Goal: Task Accomplishment & Management: Complete application form

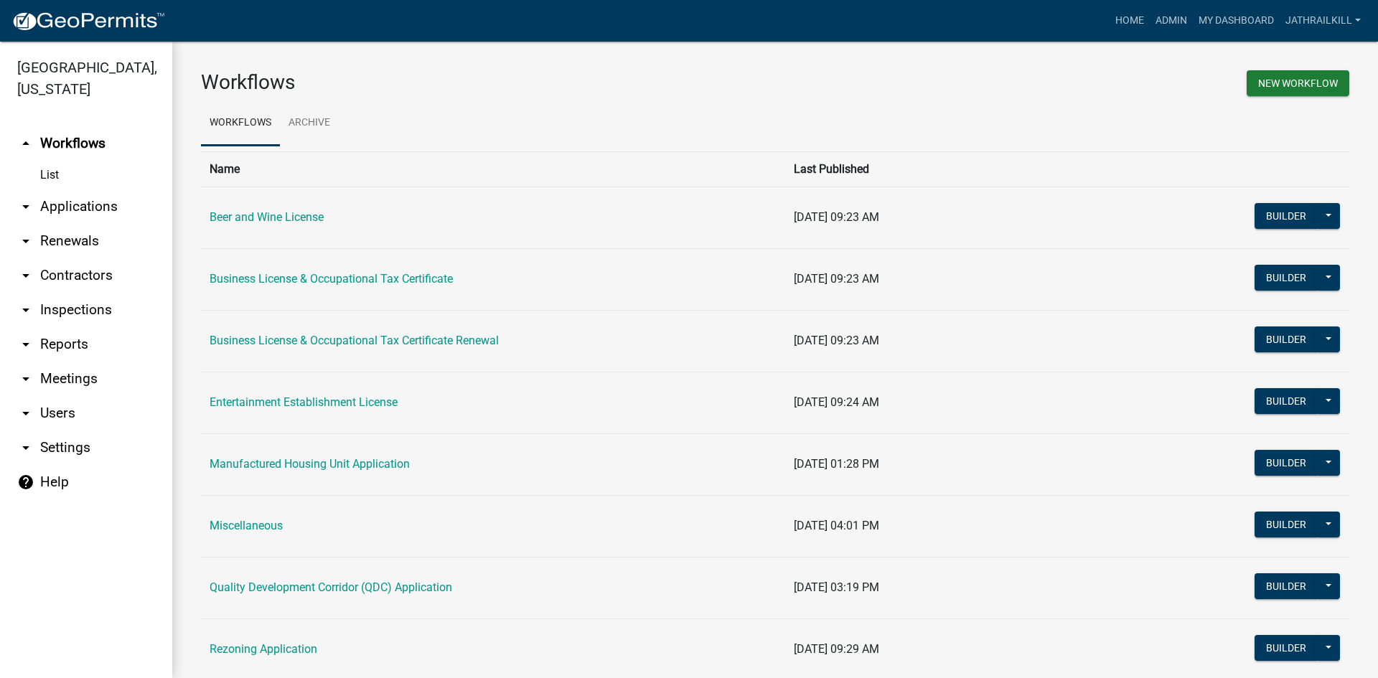
drag, startPoint x: 66, startPoint y: 182, endPoint x: 303, endPoint y: 318, distance: 273.3
click at [67, 189] on link "arrow_drop_down Applications" at bounding box center [86, 206] width 172 height 34
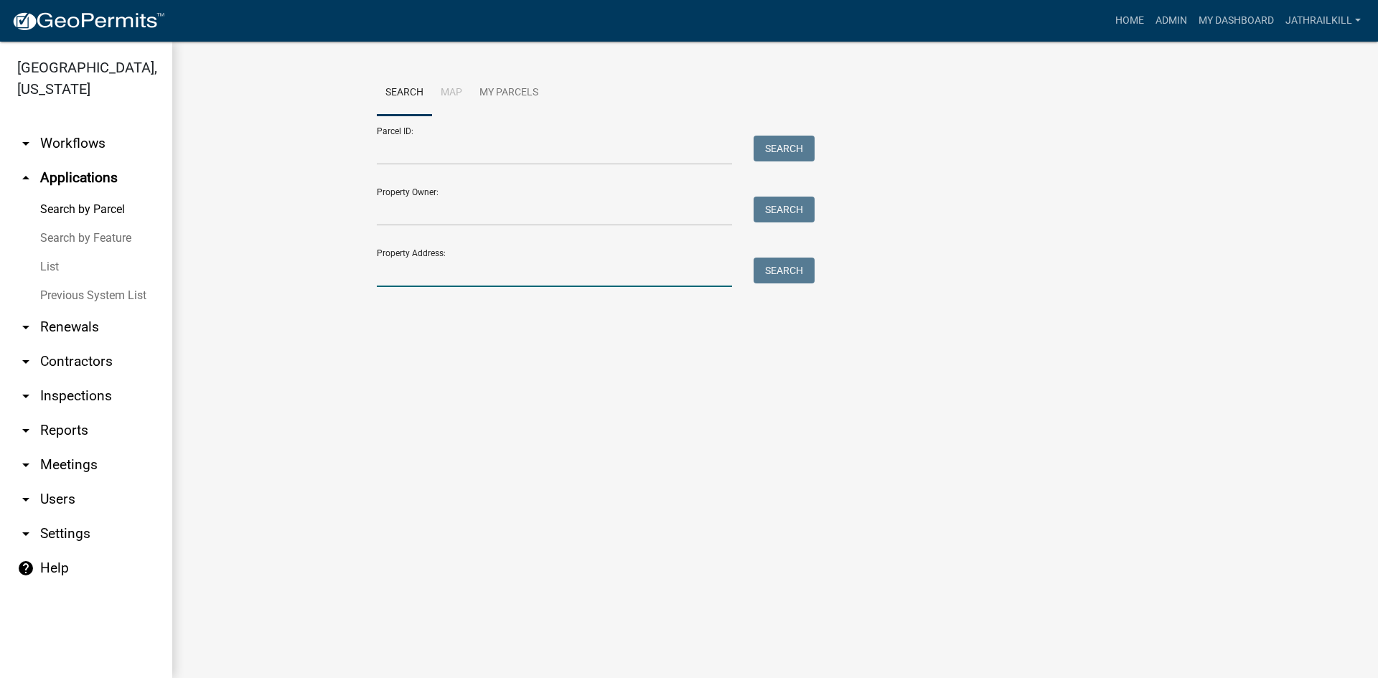
drag, startPoint x: 428, startPoint y: 283, endPoint x: 329, endPoint y: 262, distance: 101.9
click at [428, 283] on input "Property Address:" at bounding box center [554, 272] width 355 height 29
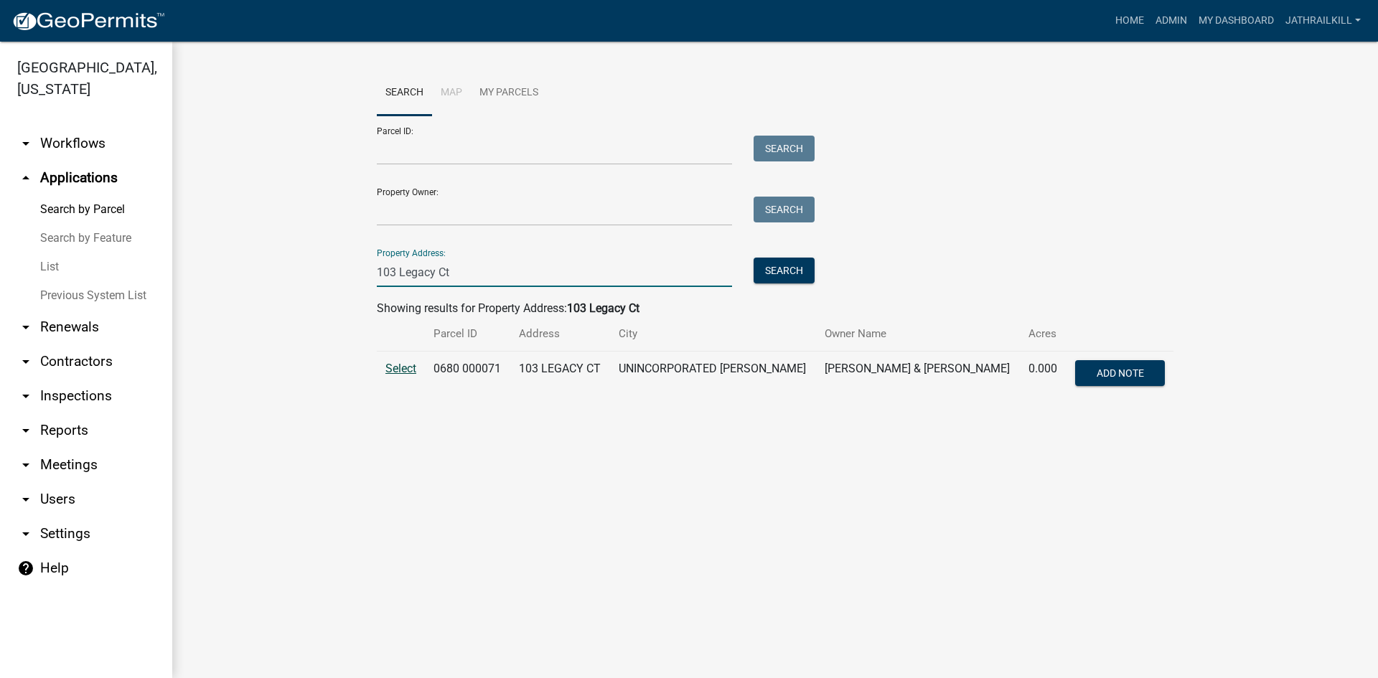
type input "103 Legacy Ct"
drag, startPoint x: 392, startPoint y: 366, endPoint x: 360, endPoint y: 358, distance: 32.6
click at [392, 367] on span "Select" at bounding box center [400, 369] width 31 height 14
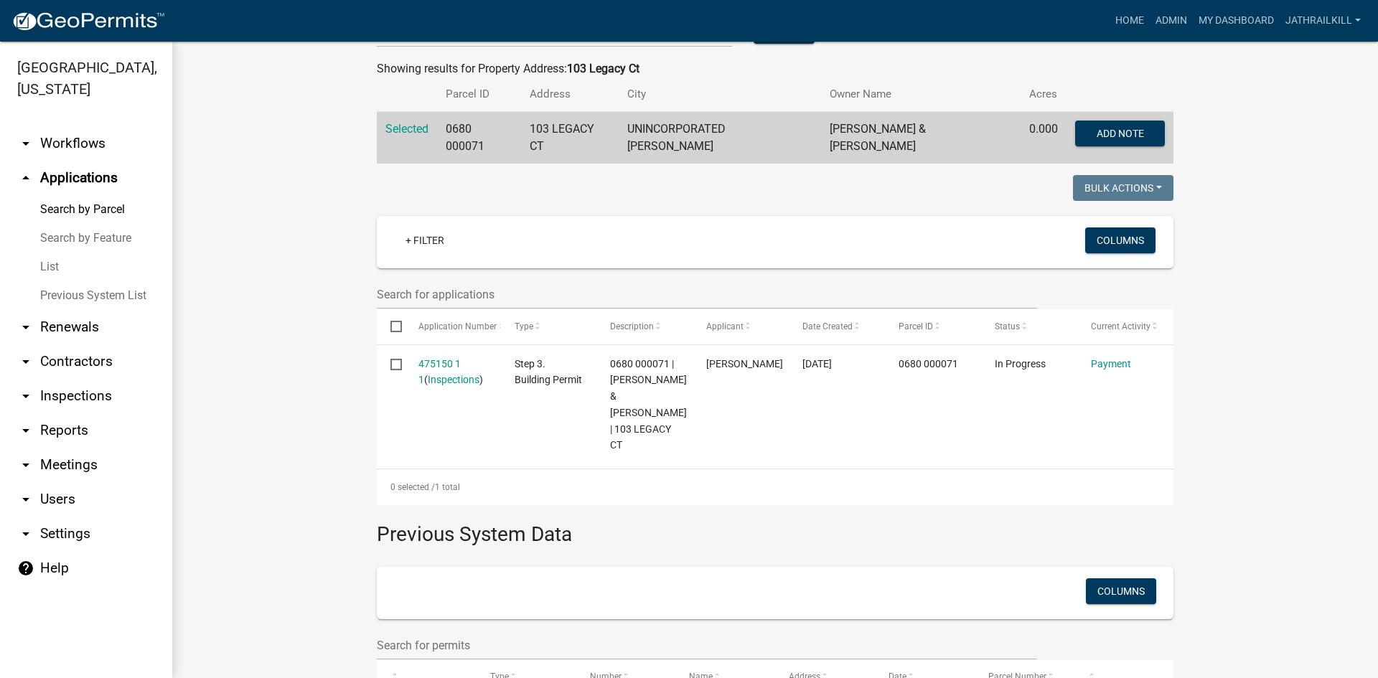
scroll to position [266, 0]
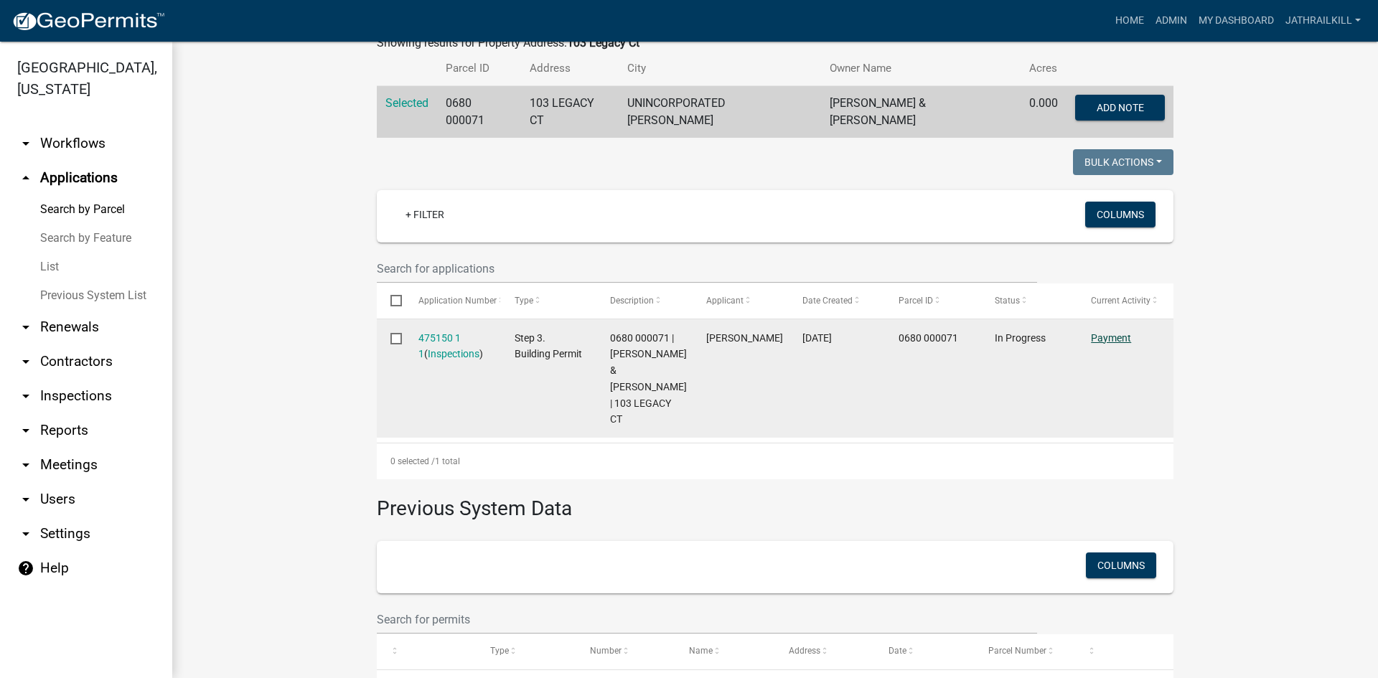
click at [1110, 334] on link "Payment" at bounding box center [1111, 337] width 40 height 11
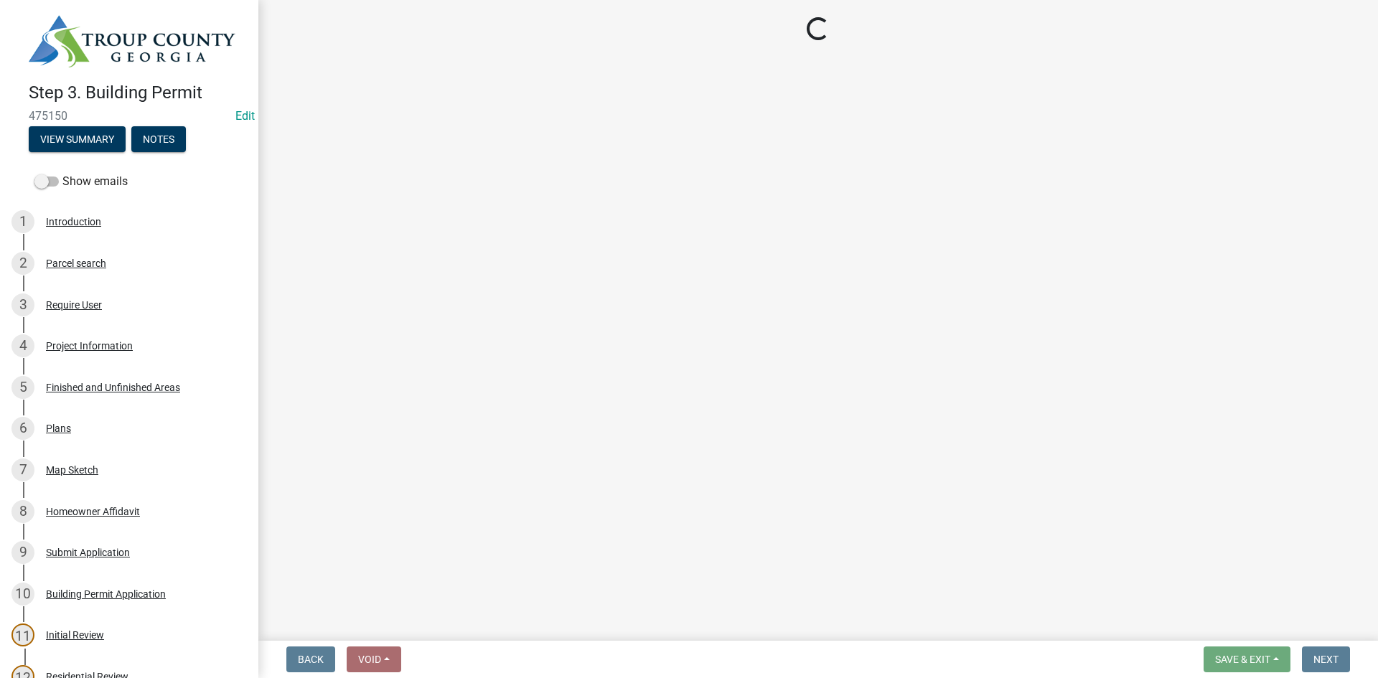
select select "3: 3"
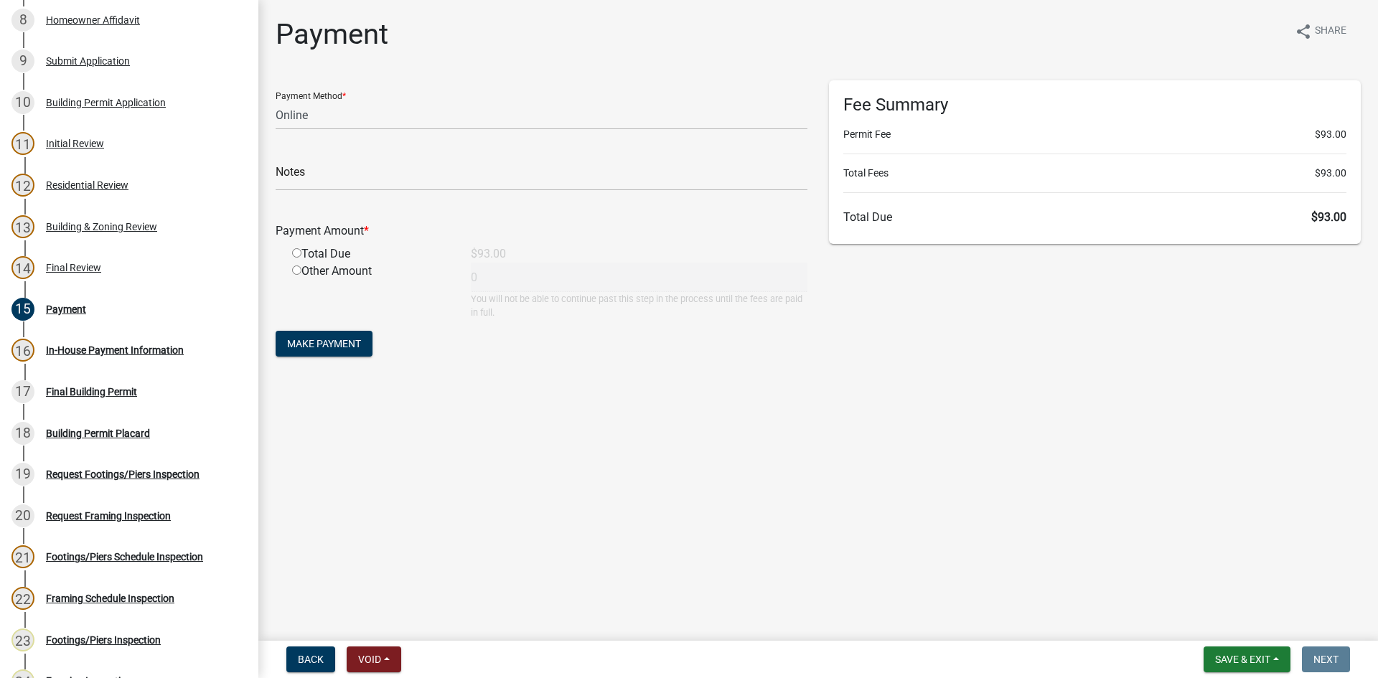
scroll to position [472, 0]
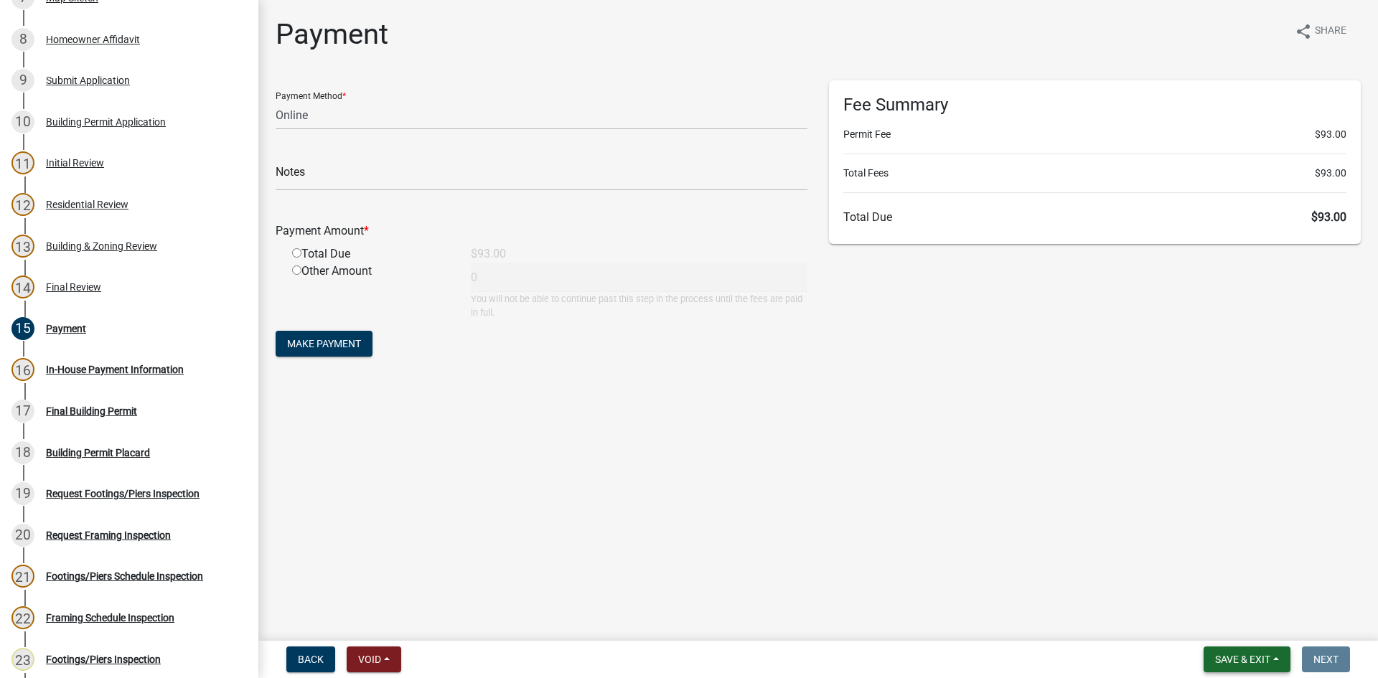
drag, startPoint x: 1269, startPoint y: 640, endPoint x: 1260, endPoint y: 660, distance: 21.2
click at [1270, 640] on div "Step 3. Building Permit 475150 Edit View Summary Notes Show emails 1 Introducti…" at bounding box center [689, 339] width 1378 height 678
click at [1260, 662] on span "Save & Exit" at bounding box center [1242, 659] width 55 height 11
drag, startPoint x: 1220, startPoint y: 619, endPoint x: 1206, endPoint y: 617, distance: 14.6
click at [1206, 617] on button "Save & Exit" at bounding box center [1233, 622] width 115 height 34
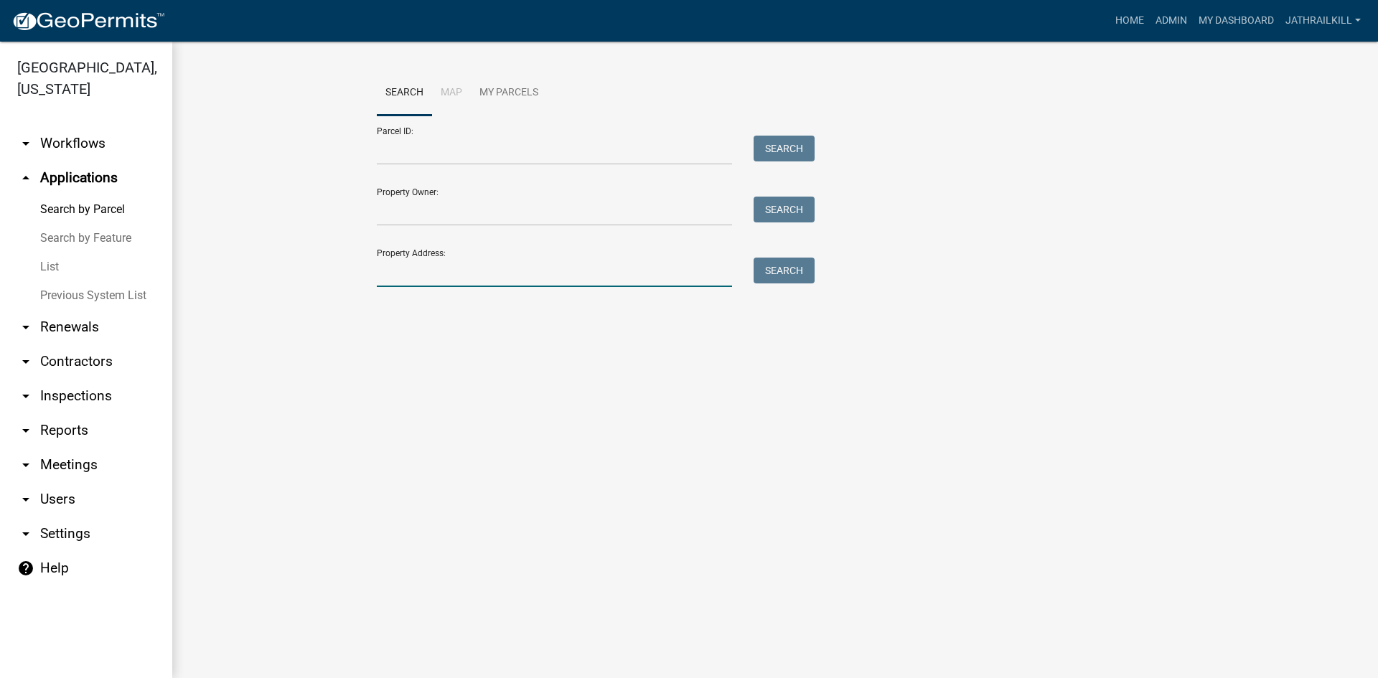
drag, startPoint x: 443, startPoint y: 269, endPoint x: 454, endPoint y: 267, distance: 11.7
click at [443, 269] on input "Property Address:" at bounding box center [554, 272] width 355 height 29
click at [70, 126] on link "arrow_drop_down Workflows" at bounding box center [86, 143] width 172 height 34
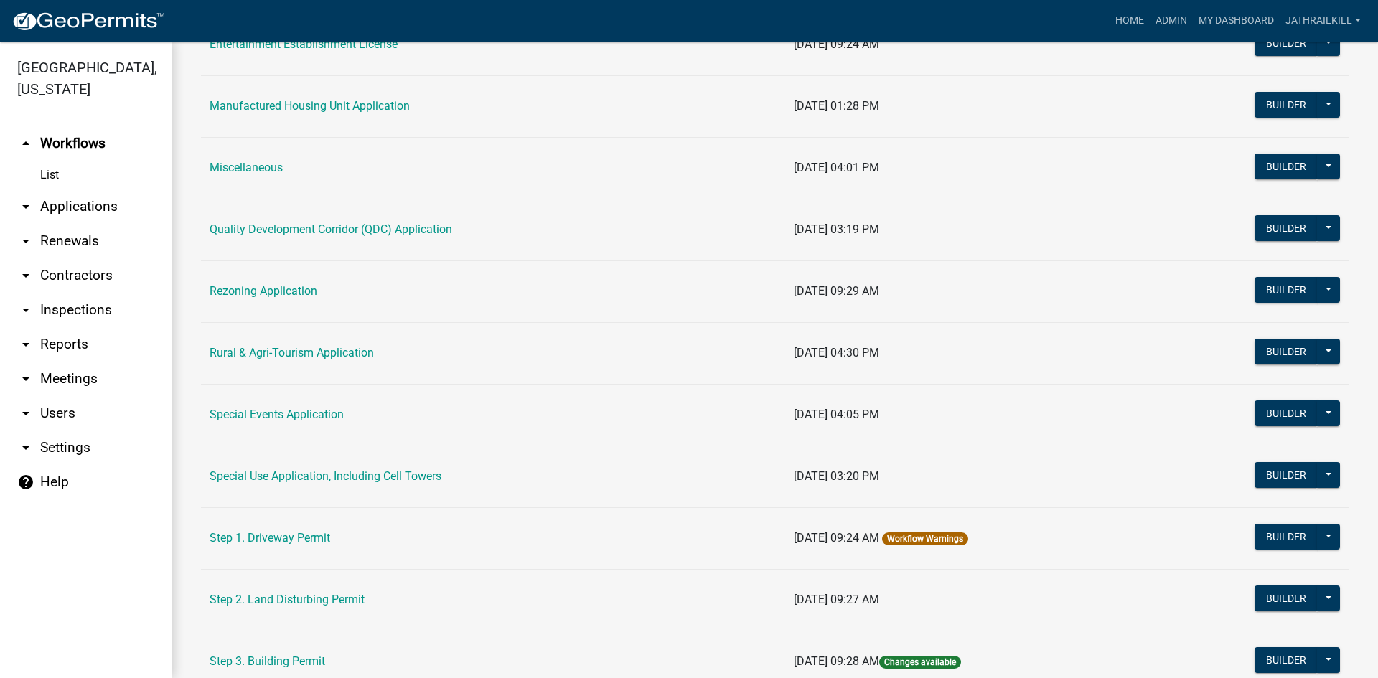
scroll to position [359, 0]
click at [273, 294] on link "Rezoning Application" at bounding box center [264, 290] width 108 height 14
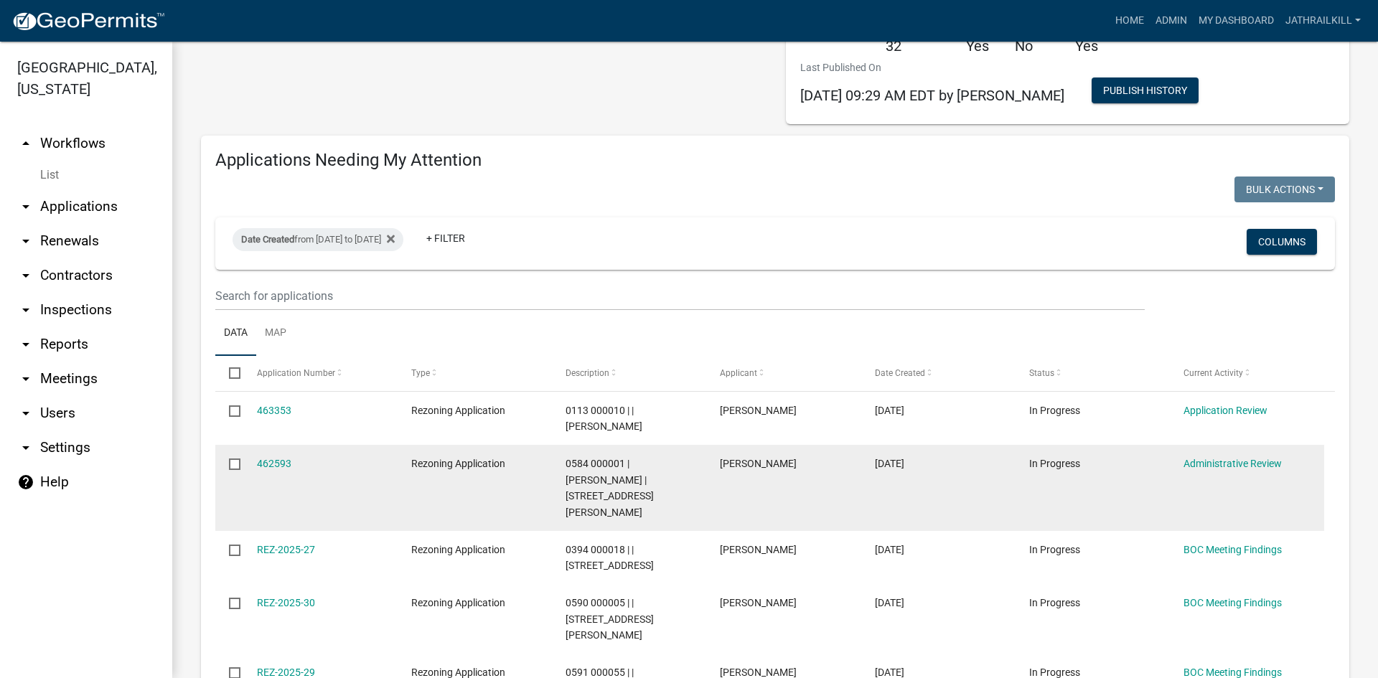
scroll to position [144, 0]
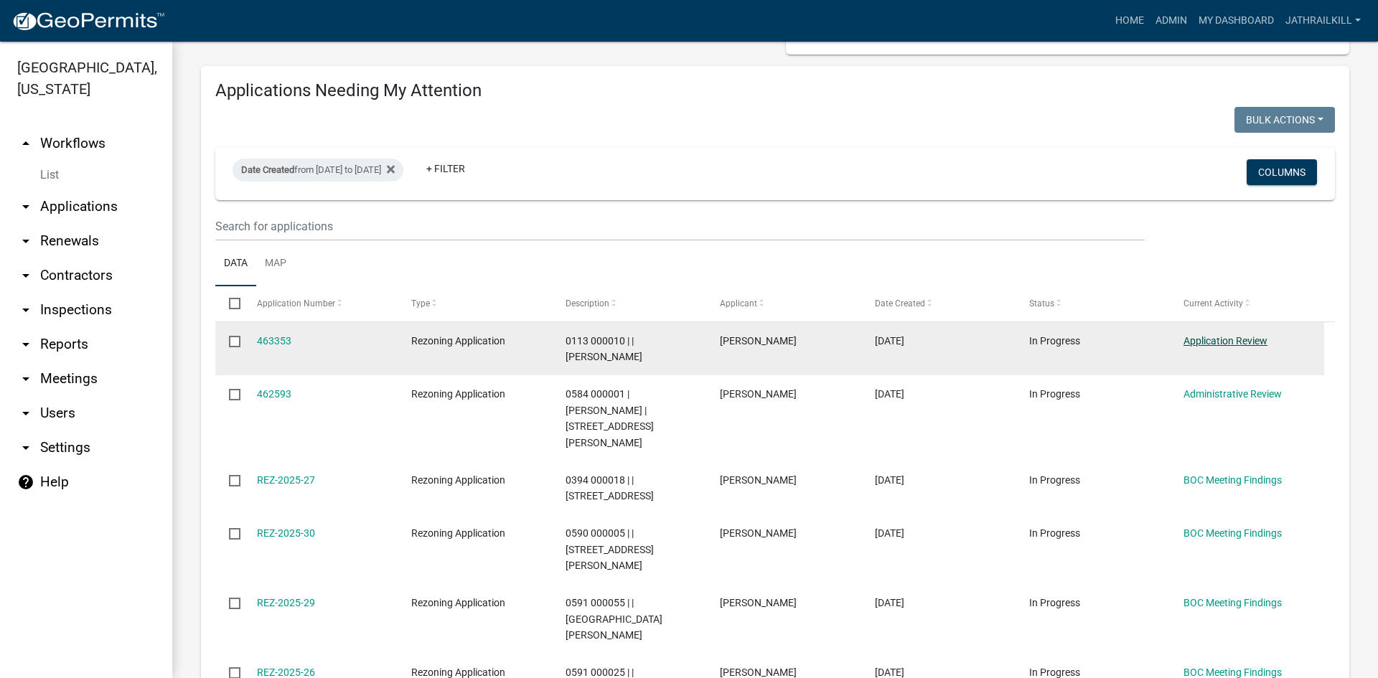
click at [1215, 345] on link "Application Review" at bounding box center [1225, 340] width 84 height 11
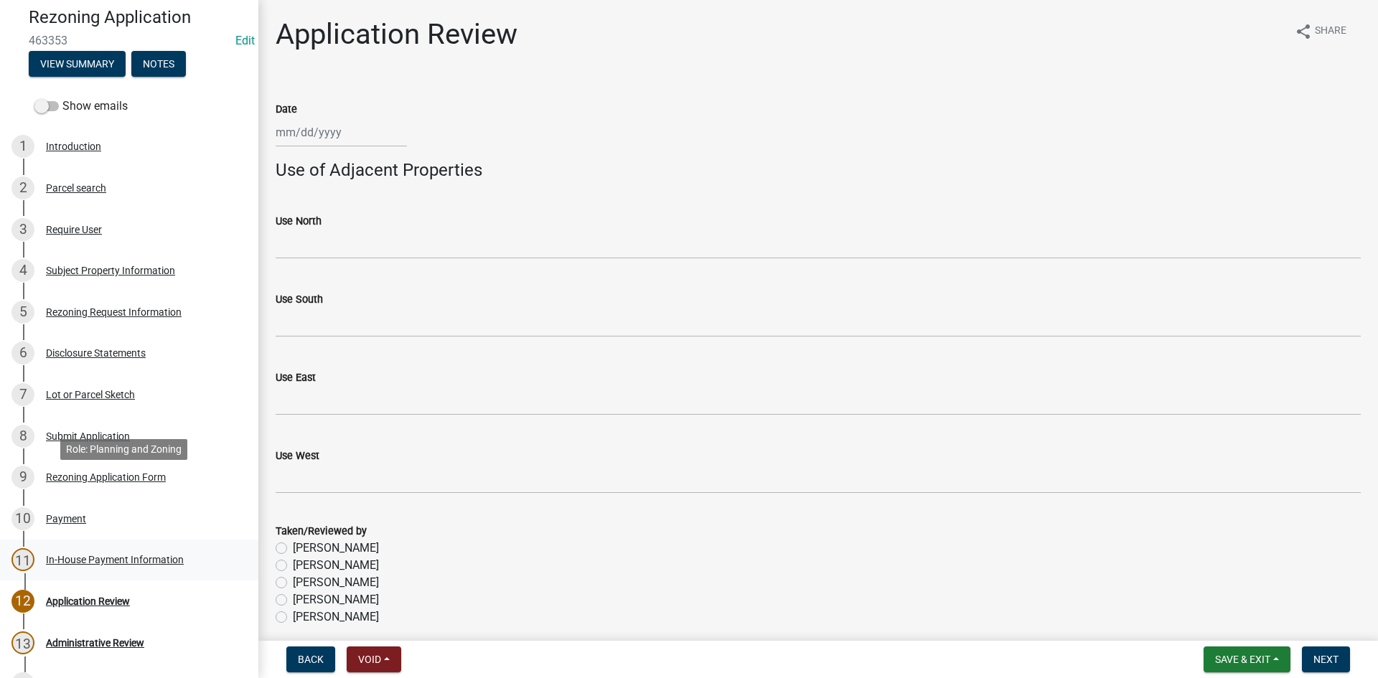
scroll to position [144, 0]
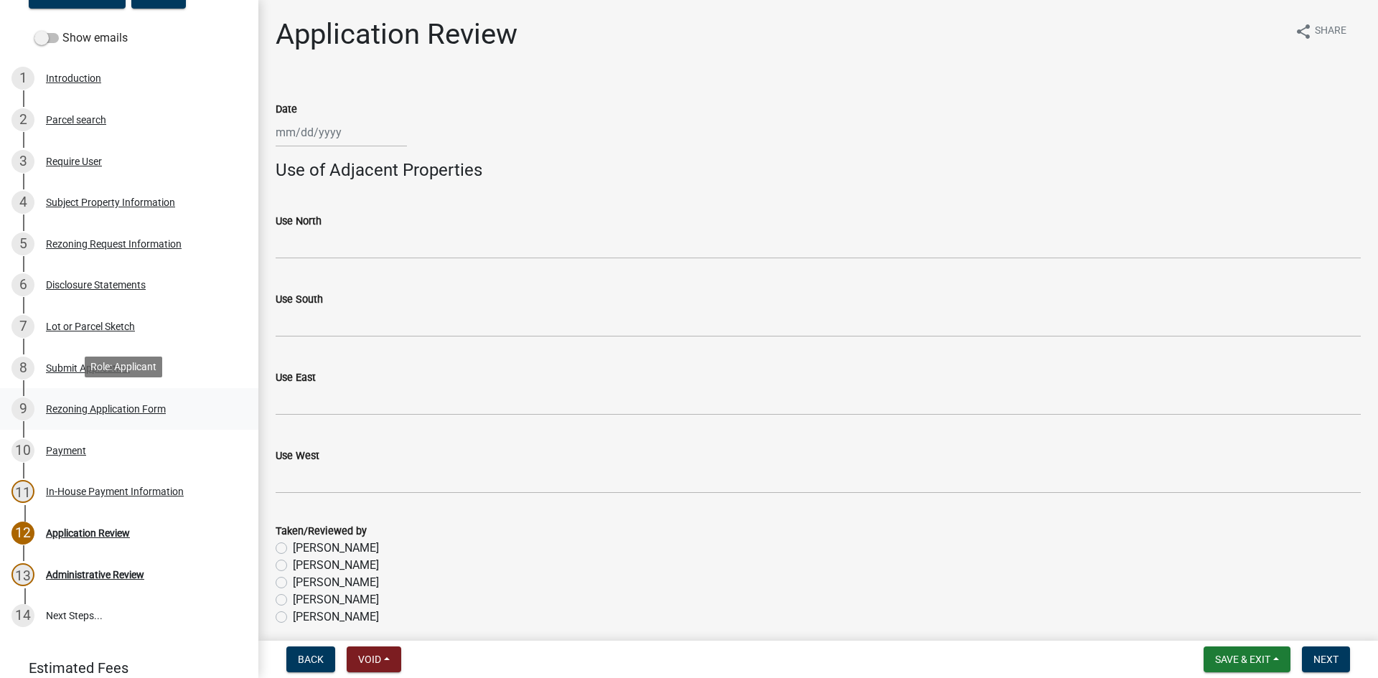
click at [99, 408] on div "Rezoning Application Form" at bounding box center [106, 409] width 120 height 10
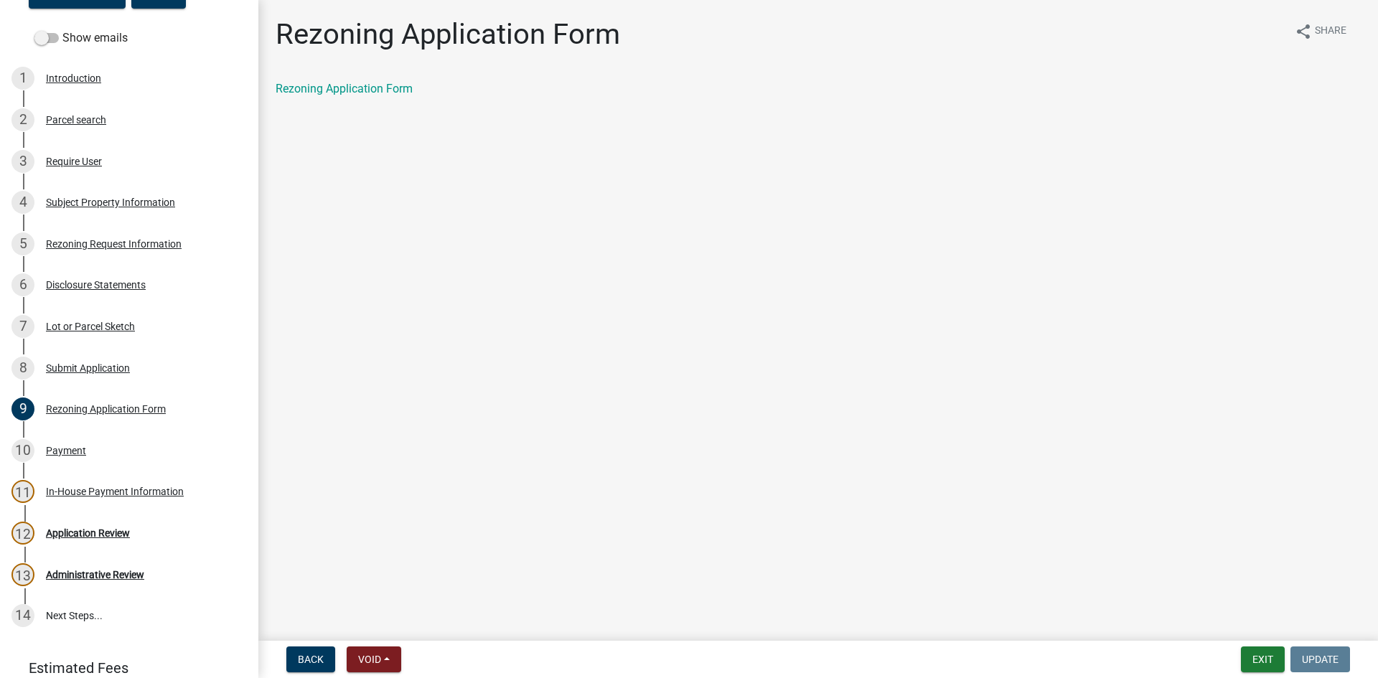
click at [360, 81] on div "Rezoning Application Form" at bounding box center [818, 88] width 1085 height 17
click at [365, 77] on div "Rezoning Application Form share Share Rezoning Application Form" at bounding box center [818, 69] width 1107 height 105
click at [364, 83] on link "Rezoning Application Form" at bounding box center [344, 89] width 137 height 14
click at [90, 215] on link "4 Subject Property Information" at bounding box center [129, 203] width 258 height 42
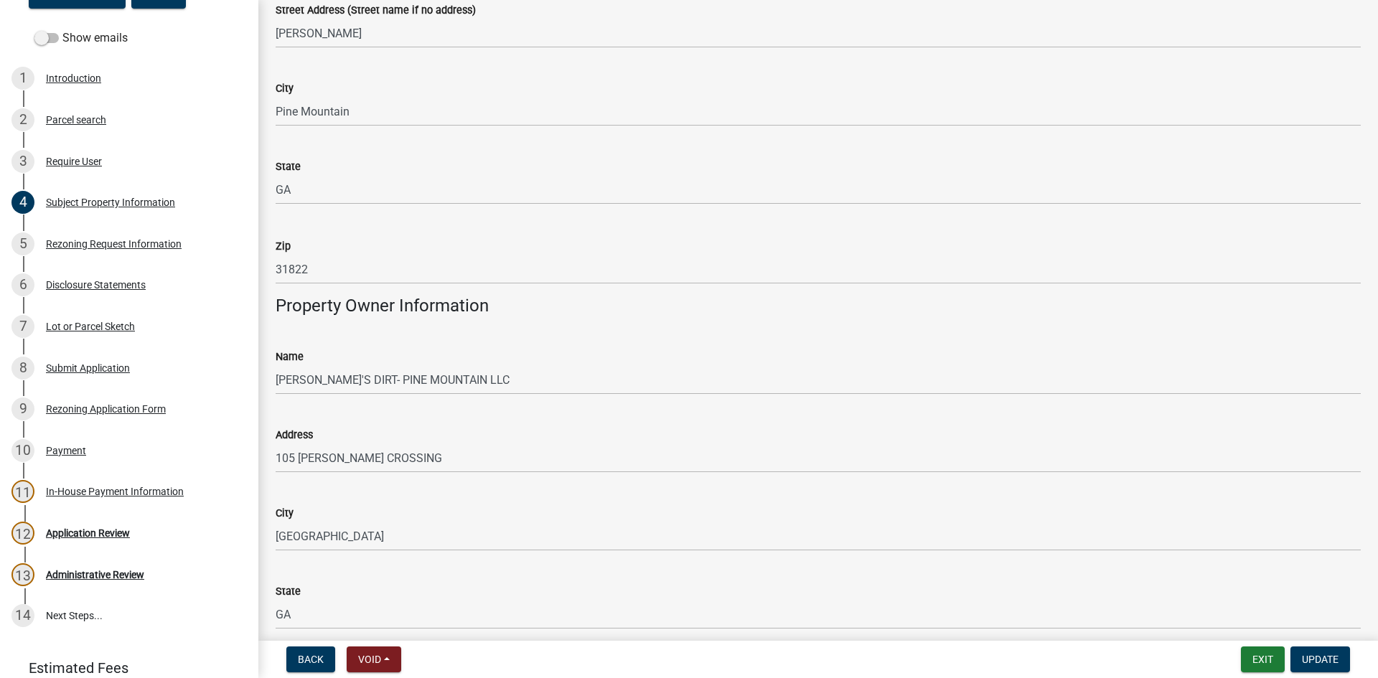
scroll to position [662, 0]
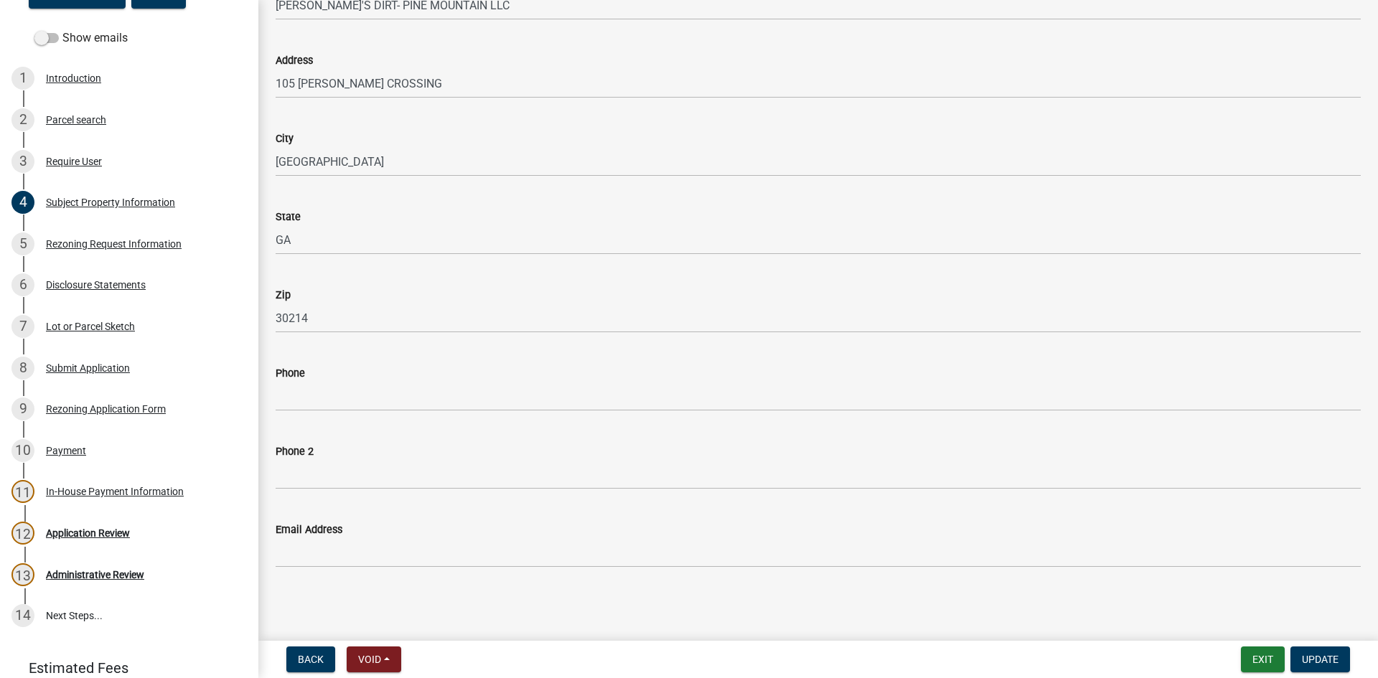
click at [448, 372] on div "Phone" at bounding box center [818, 373] width 1085 height 17
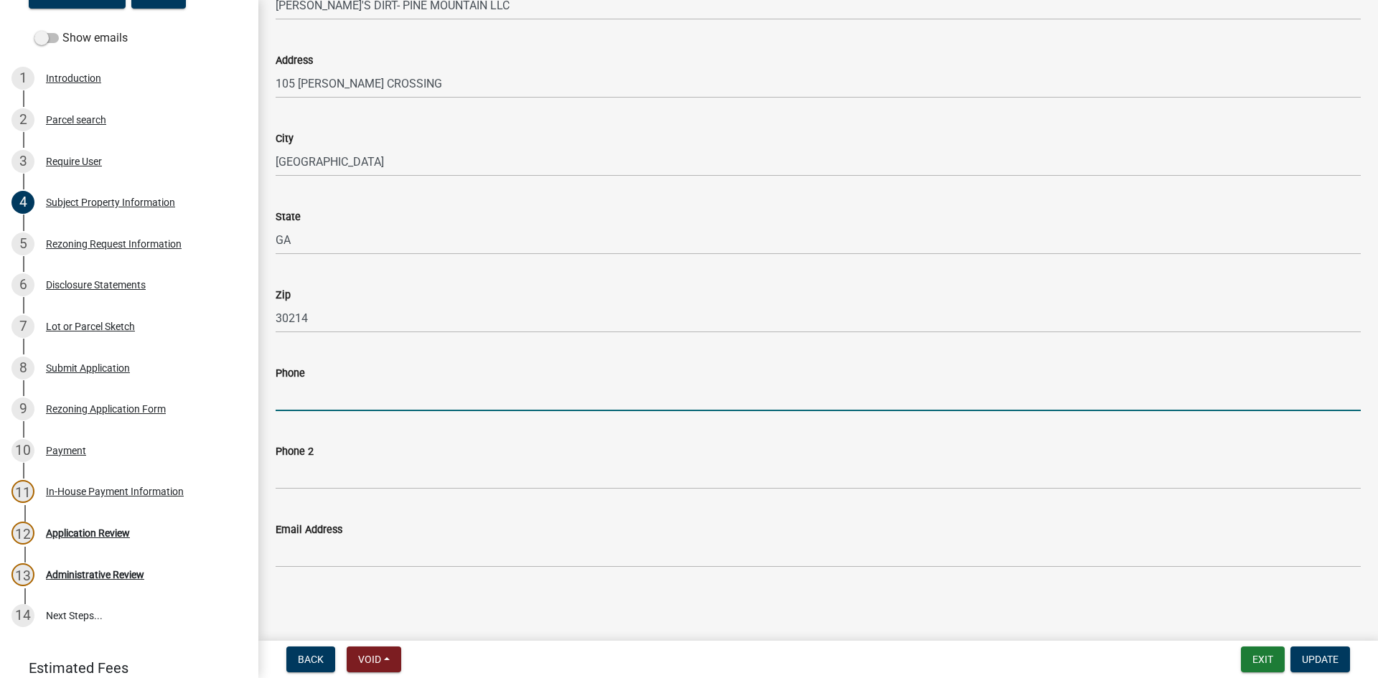
click at [448, 390] on input "Phone" at bounding box center [818, 396] width 1085 height 29
click at [174, 250] on div "5 Rezoning Request Information" at bounding box center [123, 244] width 224 height 23
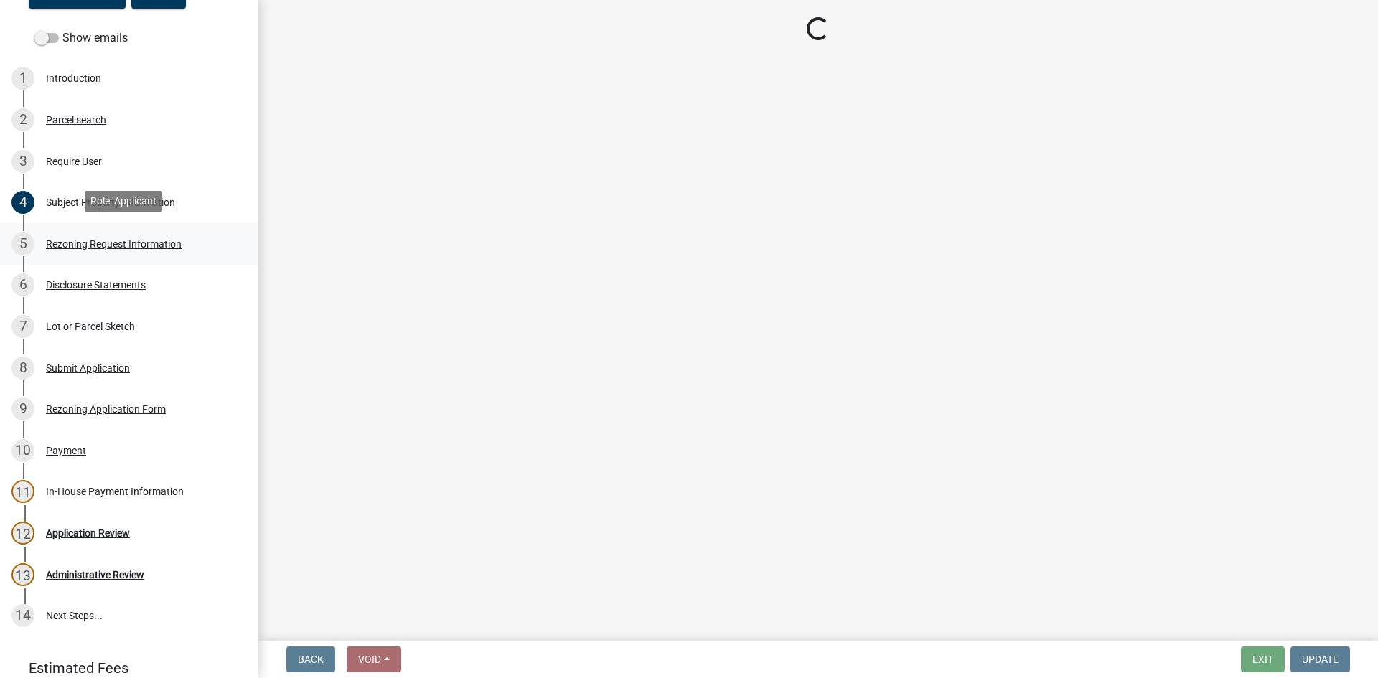
scroll to position [0, 0]
select select "7172fa31-db24-4eec-adaa-66dc553d4101"
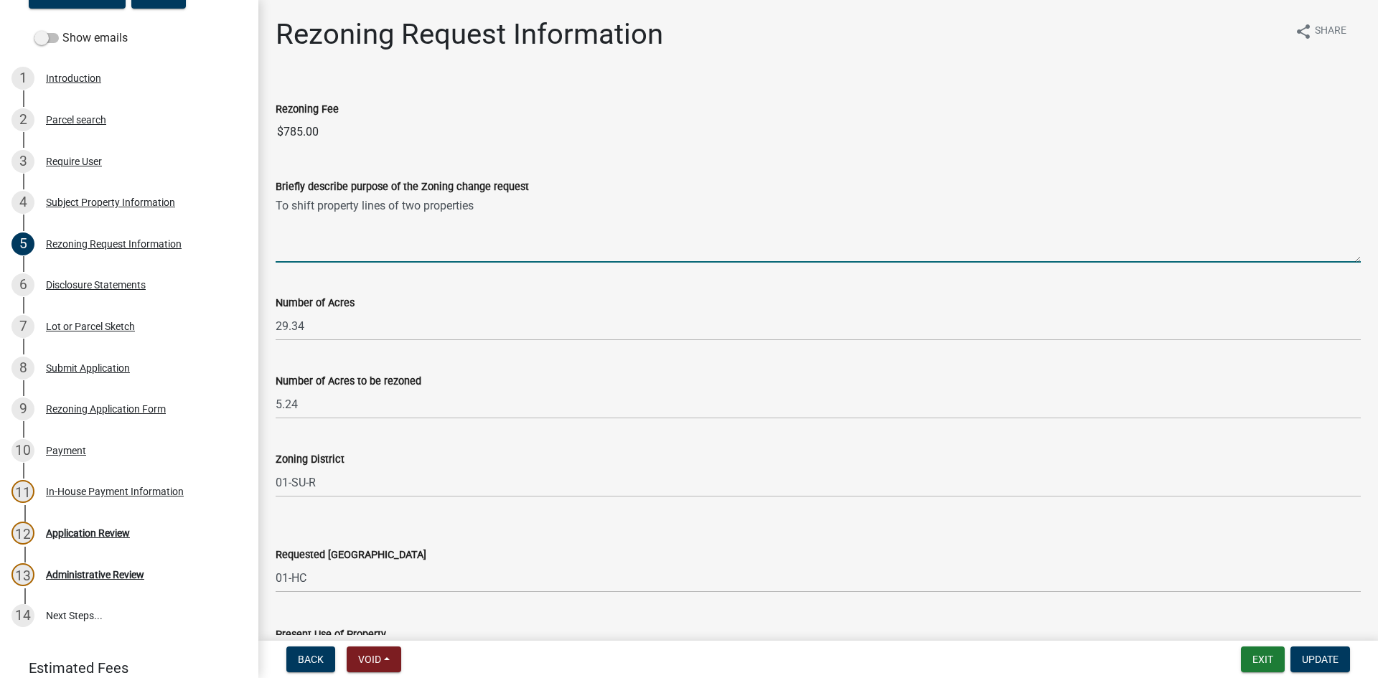
drag, startPoint x: 517, startPoint y: 195, endPoint x: 550, endPoint y: 263, distance: 76.1
click at [517, 199] on textarea "To shift property lines of two properties" at bounding box center [818, 228] width 1085 height 67
paste textarea "0113 000010A"
click at [698, 209] on textarea "To shift property lines of two properties of parcel numbers 0113 000010A and" at bounding box center [818, 228] width 1085 height 67
paste textarea "0113 000010"
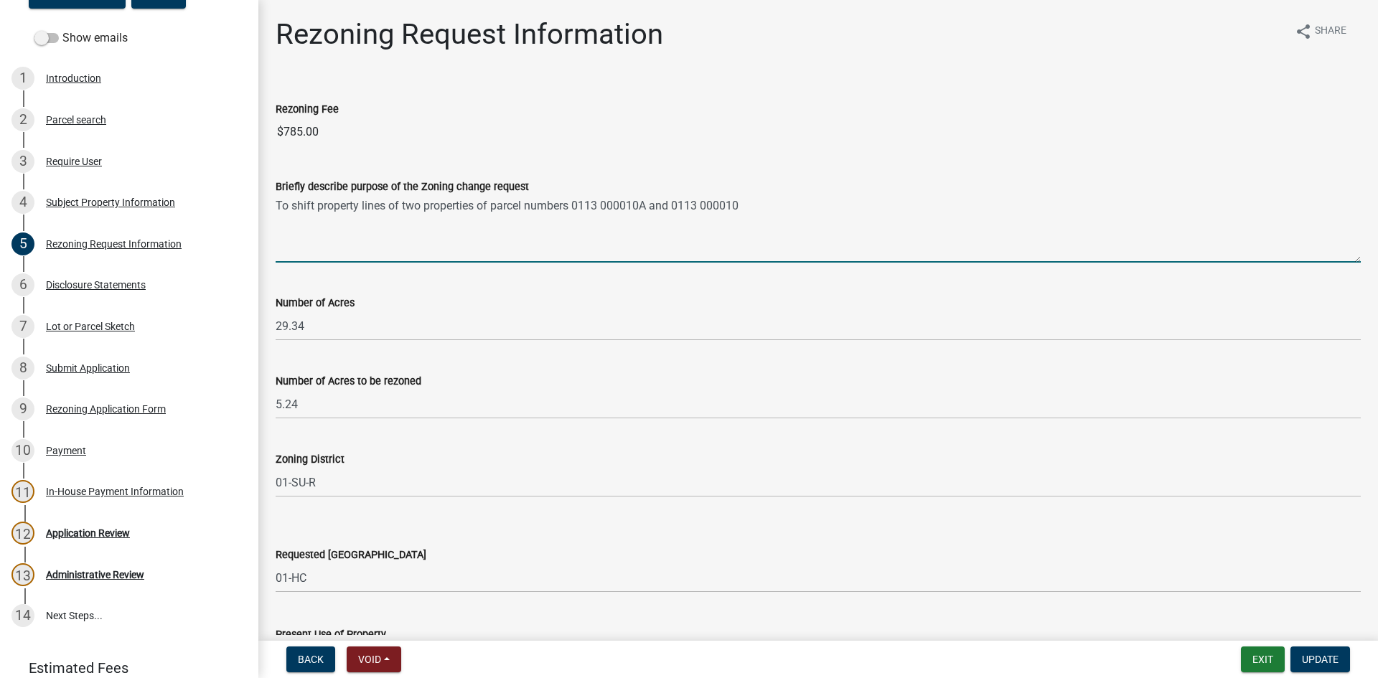
type textarea "To shift property lines of two properties of parcel numbers 0113 000010A and 01…"
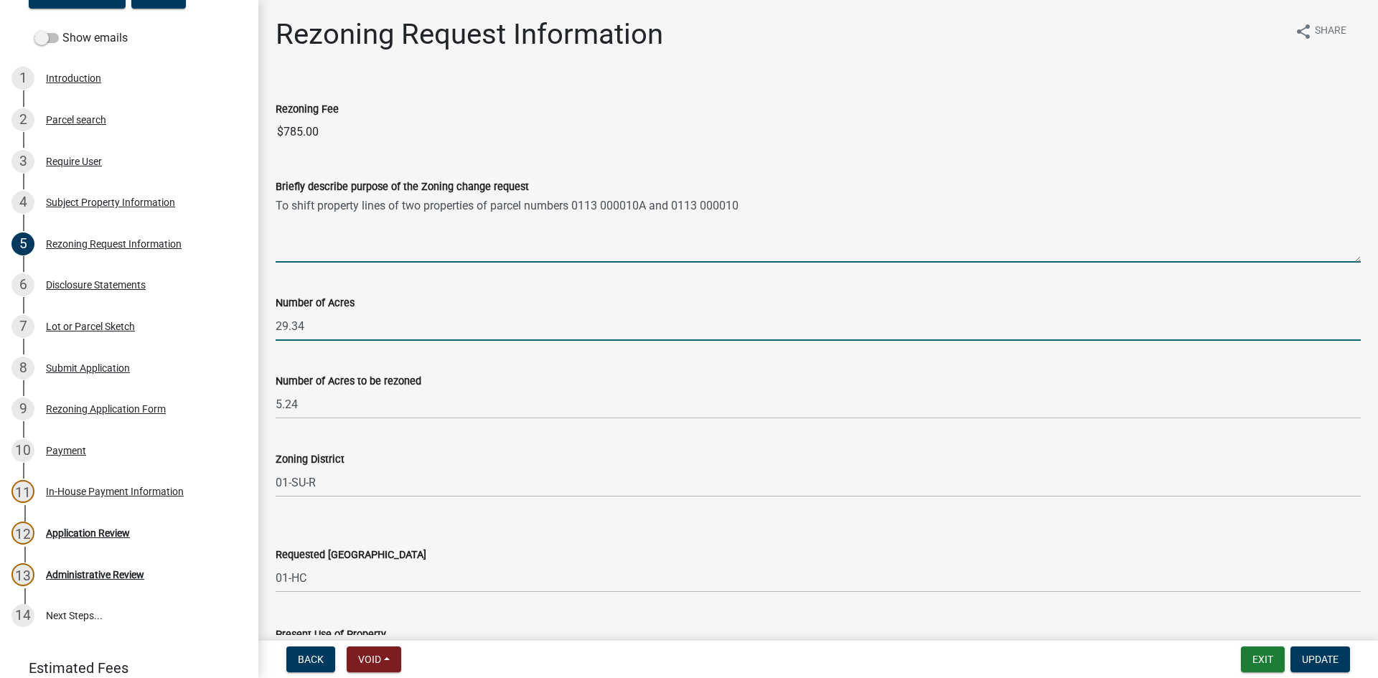
click at [497, 335] on input "29.34" at bounding box center [818, 325] width 1085 height 29
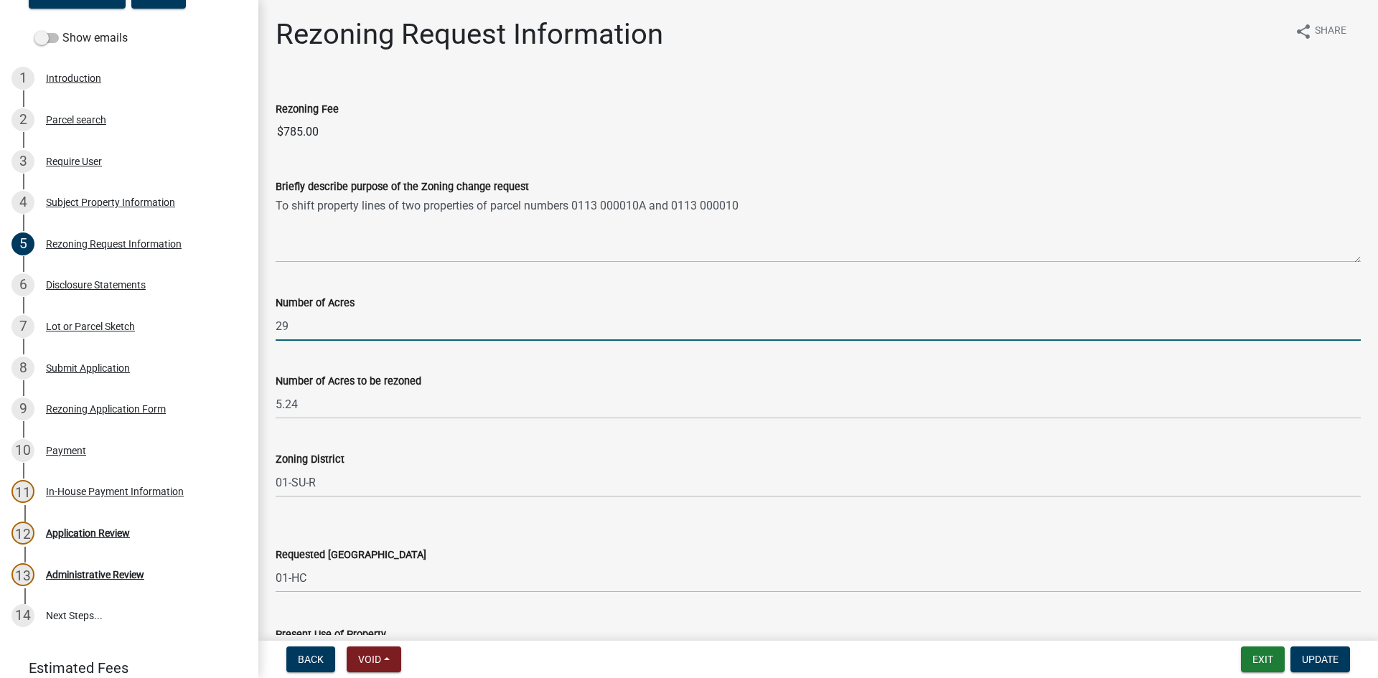
type input "2"
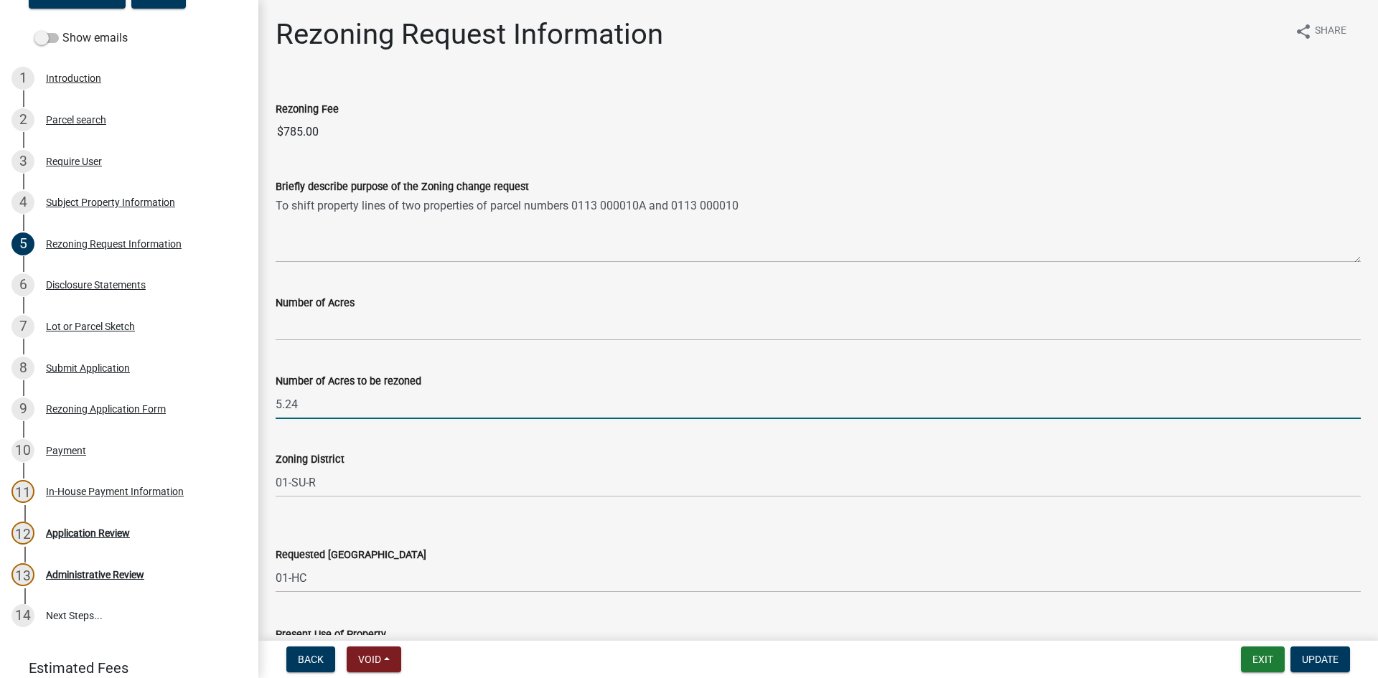
click at [314, 413] on input "5.24" at bounding box center [818, 404] width 1085 height 29
type input "5"
type input "2.24 and 3.00"
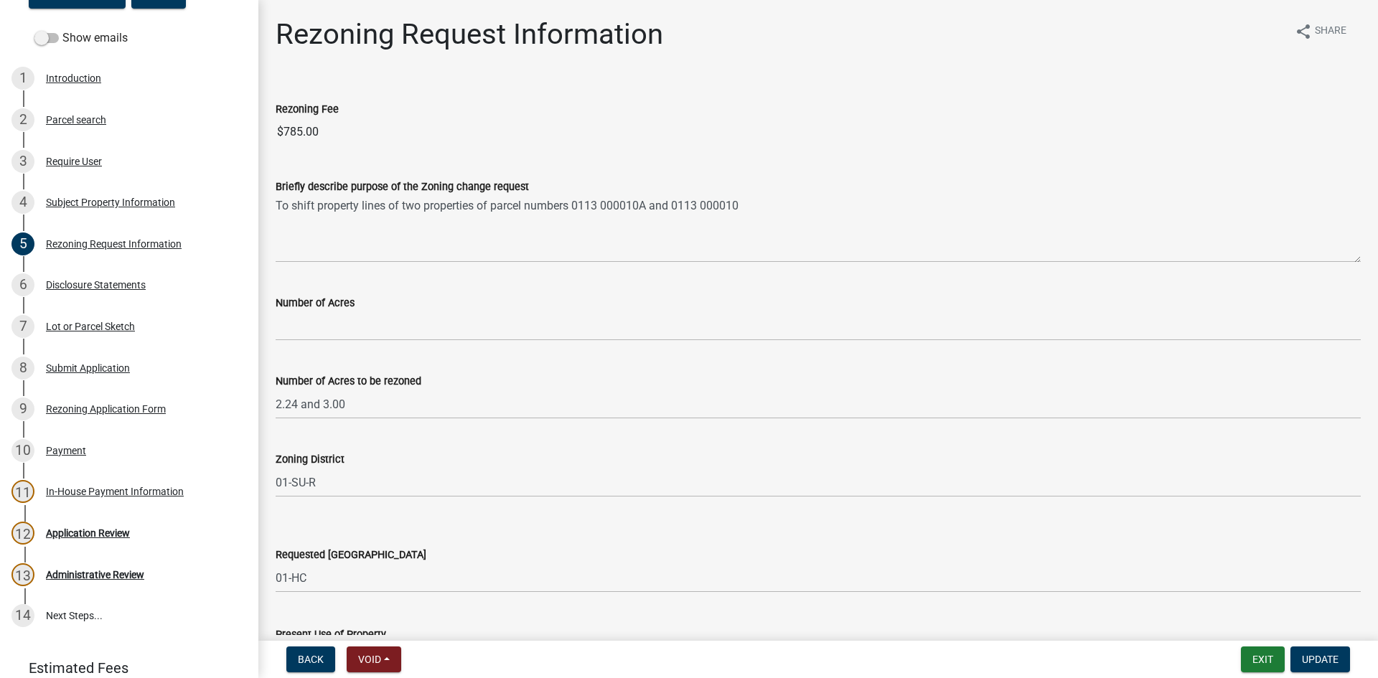
drag, startPoint x: 376, startPoint y: 342, endPoint x: 364, endPoint y: 327, distance: 19.4
click at [376, 340] on wm-data-entity-input "Number of Acres" at bounding box center [818, 313] width 1085 height 78
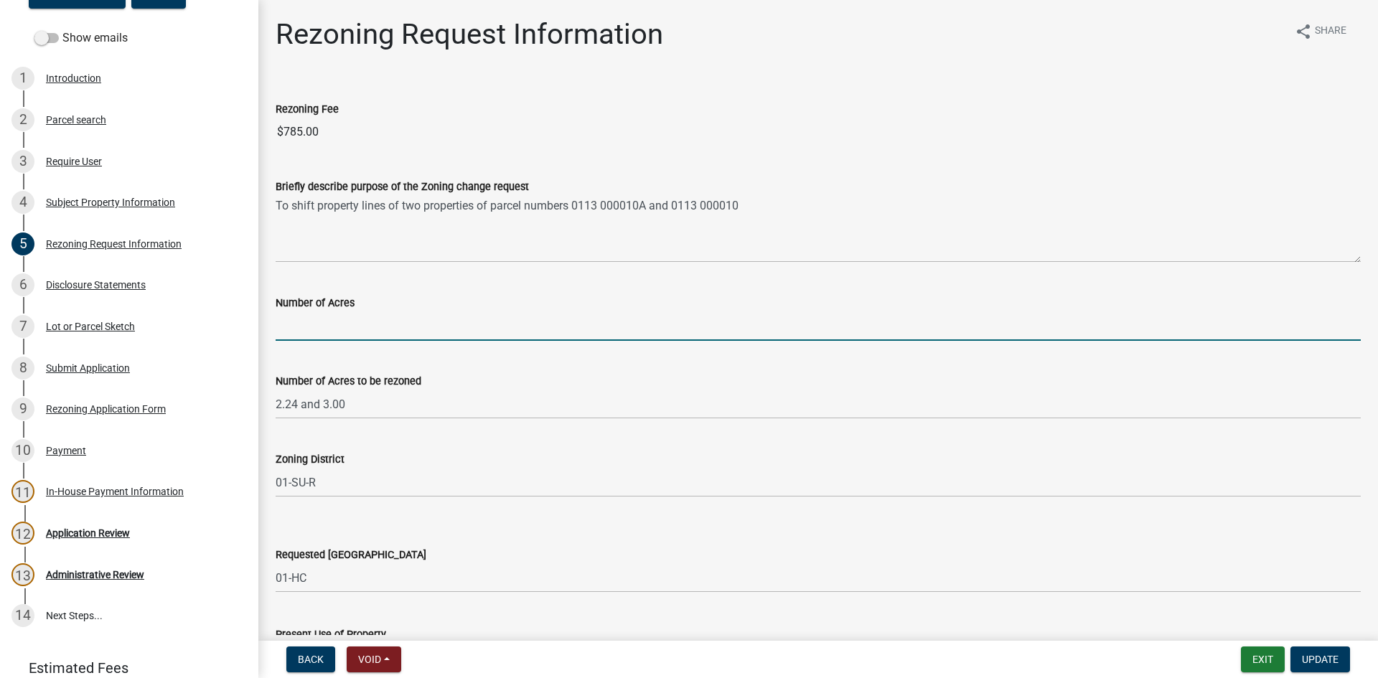
click at [363, 327] on input "Number of Acres" at bounding box center [818, 325] width 1085 height 29
click at [309, 323] on input "30.109 and 10.238" at bounding box center [818, 325] width 1085 height 29
click at [367, 334] on input "29.34 and 10.238" at bounding box center [818, 325] width 1085 height 29
type input "29.34 and 11"
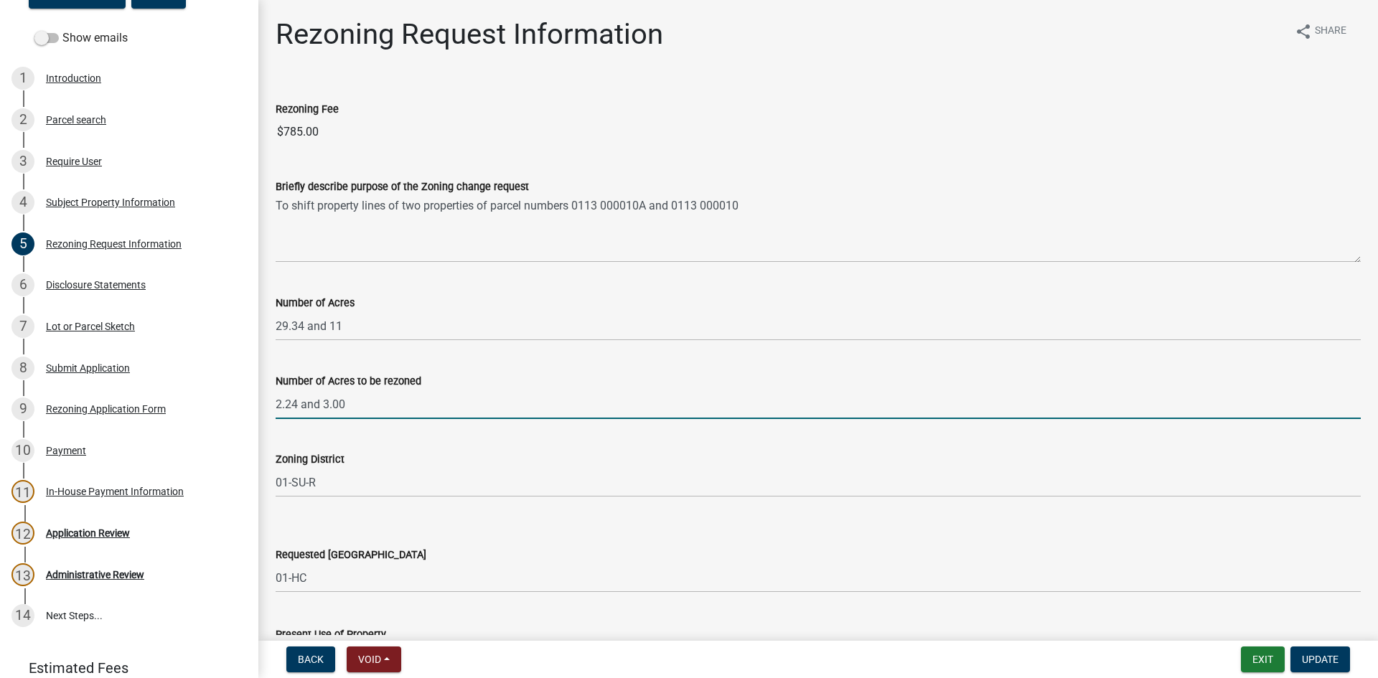
click at [490, 408] on input "2.24 and 3.00" at bounding box center [818, 404] width 1085 height 29
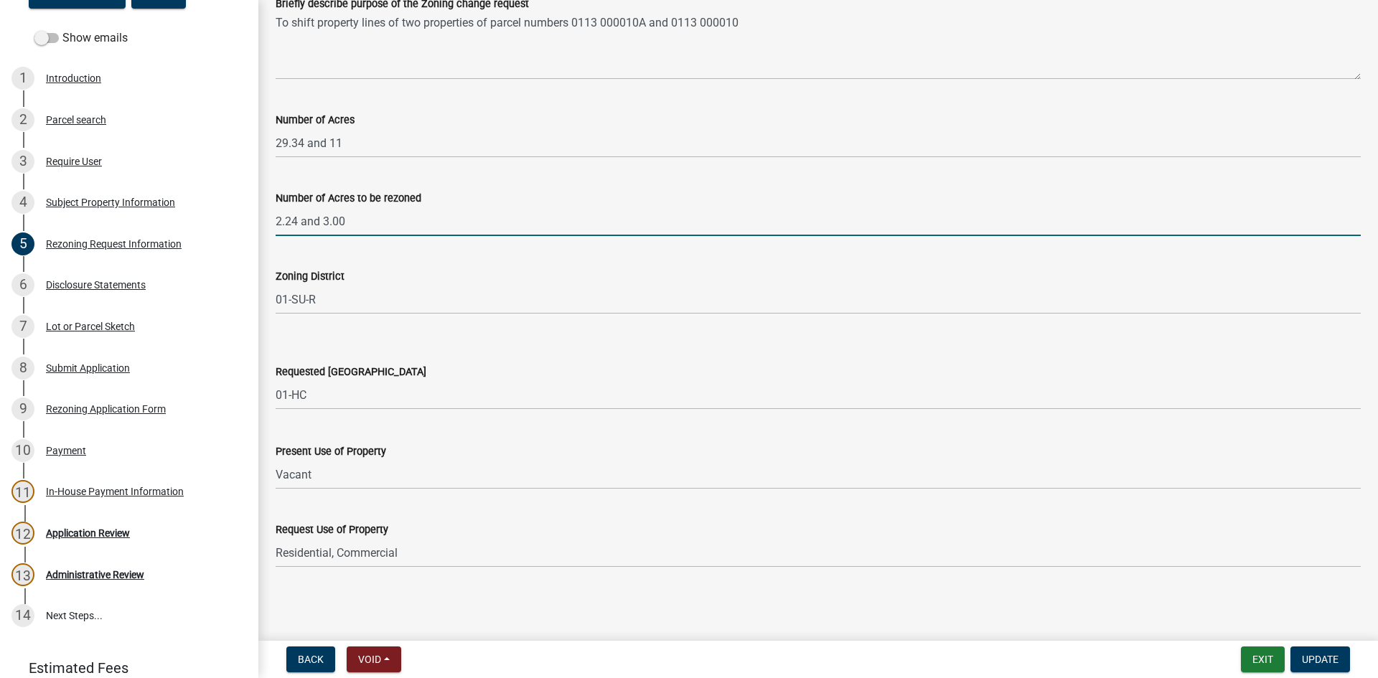
scroll to position [111, 0]
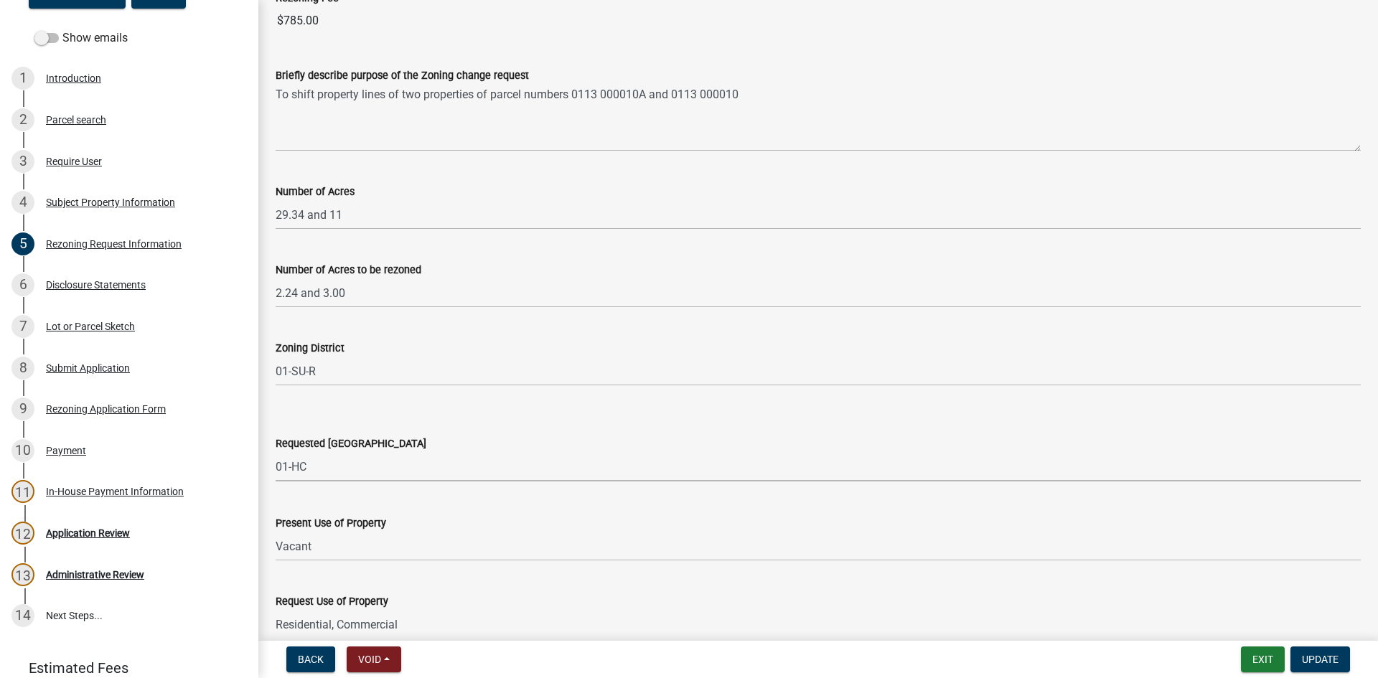
click at [372, 479] on select "Select Item... 01-AG 01-AGR 01-HC 01-HI 01-LC 01-LI 01-LR 01-SD-MH 01-SU-VL 01-…" at bounding box center [818, 466] width 1085 height 29
click at [276, 452] on select "Select Item... 01-AG 01-AGR 01-HC 01-HI 01-LC 01-LI 01-LR 01-SD-MH 01-SU-VL 01-…" at bounding box center [818, 466] width 1085 height 29
click at [380, 466] on select "Select Item... 01-AG 01-AGR 01-HC 01-HI 01-LC 01-LI 01-LR 01-SD-MH 01-SU-VL 01-…" at bounding box center [818, 466] width 1085 height 29
click at [276, 452] on select "Select Item... 01-AG 01-AGR 01-HC 01-HI 01-LC 01-LI 01-LR 01-SD-MH 01-SU-VL 01-…" at bounding box center [818, 466] width 1085 height 29
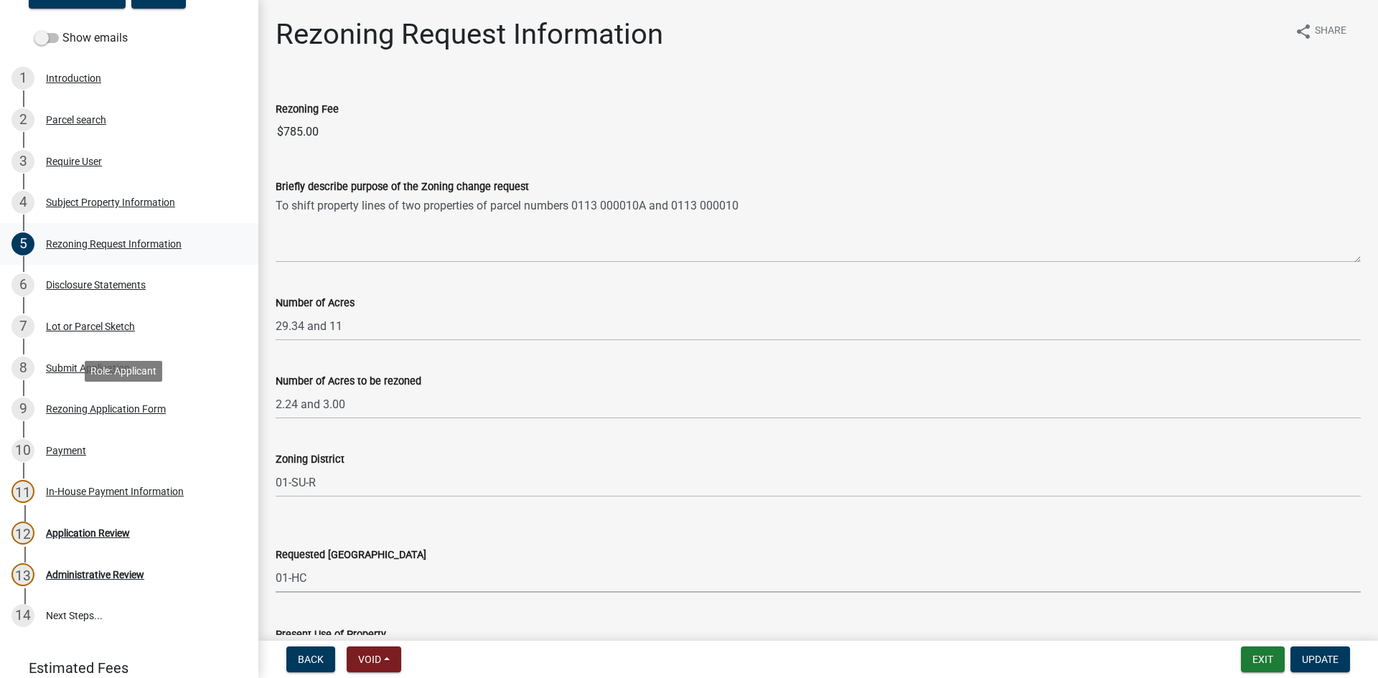
scroll to position [72, 0]
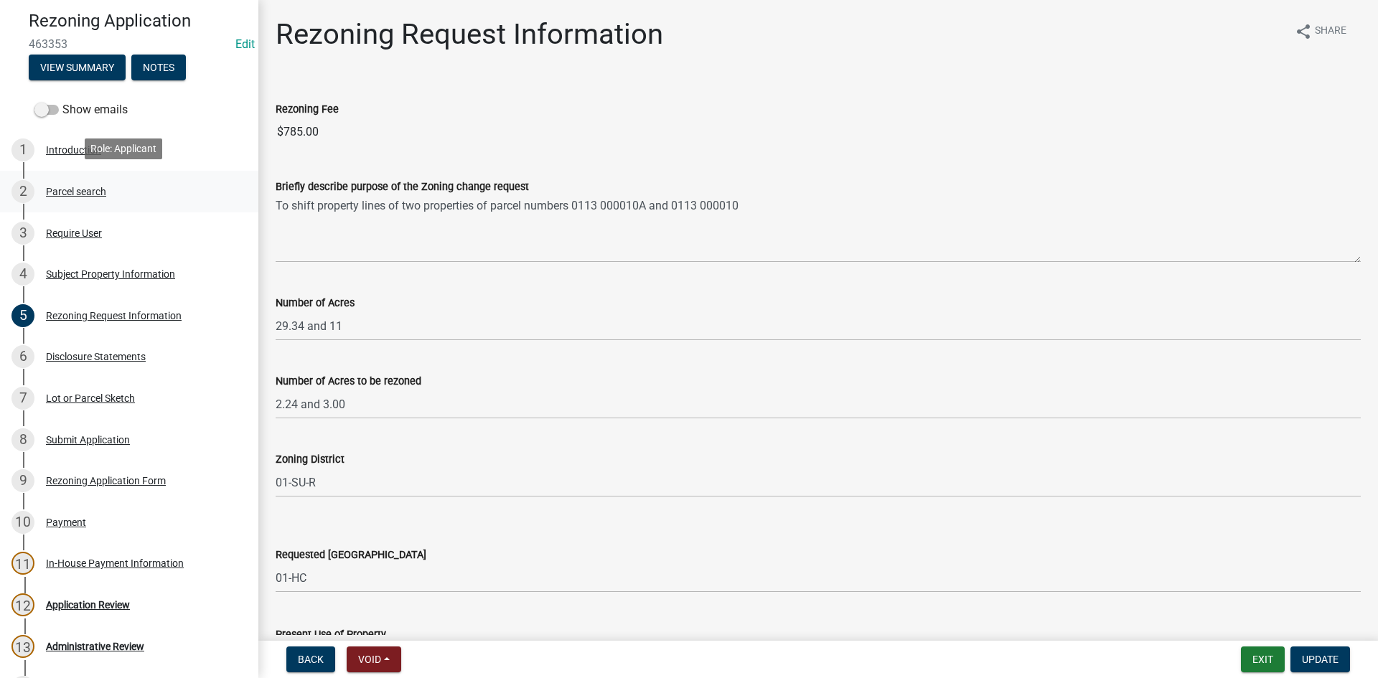
click at [84, 193] on div "Parcel search" at bounding box center [76, 192] width 60 height 10
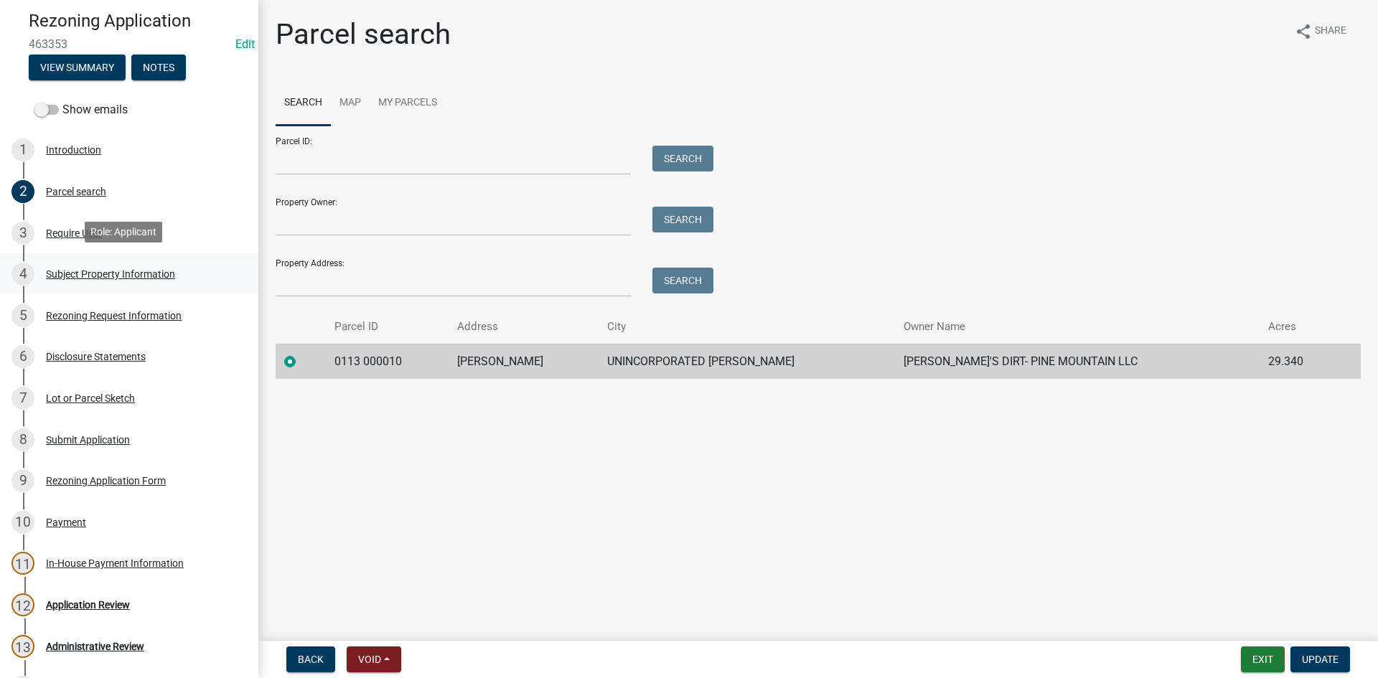
click at [143, 265] on div "4 Subject Property Information" at bounding box center [123, 274] width 224 height 23
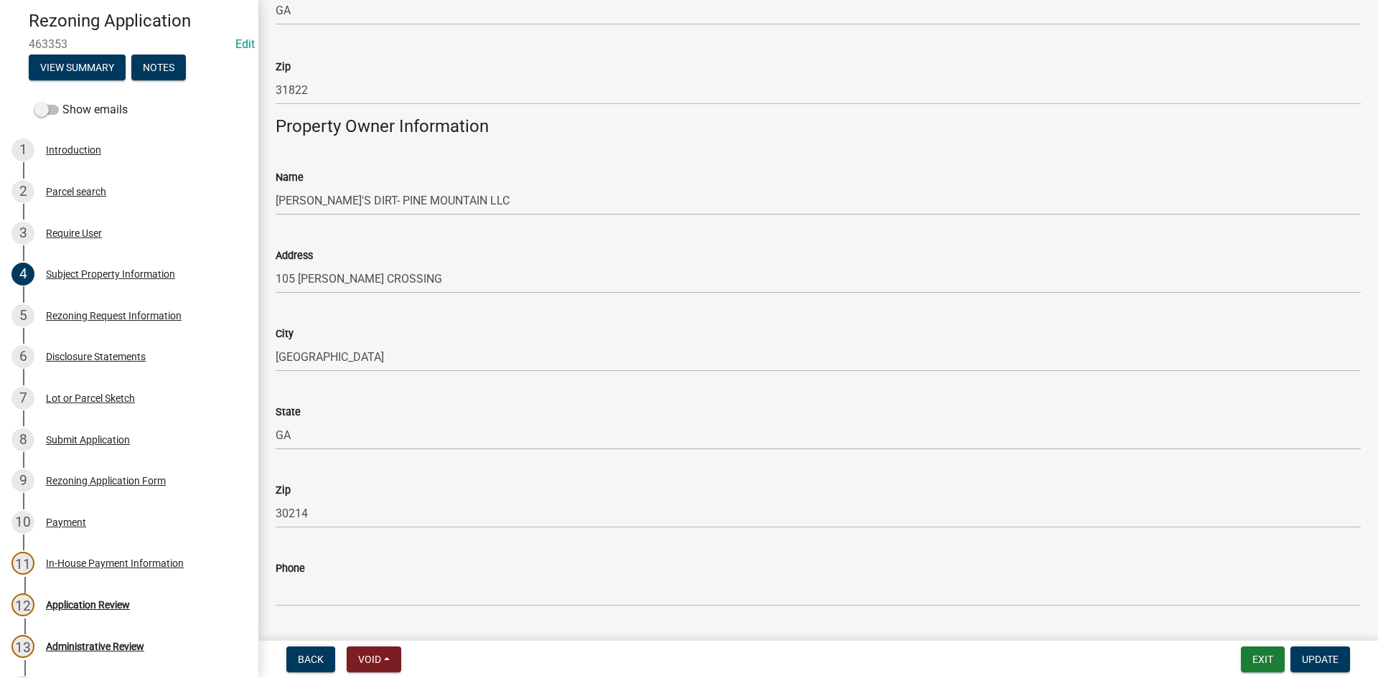
scroll to position [502, 0]
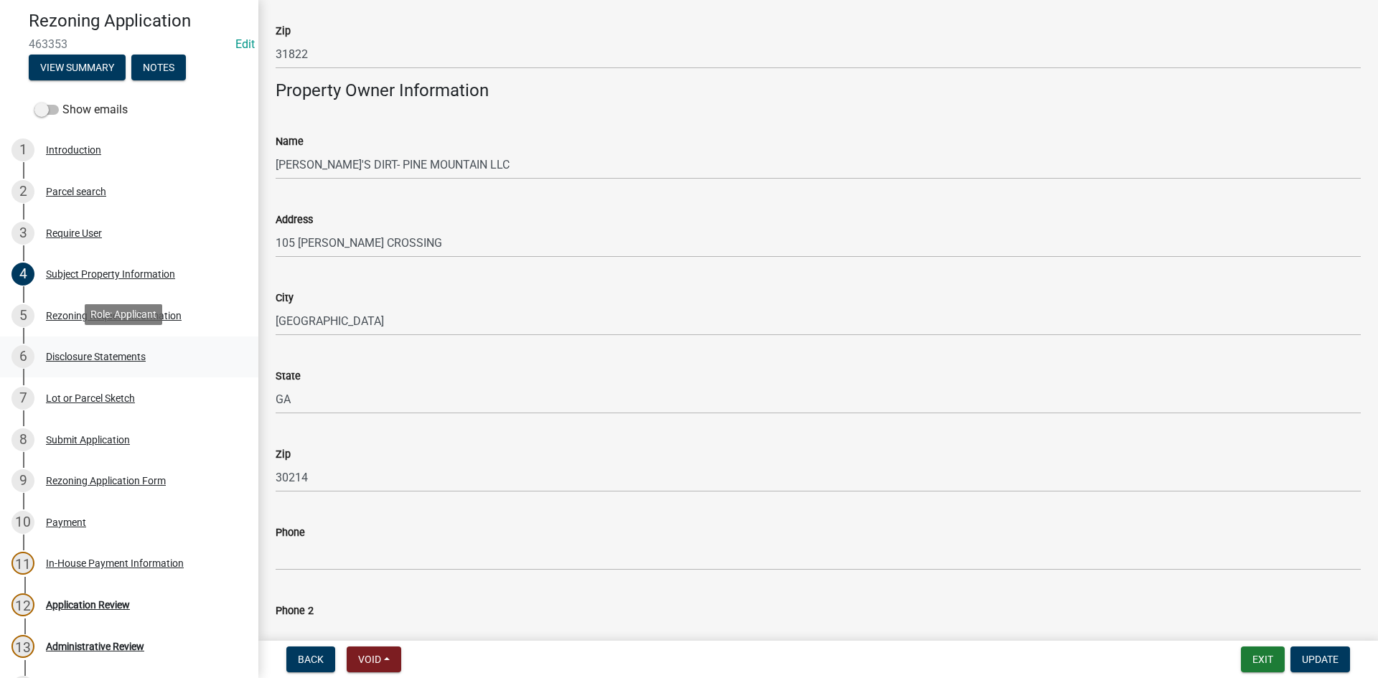
click at [83, 371] on link "6 Disclosure Statements" at bounding box center [129, 358] width 258 height 42
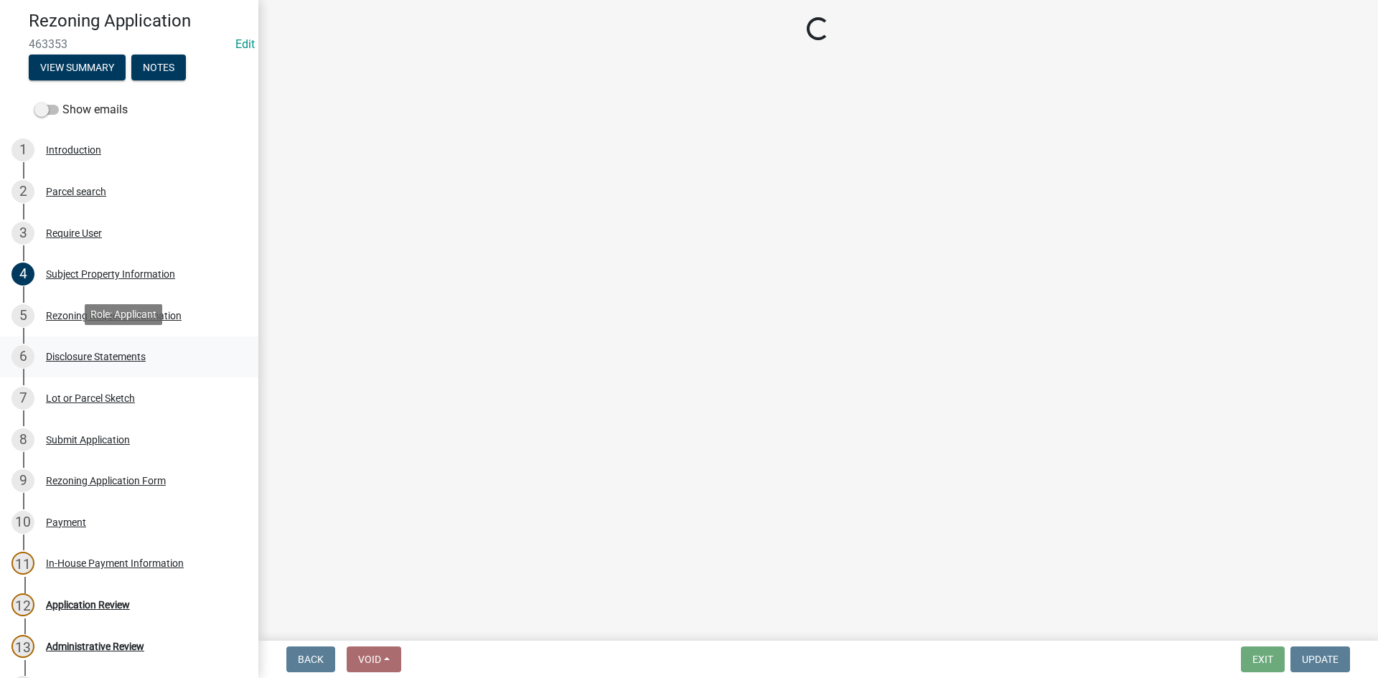
scroll to position [0, 0]
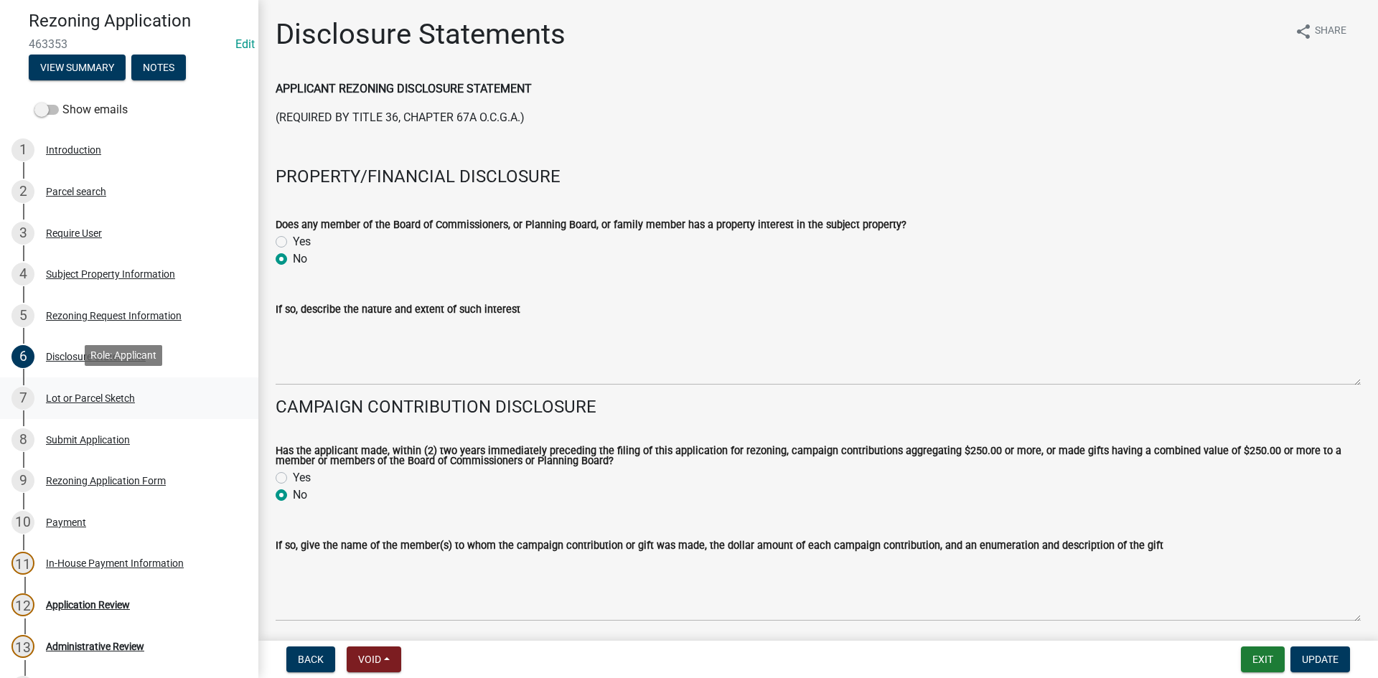
click at [100, 393] on div "Lot or Parcel Sketch" at bounding box center [90, 398] width 89 height 10
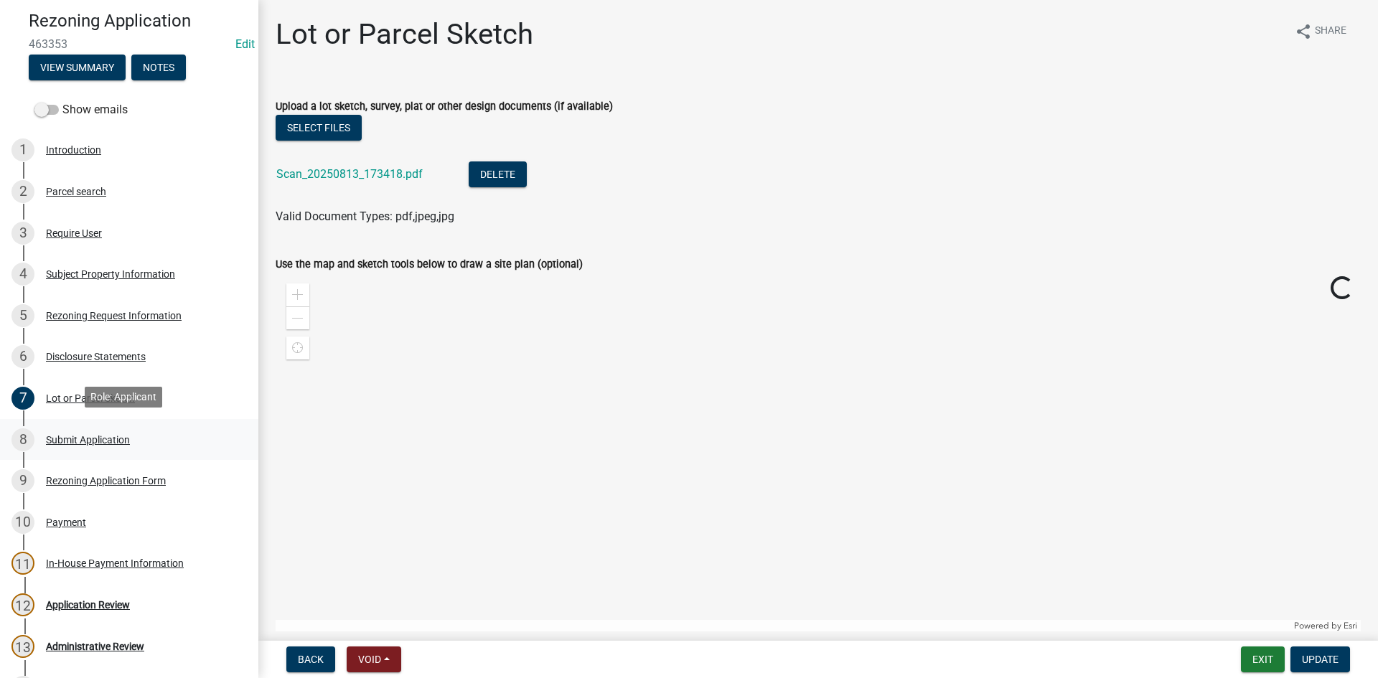
click at [123, 446] on div "8 Submit Application" at bounding box center [123, 439] width 224 height 23
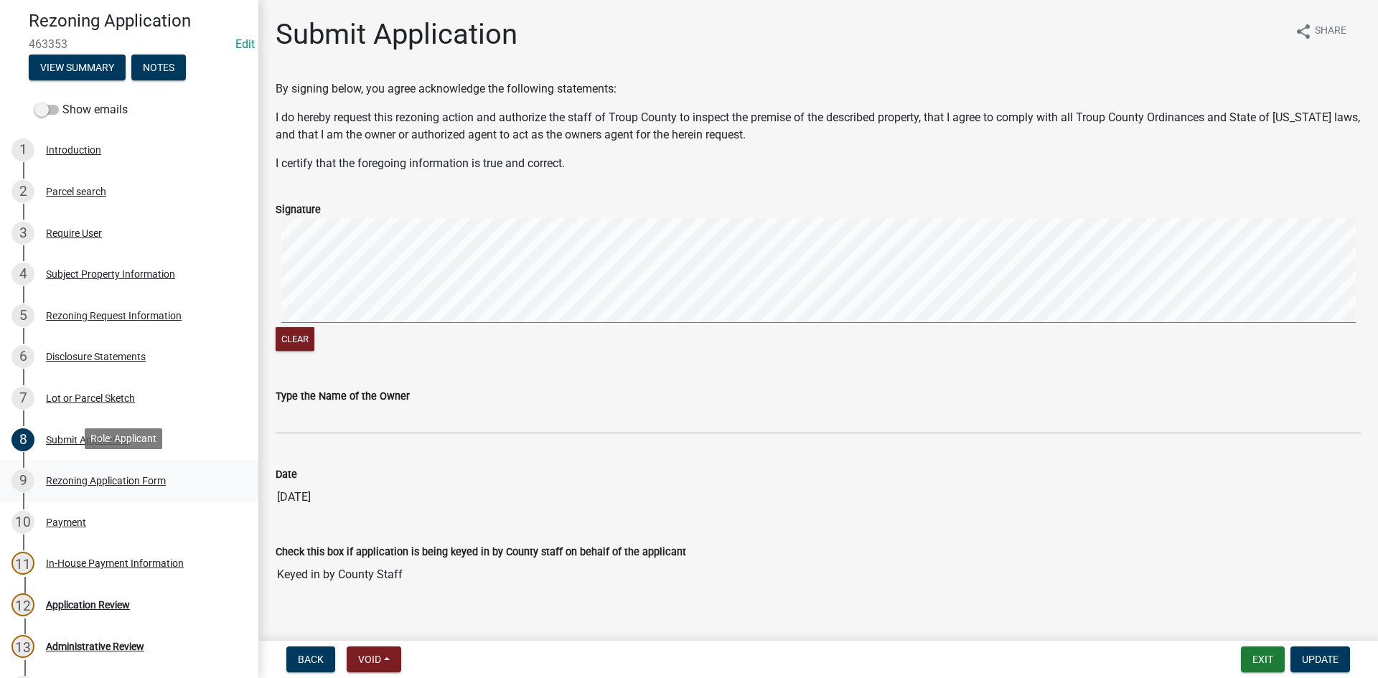
click at [133, 481] on div "Rezoning Application Form" at bounding box center [106, 481] width 120 height 10
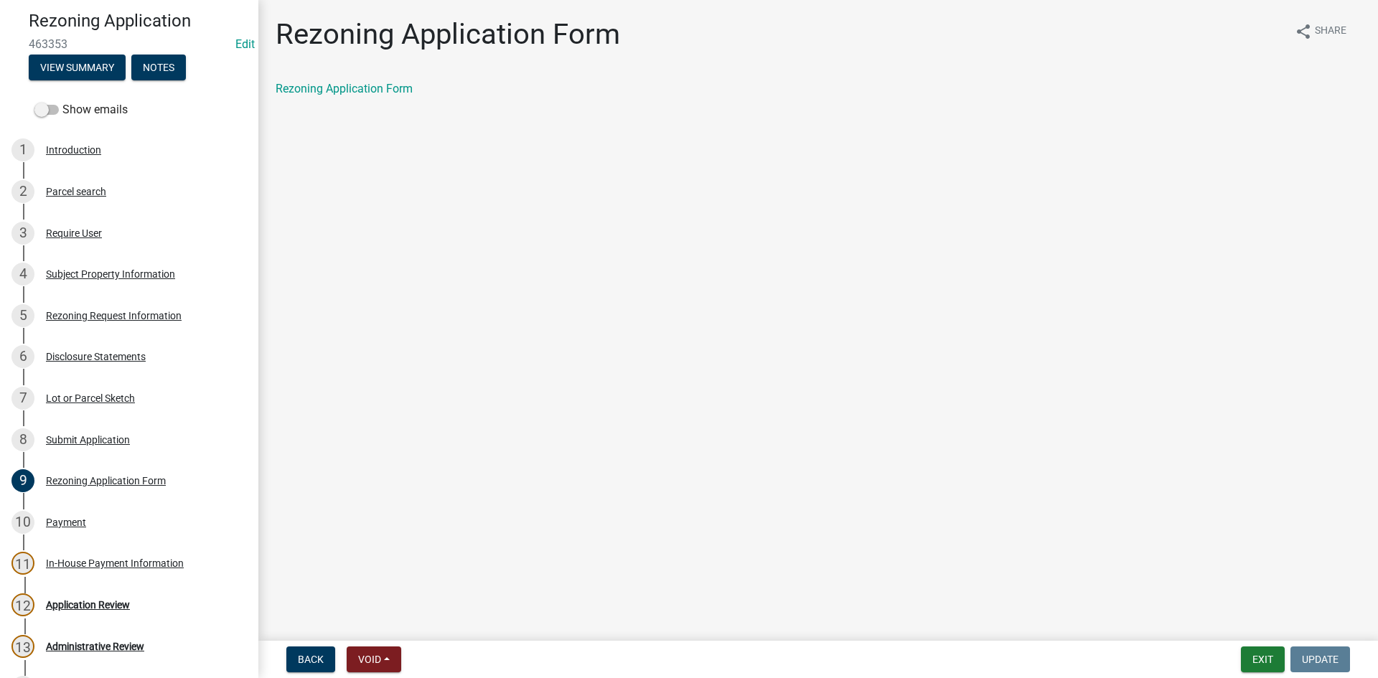
click at [121, 314] on div "Rezoning Request Information" at bounding box center [114, 316] width 136 height 10
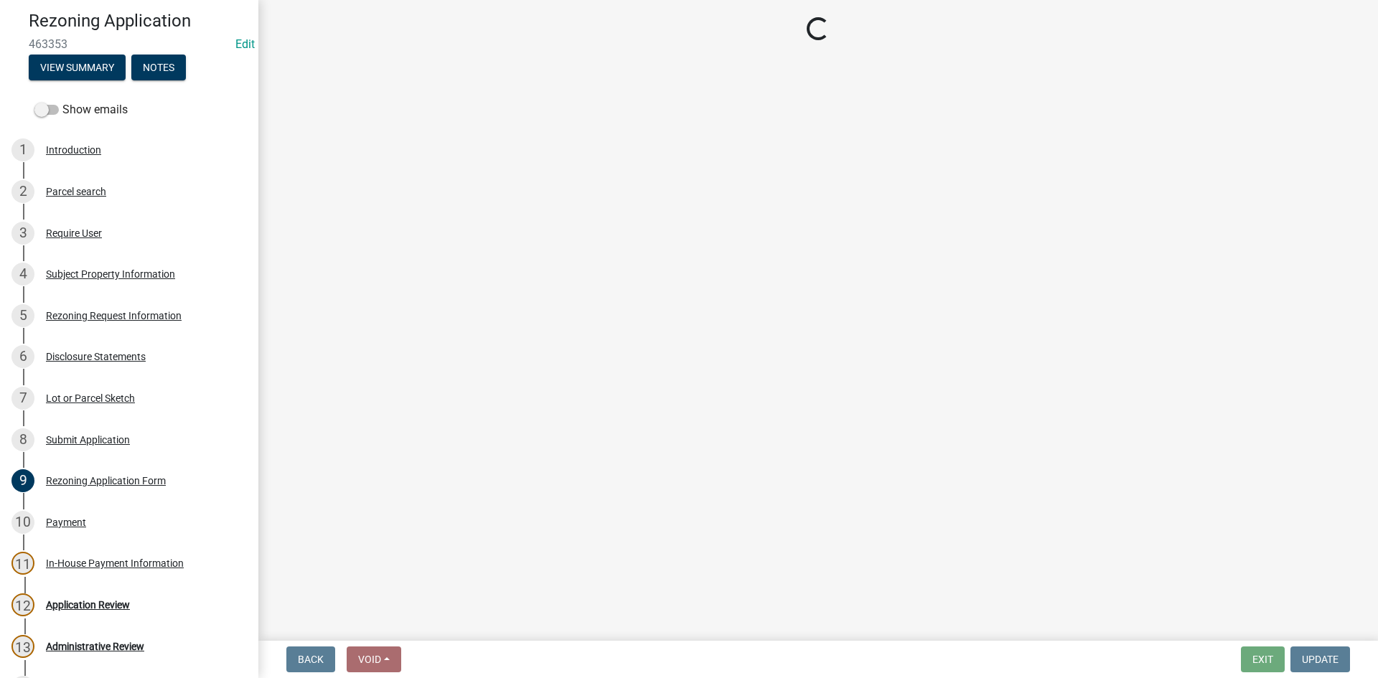
select select "7172fa31-db24-4eec-adaa-66dc553d4101"
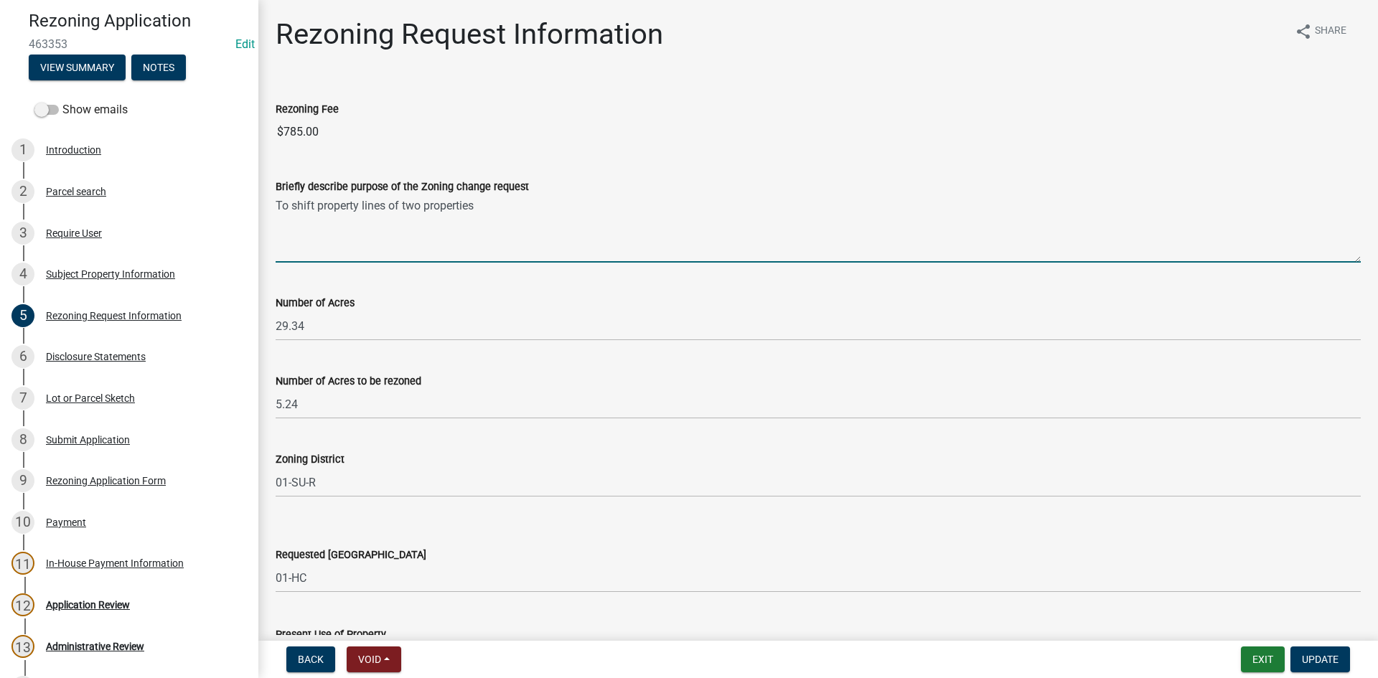
click at [517, 201] on textarea "To shift property lines of two properties" at bounding box center [818, 228] width 1085 height 67
drag, startPoint x: 581, startPoint y: 207, endPoint x: 216, endPoint y: 207, distance: 364.6
click at [216, 207] on div "Rezoning Application 463353 Edit View Summary Notes Show emails 1 Introduction …" at bounding box center [689, 339] width 1378 height 678
click at [626, 228] on textarea "To shift property lines of two properties parcel numbers" at bounding box center [818, 228] width 1085 height 67
click at [609, 196] on textarea "To shift property lines of two properties parcel numbers" at bounding box center [818, 228] width 1085 height 67
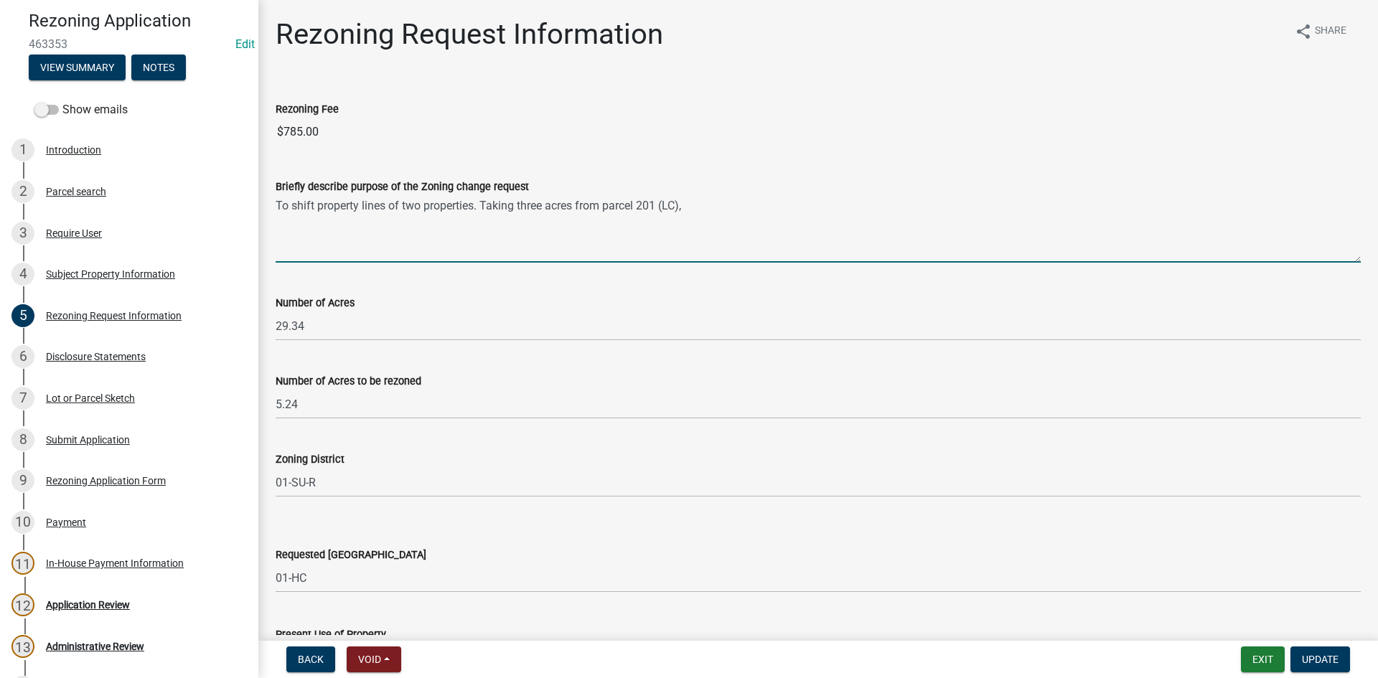
click at [733, 202] on textarea "To shift property lines of two properties. Taking three acres from parcel 201 (…" at bounding box center [818, 228] width 1085 height 67
click at [841, 204] on textarea "To shift property lines of two properties. Taking three acres from parcel 201 t…" at bounding box center [818, 228] width 1085 height 67
click at [927, 206] on textarea "To shift property lines of two properties. Taking three acres from parcel 201 t…" at bounding box center [818, 228] width 1085 height 67
click at [1251, 210] on textarea "To shift property lines of two properties. Taking three acres from parcel 201 t…" at bounding box center [818, 228] width 1085 height 67
drag, startPoint x: 953, startPoint y: 202, endPoint x: 967, endPoint y: 199, distance: 14.6
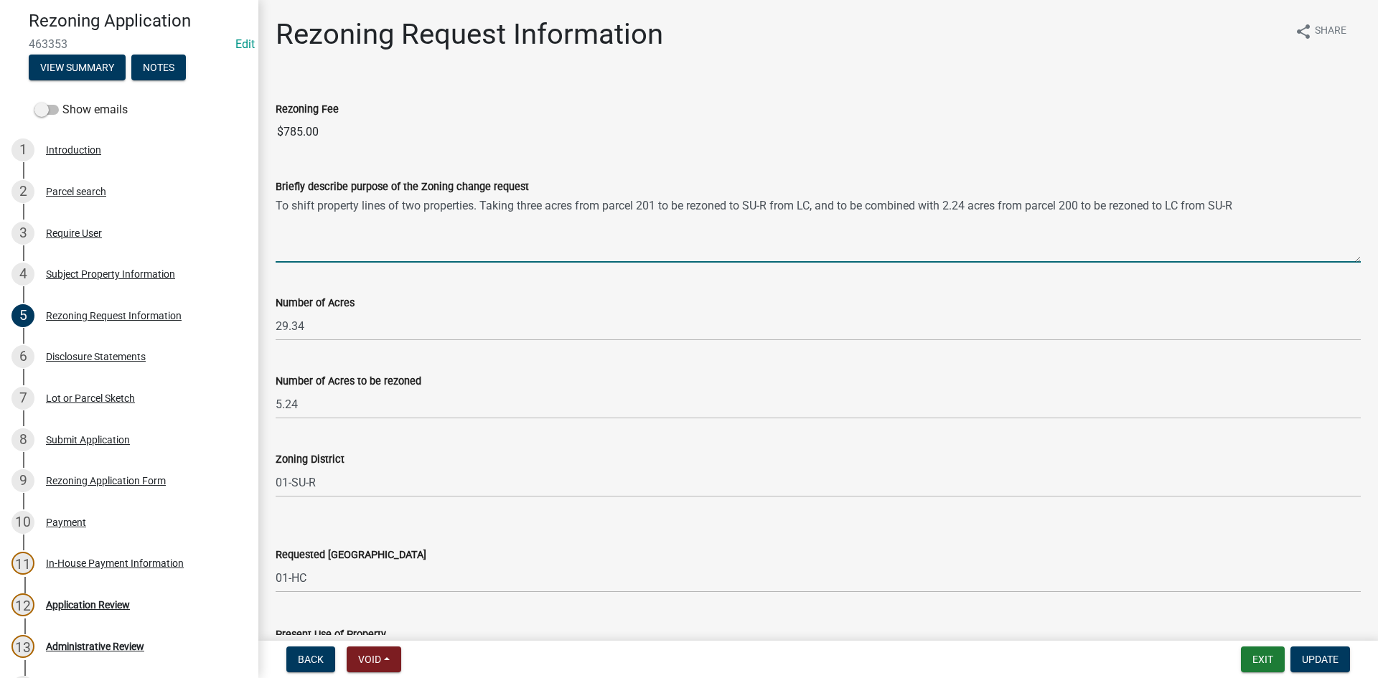
click at [954, 200] on textarea "To shift property lines of two properties. Taking three acres from parcel 201 t…" at bounding box center [818, 228] width 1085 height 67
drag, startPoint x: 1341, startPoint y: 200, endPoint x: 1346, endPoint y: 225, distance: 25.8
click at [1340, 200] on textarea "To shift property lines of two properties. Taking three acres from parcel 201 t…" at bounding box center [818, 228] width 1085 height 67
click at [394, 217] on textarea "To shift property lines of two properties. Taking three acres from parcel 201 t…" at bounding box center [818, 228] width 1085 height 67
click at [456, 219] on textarea "To shift property lines of two properties. Taking three acres from parcel 201 t…" at bounding box center [818, 228] width 1085 height 67
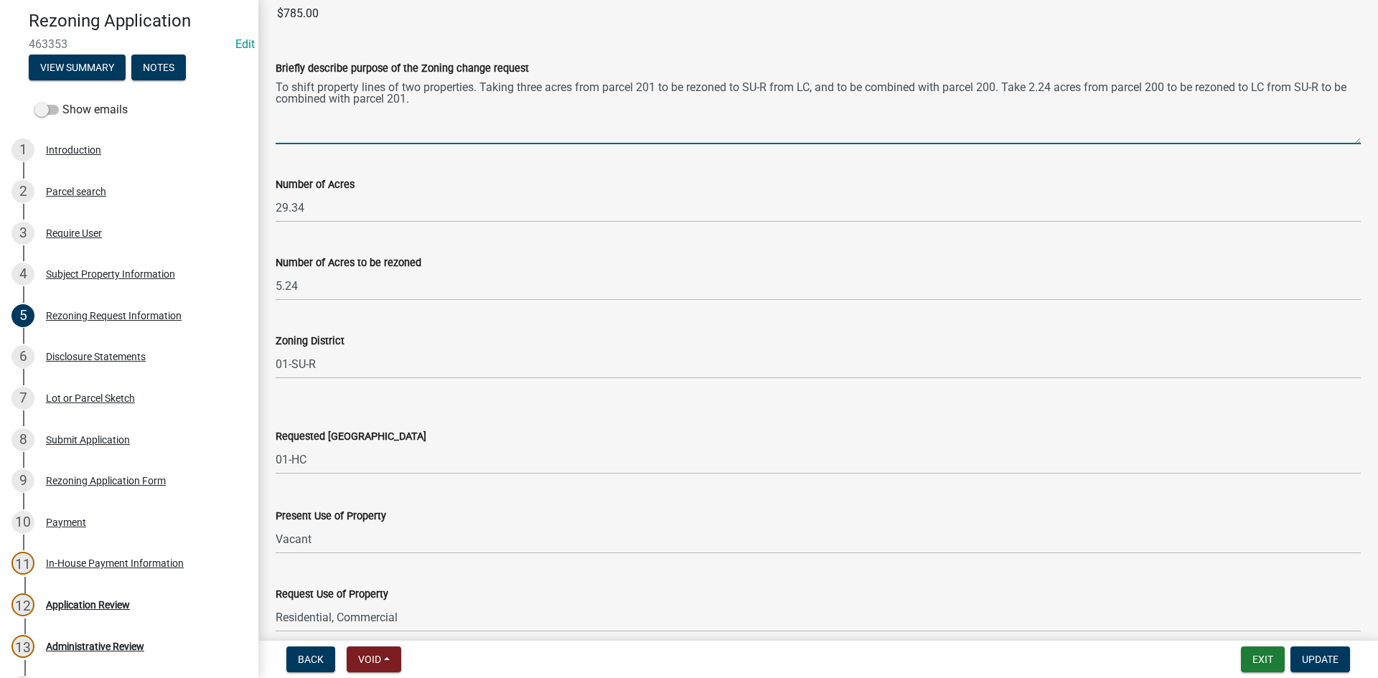
scroll to position [144, 0]
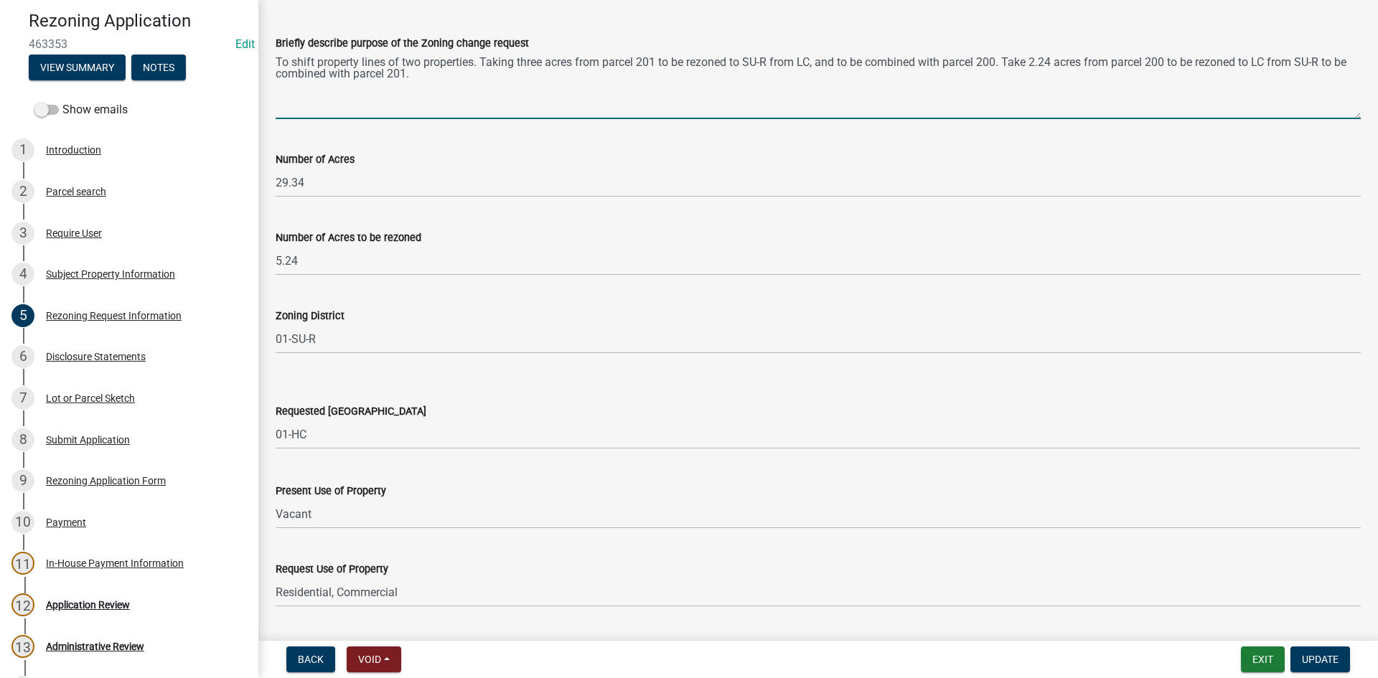
type textarea "To shift property lines of two properties. Taking three acres from parcel 201 t…"
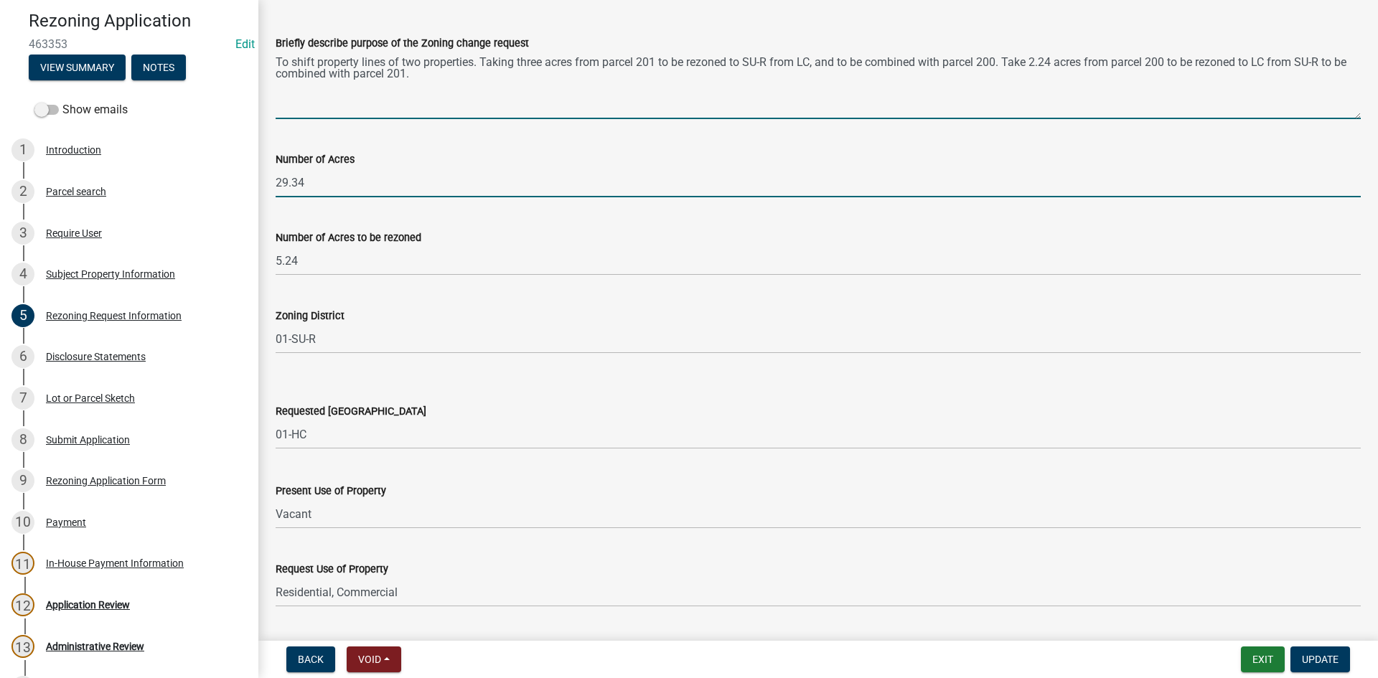
click at [342, 177] on form "Number of Acres 29.34" at bounding box center [818, 174] width 1085 height 47
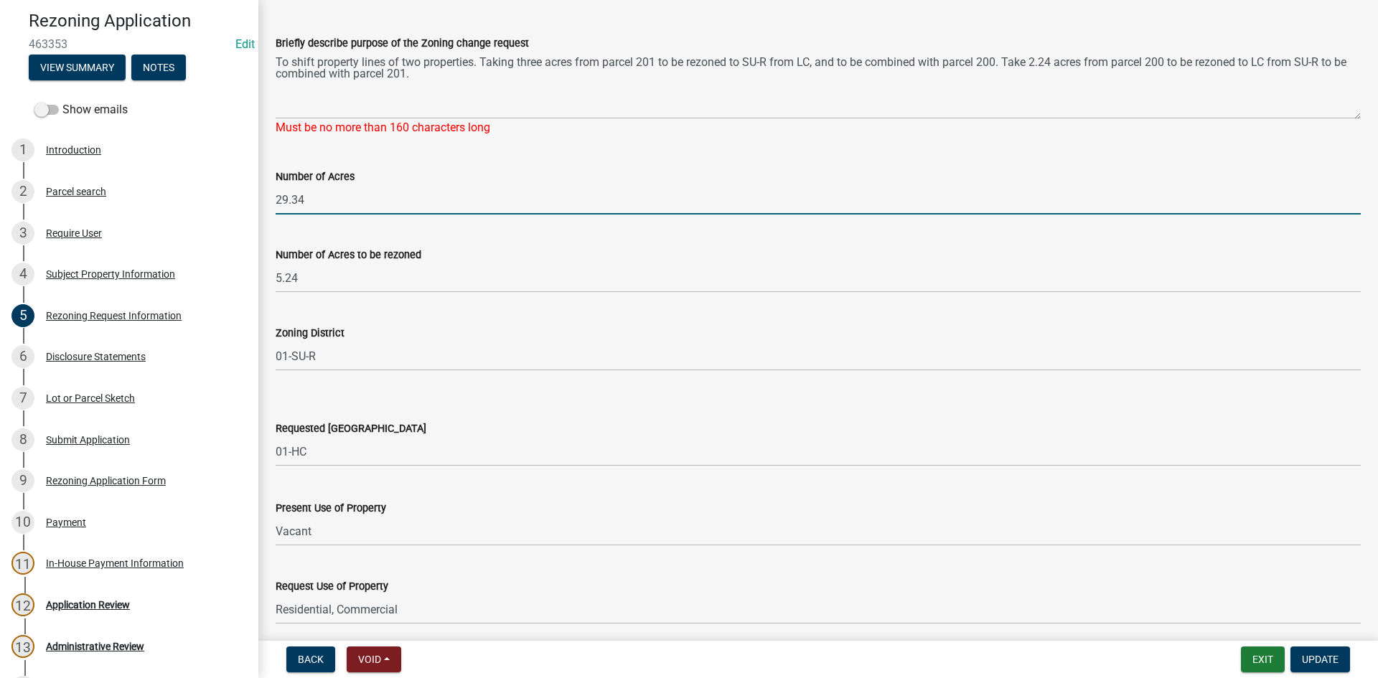
drag, startPoint x: 342, startPoint y: 177, endPoint x: 343, endPoint y: 195, distance: 18.0
click at [342, 178] on label "Number of Acres" at bounding box center [315, 177] width 79 height 10
click at [342, 185] on input "29.34" at bounding box center [818, 199] width 1085 height 29
click at [339, 200] on input "29.34" at bounding box center [818, 199] width 1085 height 29
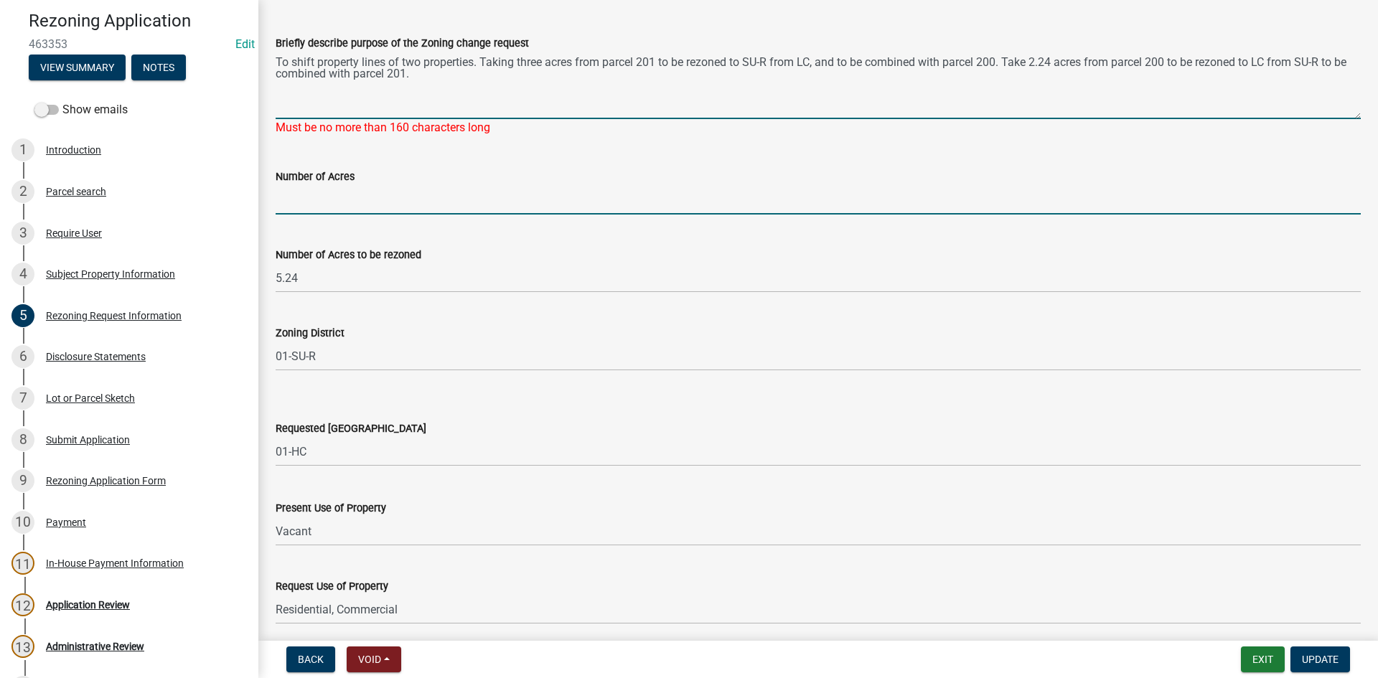
click at [487, 62] on textarea "To shift property lines of two properties. Taking three acres from parcel 201 t…" at bounding box center [818, 85] width 1085 height 67
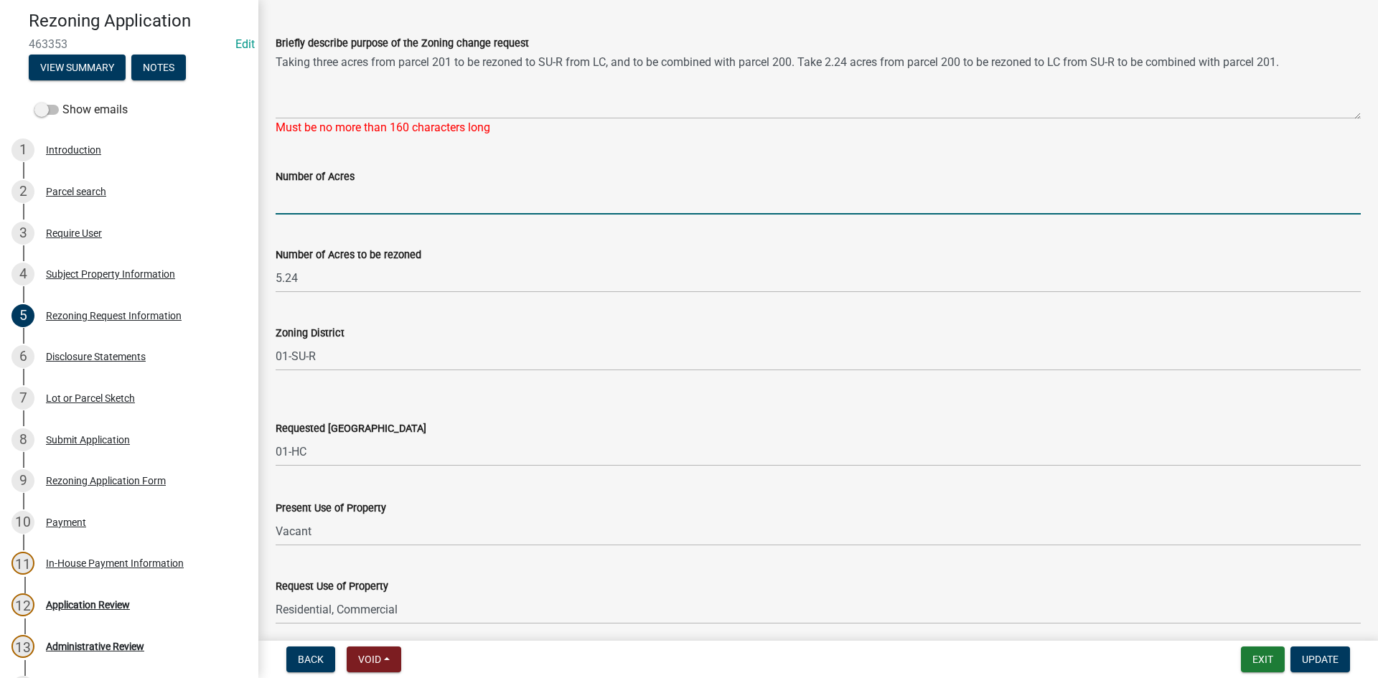
click at [372, 200] on input "Number of Acres" at bounding box center [818, 199] width 1085 height 29
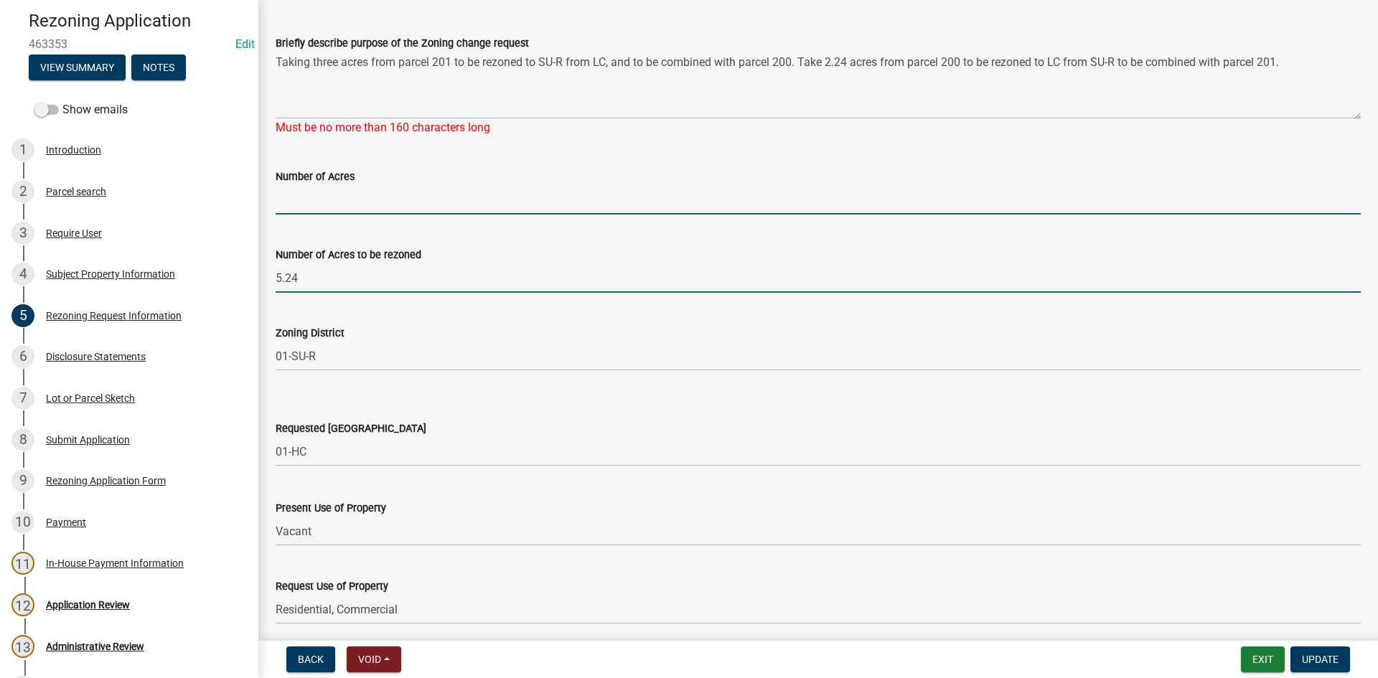
click at [545, 276] on input "5.24" at bounding box center [818, 277] width 1085 height 29
click at [332, 203] on input "Number of Acres" at bounding box center [818, 199] width 1085 height 29
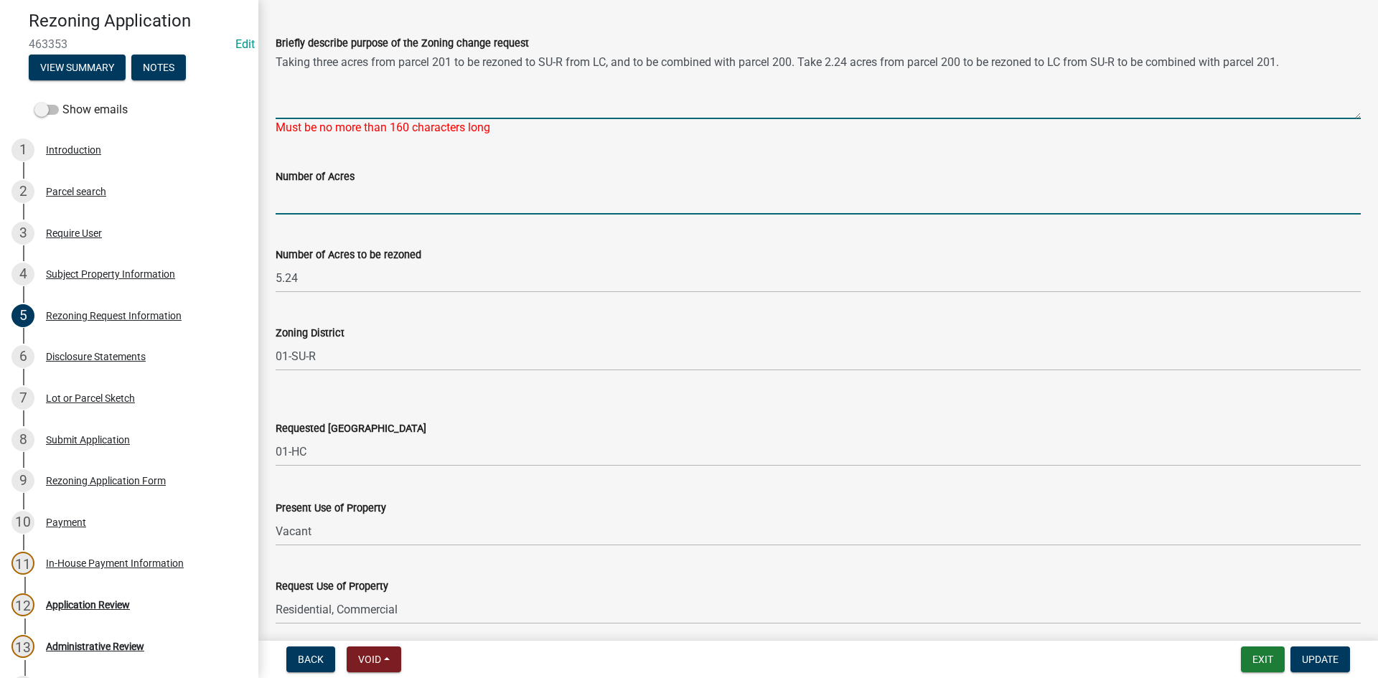
click at [634, 63] on textarea "Taking three acres from parcel 201 to be rezoned to SU-R from LC, and to be com…" at bounding box center [818, 85] width 1085 height 67
click at [546, 195] on input "Number of Acres" at bounding box center [818, 199] width 1085 height 29
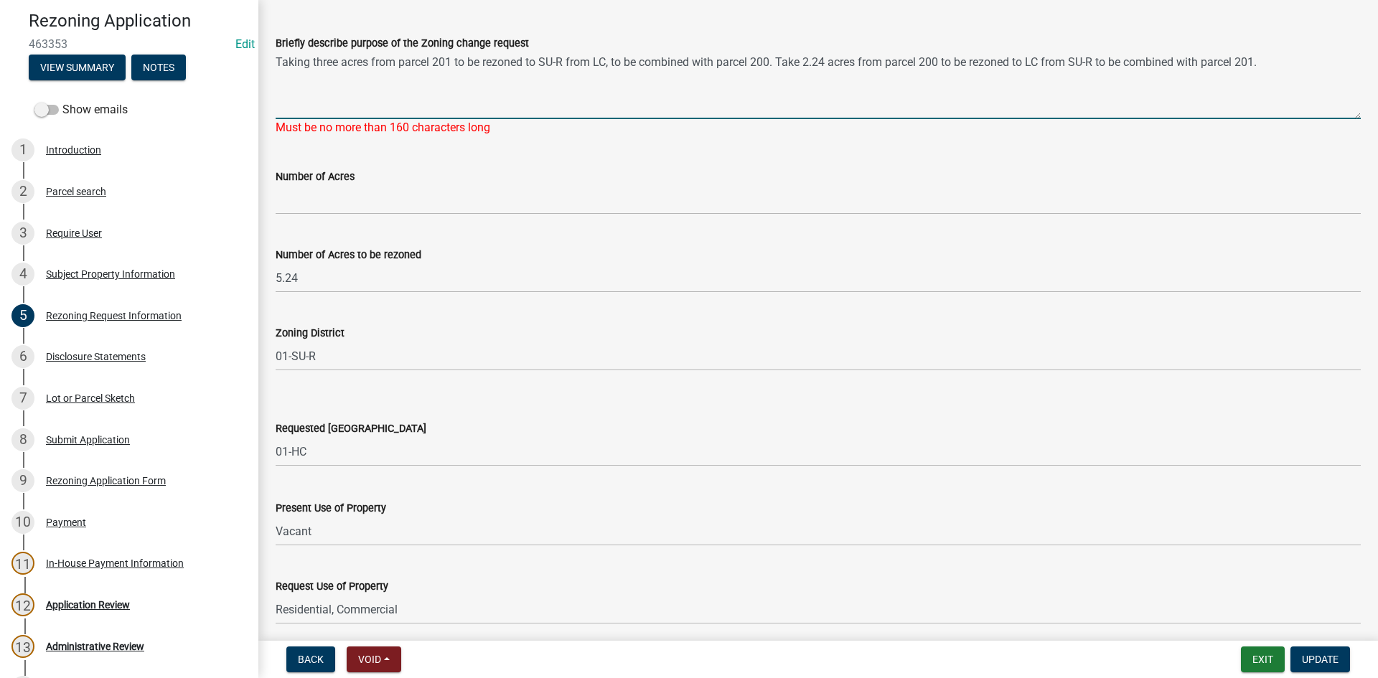
click at [647, 58] on textarea "Taking three acres from parcel 201 to be rezoned to SU-R from LC, to be combine…" at bounding box center [818, 85] width 1085 height 67
click at [486, 62] on textarea "Taking three acres from parcel 201 to be rezoned to SU-R from LC, to be combine…" at bounding box center [818, 85] width 1085 height 67
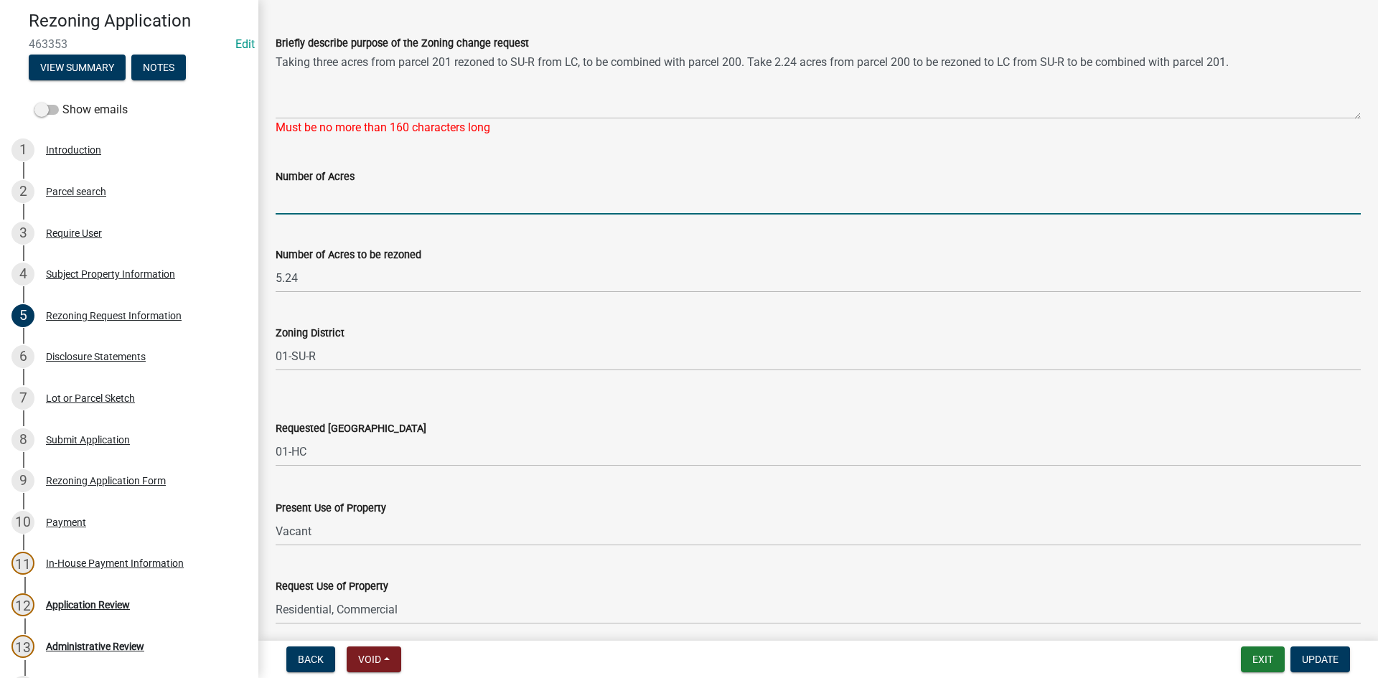
drag, startPoint x: 472, startPoint y: 210, endPoint x: 466, endPoint y: 231, distance: 21.6
click at [472, 210] on input "Number of Acres" at bounding box center [818, 199] width 1085 height 29
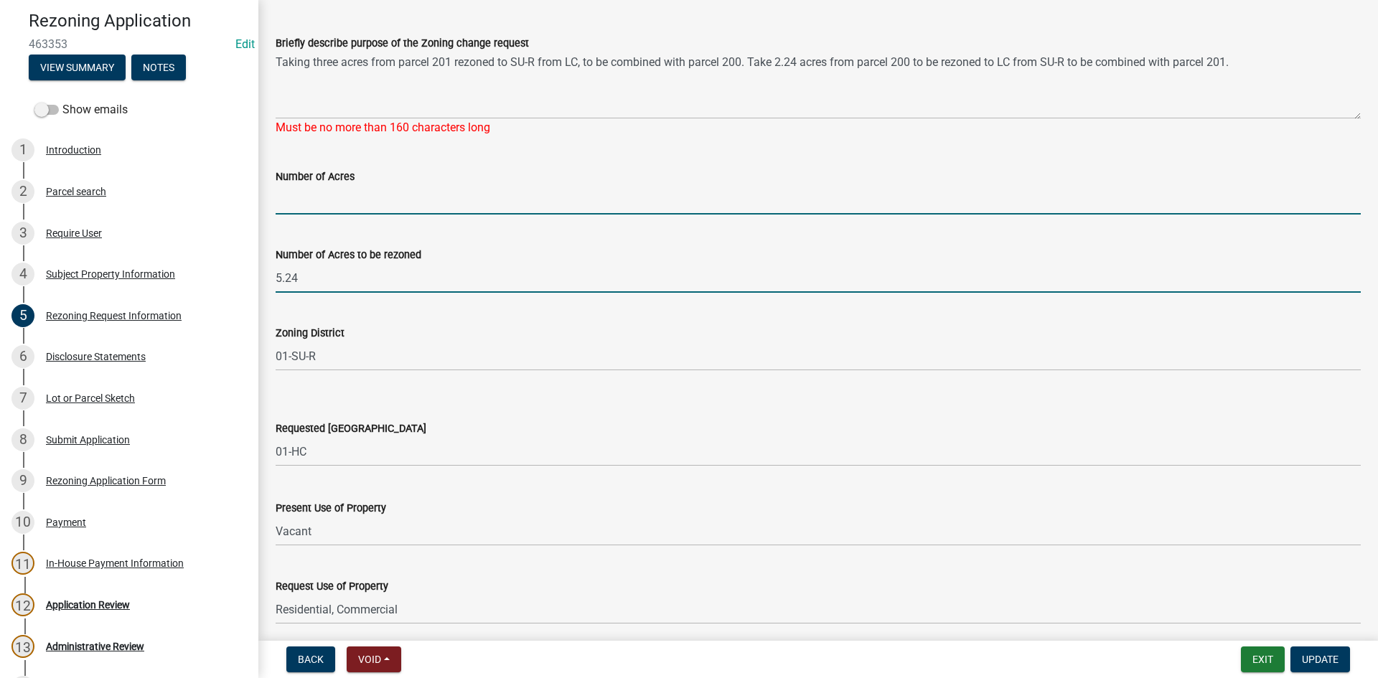
click at [680, 280] on input "5.24" at bounding box center [818, 277] width 1085 height 29
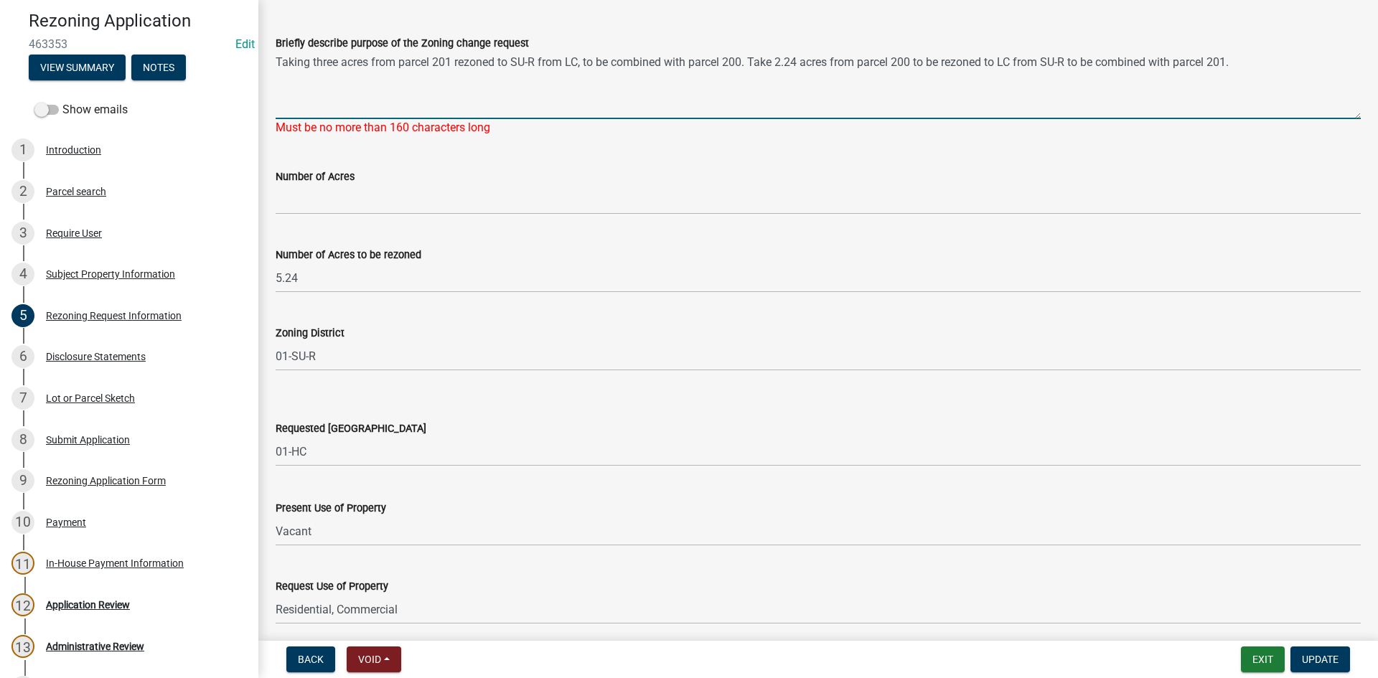
click at [950, 60] on textarea "Taking three acres from parcel 201 rezoned to SU-R from LC, to be combined with…" at bounding box center [818, 85] width 1085 height 67
drag, startPoint x: 949, startPoint y: 141, endPoint x: 905, endPoint y: 190, distance: 66.1
click at [927, 158] on wm-data-entity-input-list "Rezoning Fee $785.00 Briefly describe purpose of the Zoning change request Taki…" at bounding box center [818, 286] width 1085 height 699
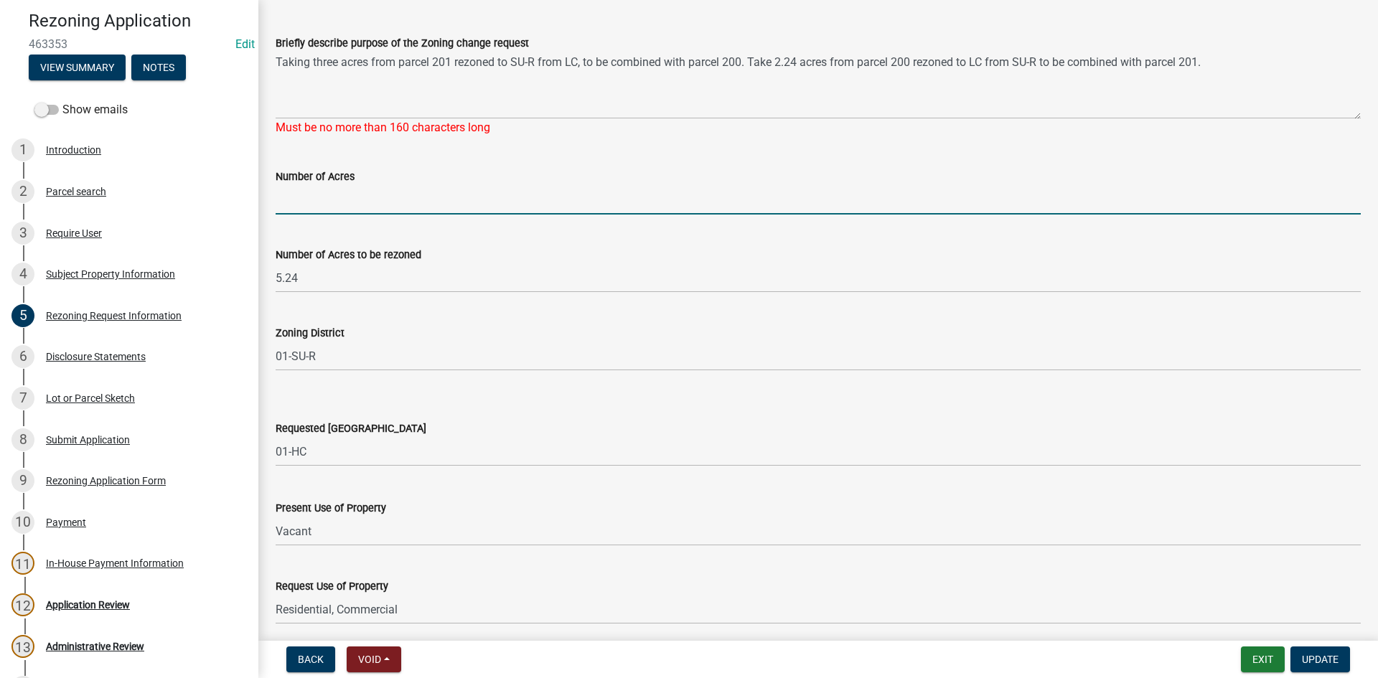
click at [905, 190] on input "Number of Acres" at bounding box center [818, 199] width 1085 height 29
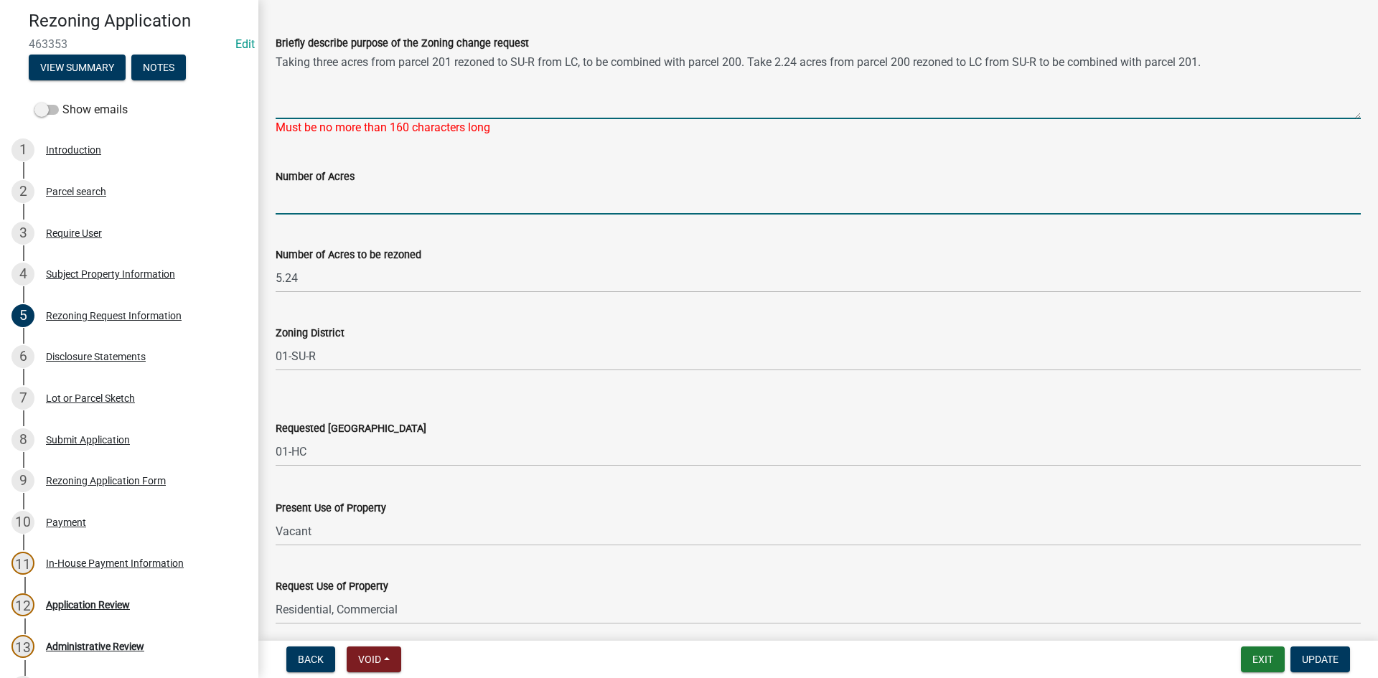
drag, startPoint x: 341, startPoint y: 62, endPoint x: 355, endPoint y: 62, distance: 14.4
click at [344, 62] on textarea "Taking three acres from parcel 201 rezoned to SU-R from LC, to be combined with…" at bounding box center [818, 85] width 1085 height 67
click at [500, 212] on input "Number of Acres" at bounding box center [818, 199] width 1085 height 29
click at [311, 60] on textarea "Taking 3 acres from parcel 201 rezoned to SU-R from LC, to be combined with par…" at bounding box center [818, 85] width 1085 height 67
click at [539, 203] on input "Number of Acres" at bounding box center [818, 199] width 1085 height 29
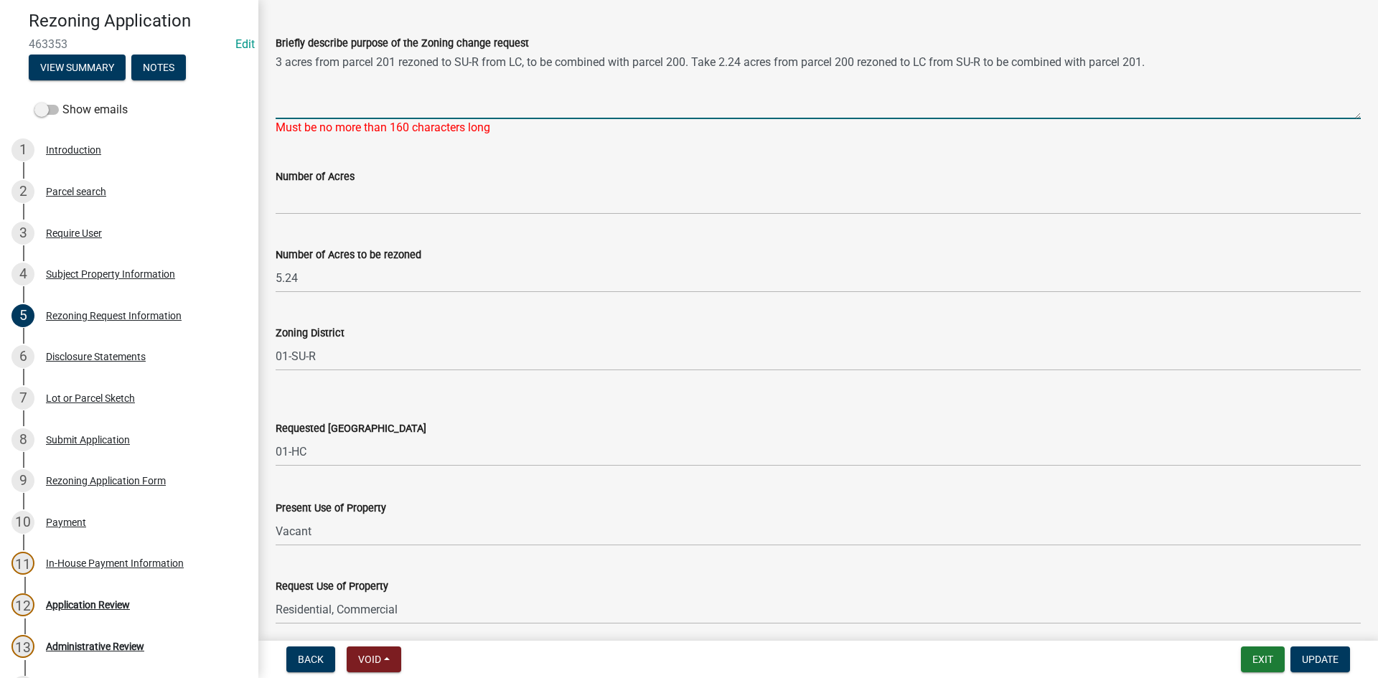
drag, startPoint x: 720, startPoint y: 62, endPoint x: 739, endPoint y: 59, distance: 19.7
click at [721, 61] on textarea "3 acres from parcel 201 rezoned to SU-R from LC, to be combined with parcel 200…" at bounding box center [818, 85] width 1085 height 67
type textarea "3 acres from parcel 201 rezoned to SU-R from LC, to be combined with parcel 200…"
click at [503, 159] on div "Number of Acres" at bounding box center [818, 181] width 1085 height 67
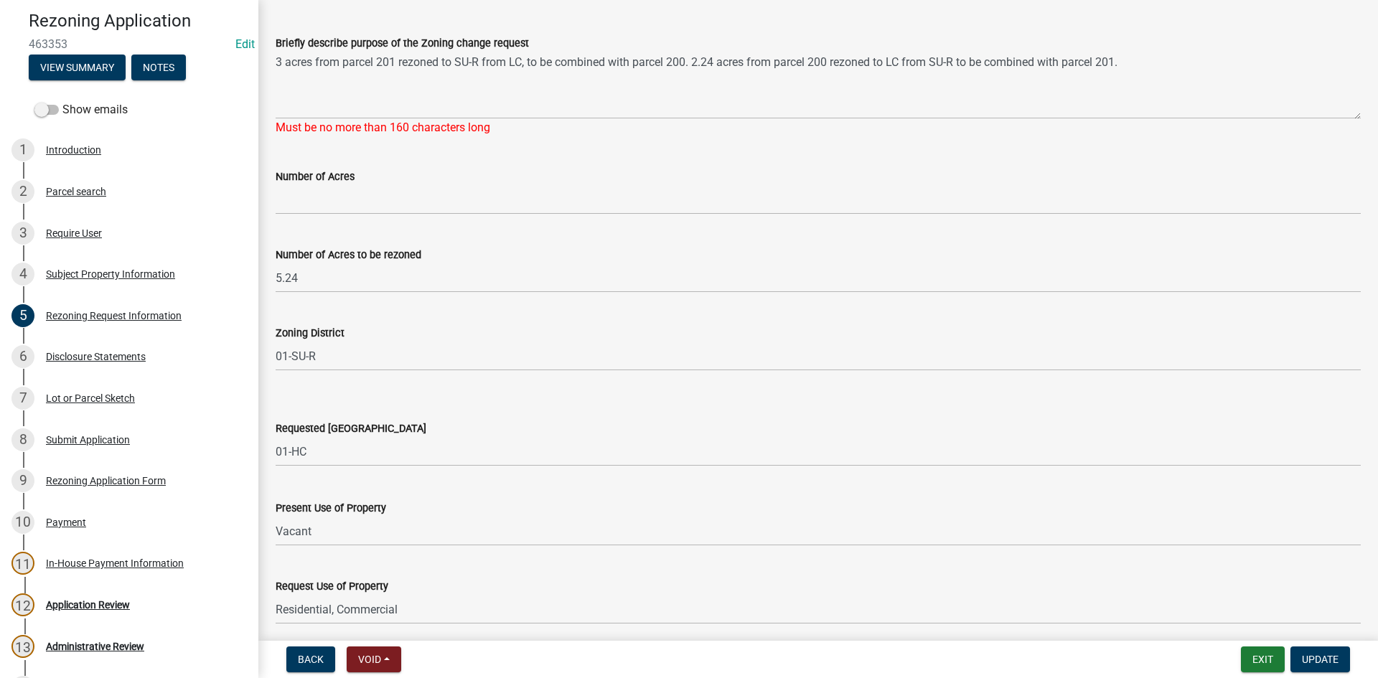
click at [538, 177] on div "Number of Acres" at bounding box center [818, 176] width 1085 height 17
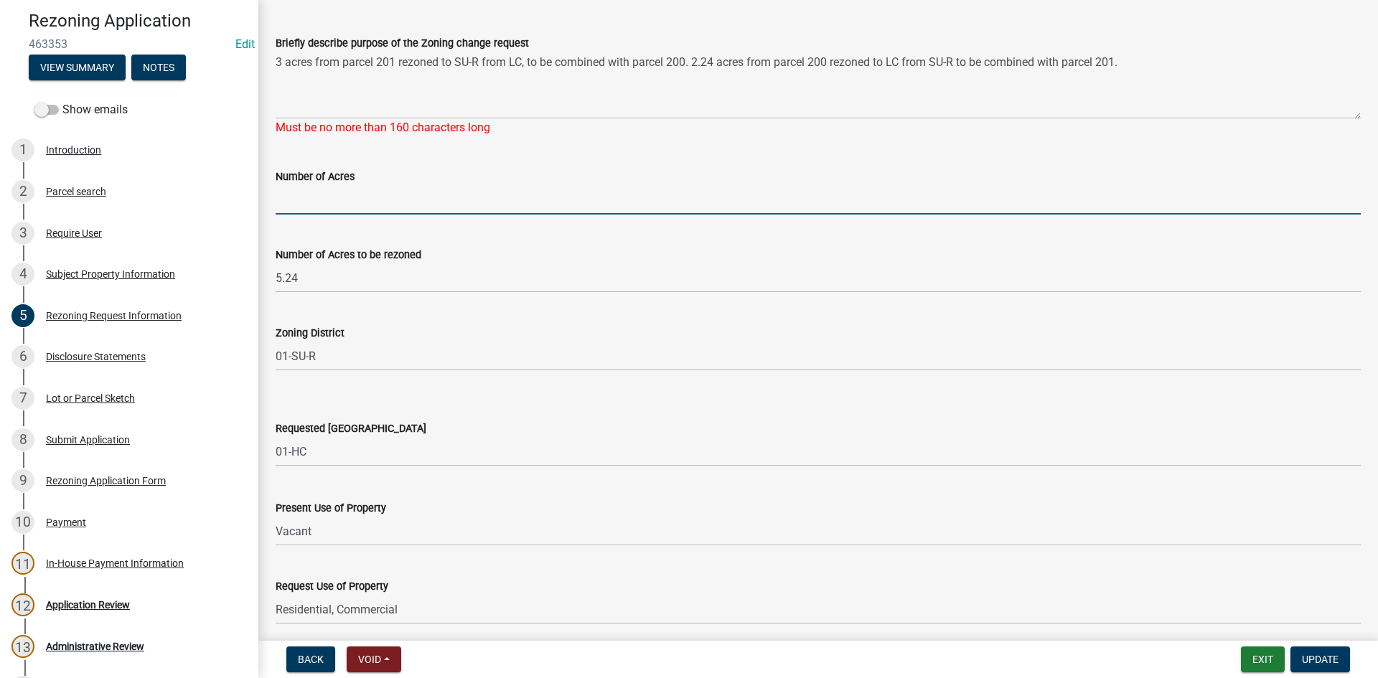
click at [551, 194] on input "Number of Acres" at bounding box center [818, 199] width 1085 height 29
click at [1328, 663] on span "Update" at bounding box center [1320, 659] width 37 height 11
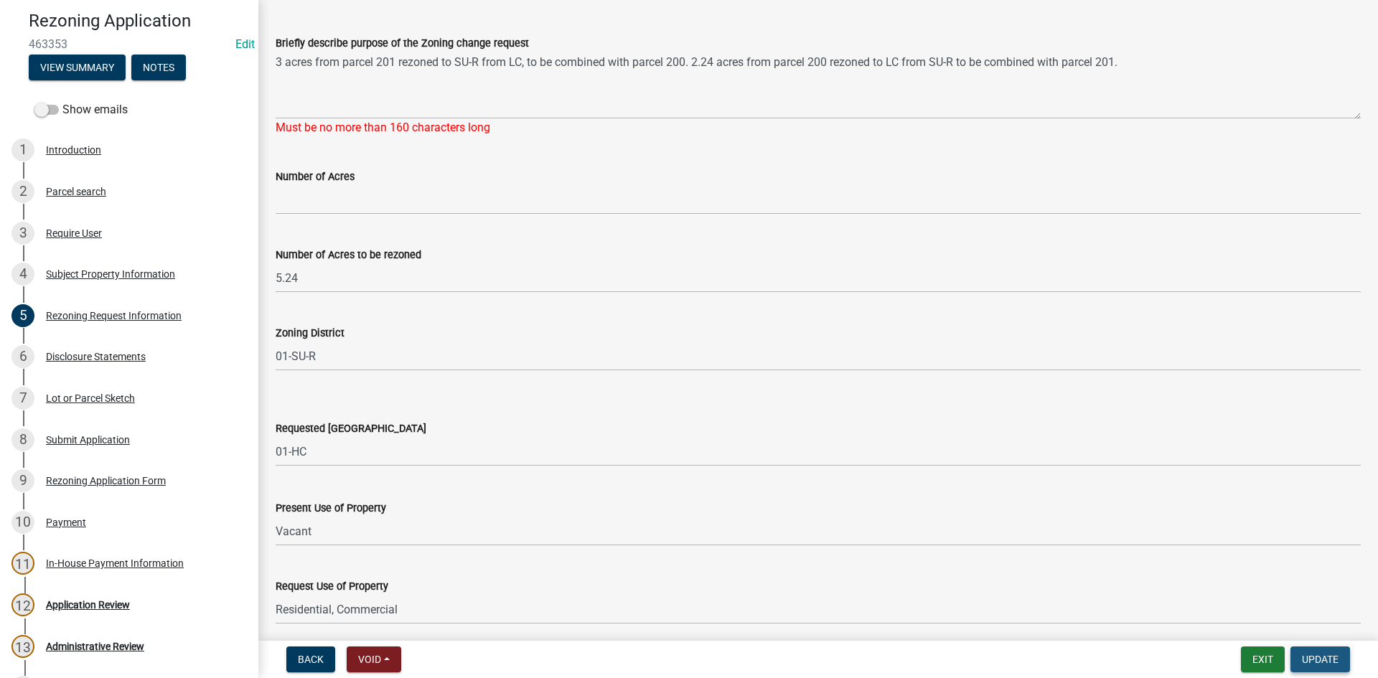
click at [1328, 662] on span "Update" at bounding box center [1320, 659] width 37 height 11
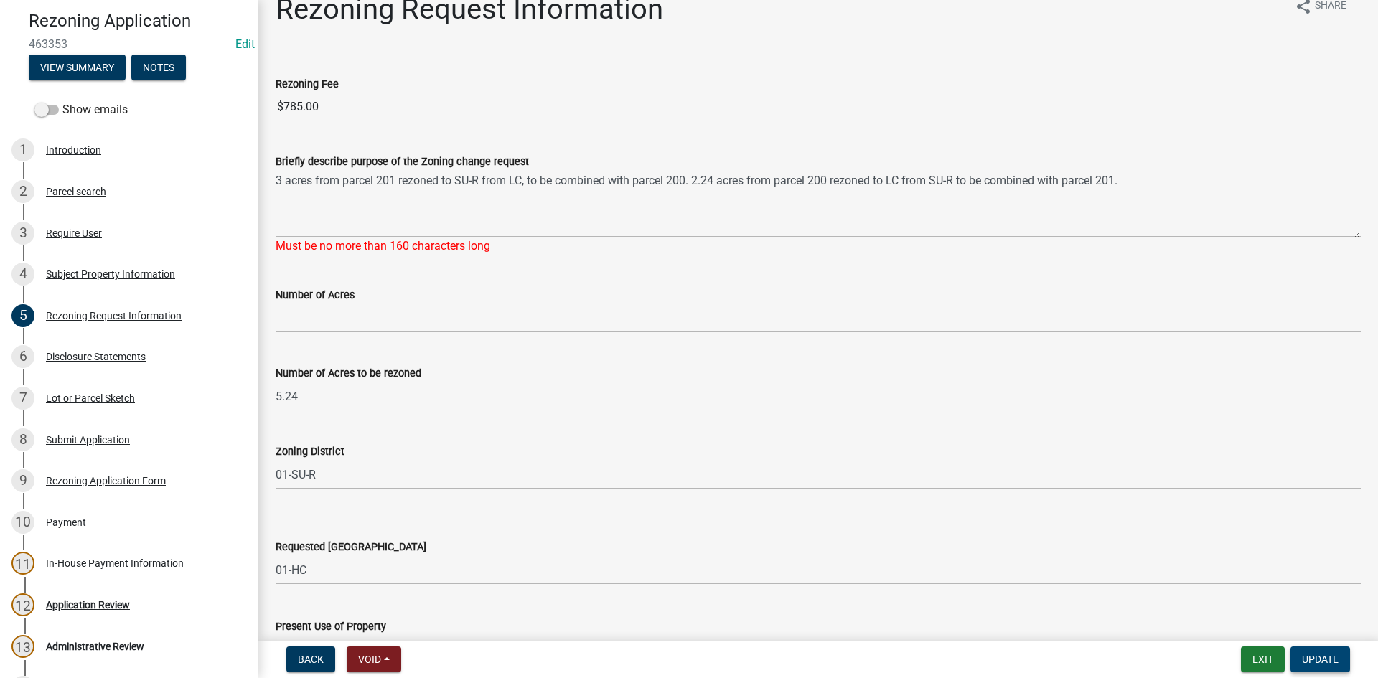
scroll to position [0, 0]
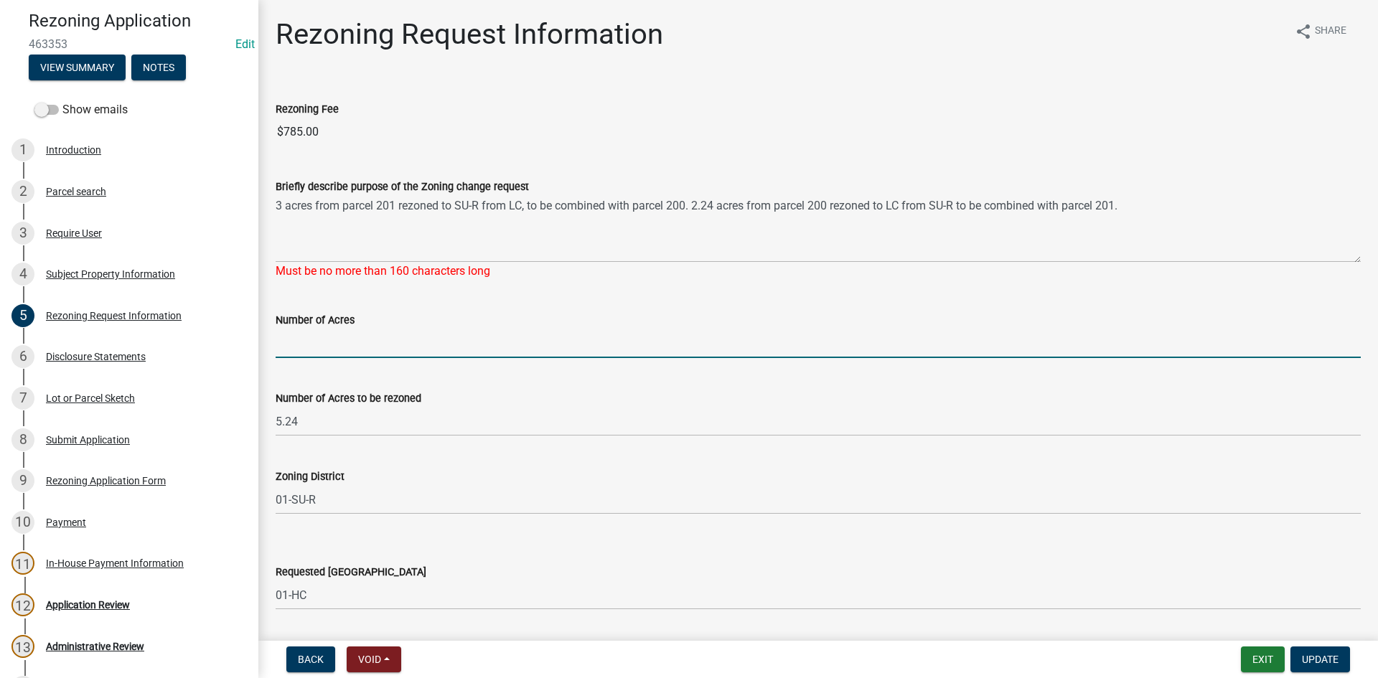
click at [400, 338] on input "Number of Acres" at bounding box center [818, 343] width 1085 height 29
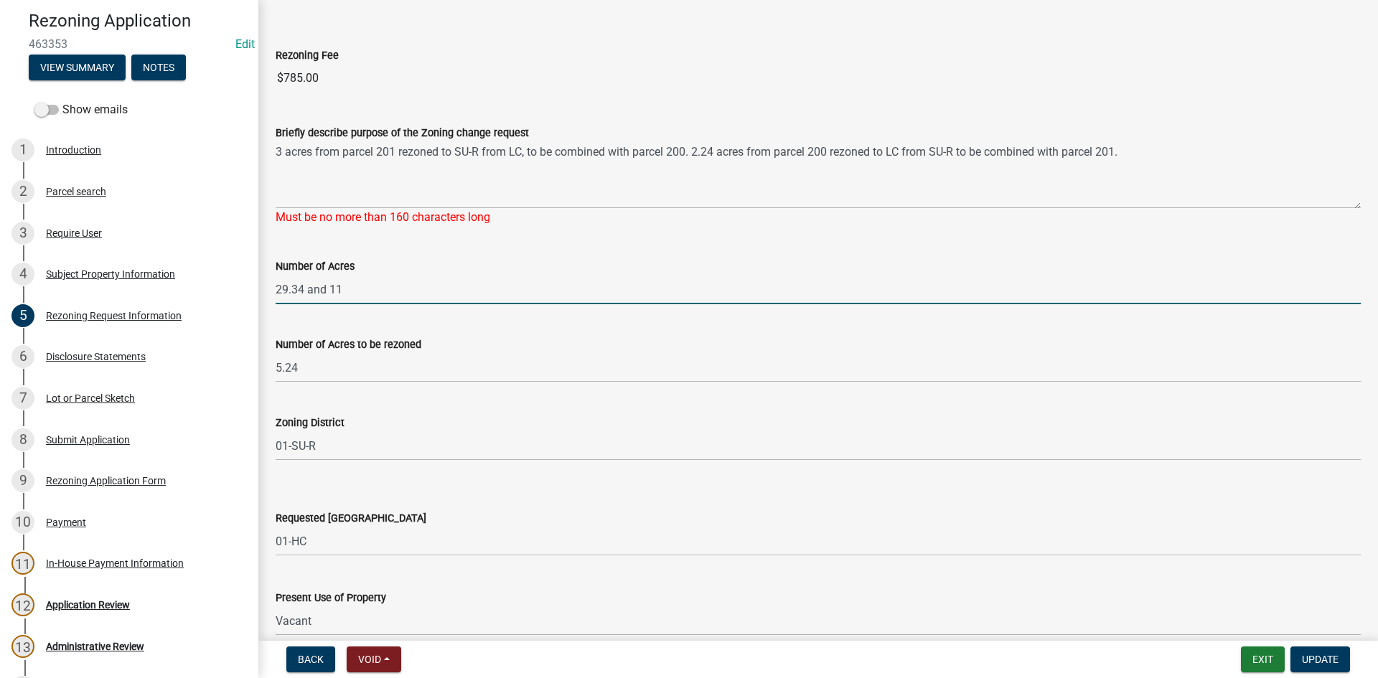
scroll to position [144, 0]
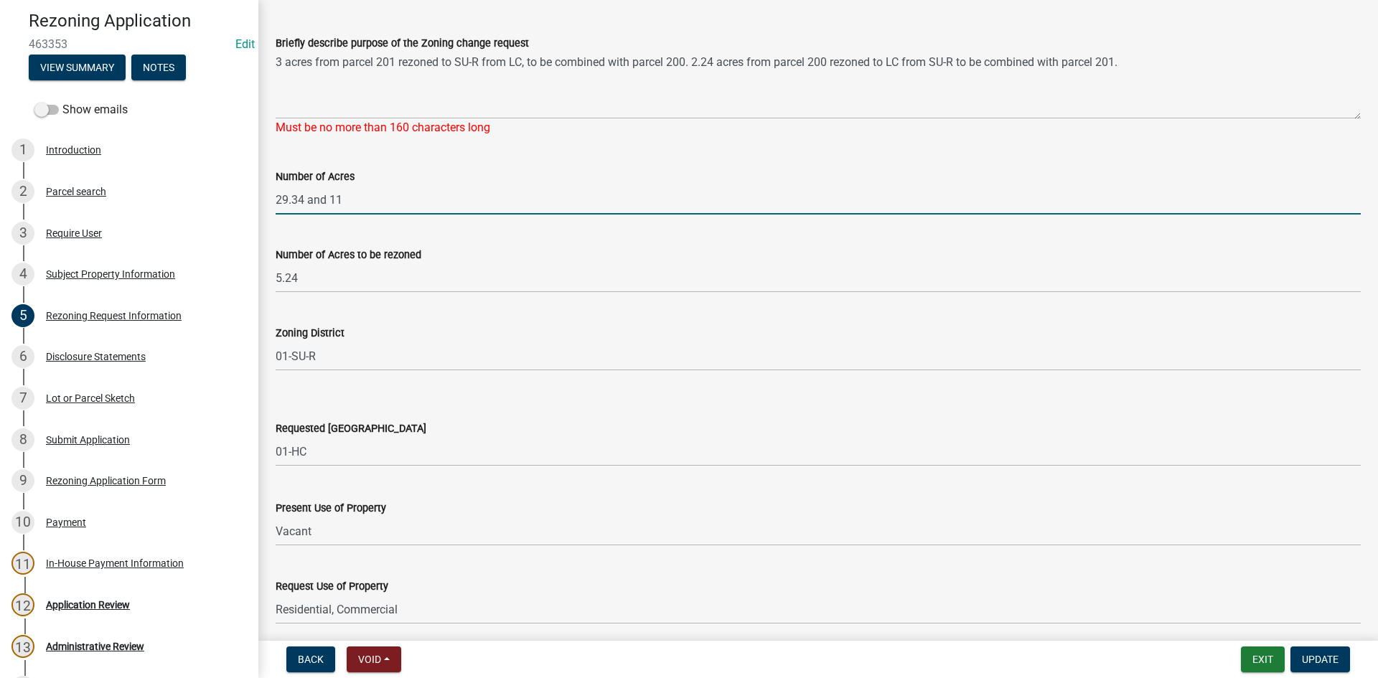
type input "29.34 and 11"
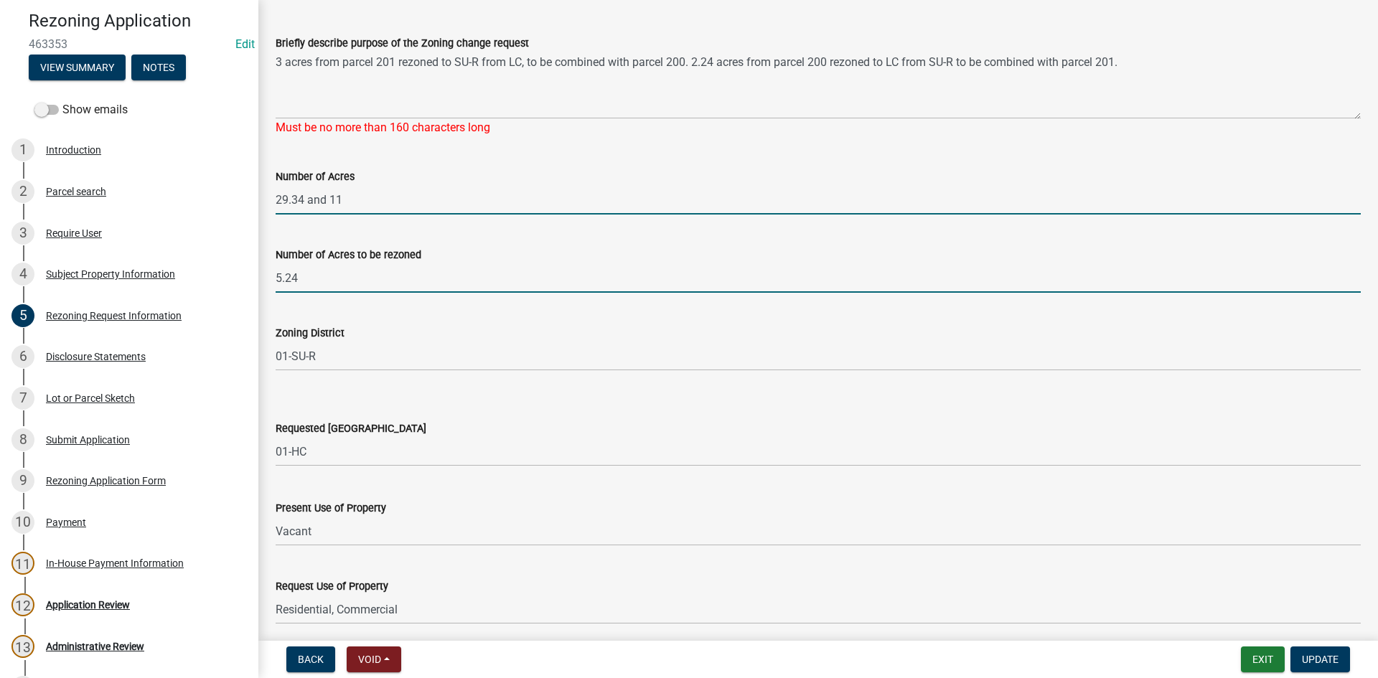
click at [342, 281] on input "5.24" at bounding box center [818, 277] width 1085 height 29
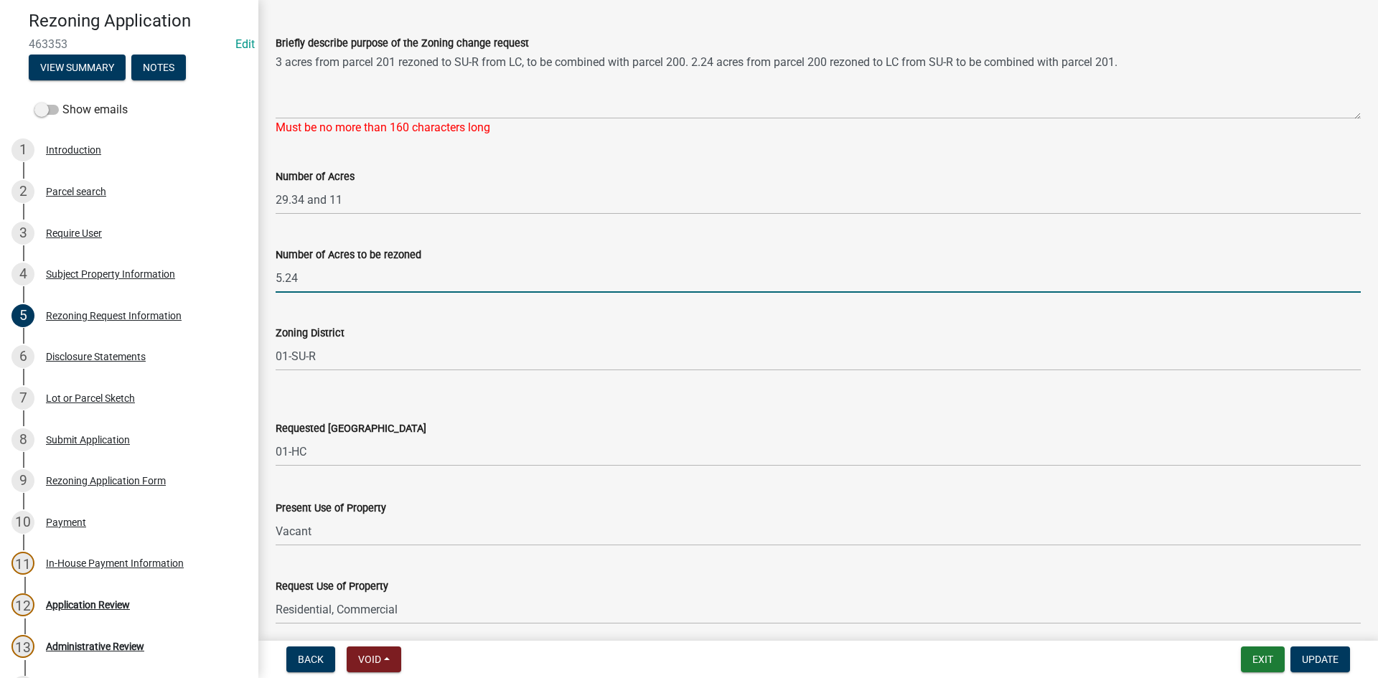
click at [343, 281] on input "5.24" at bounding box center [818, 277] width 1085 height 29
click at [412, 284] on input "5.24" at bounding box center [818, 277] width 1085 height 29
click at [413, 284] on input "5.24" at bounding box center [818, 277] width 1085 height 29
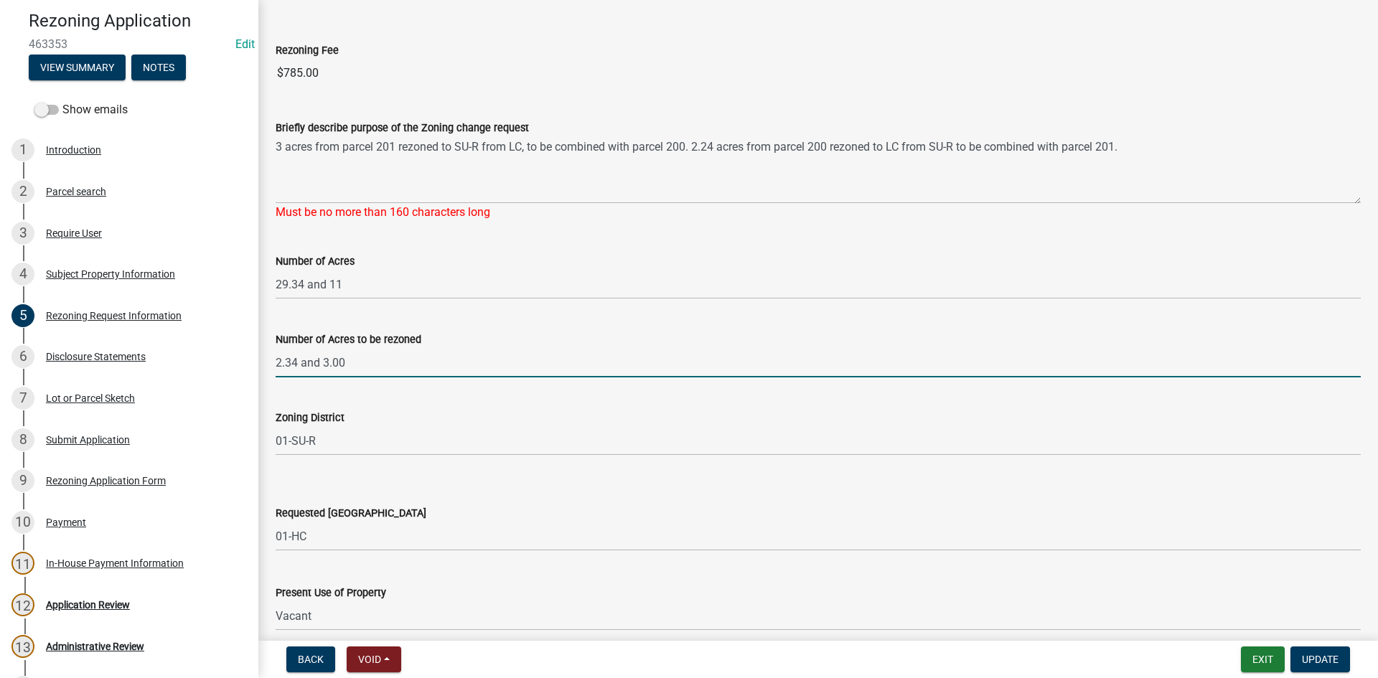
scroll to position [0, 0]
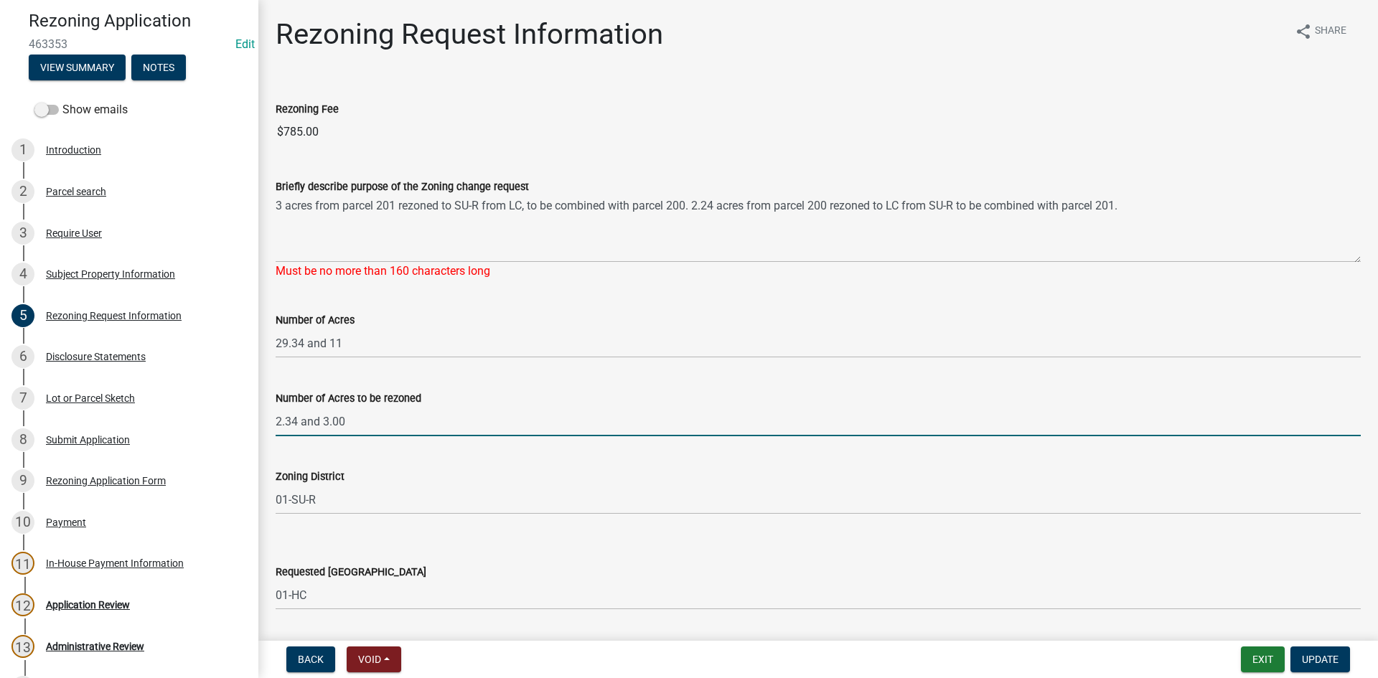
type input "2.34 and 3.00"
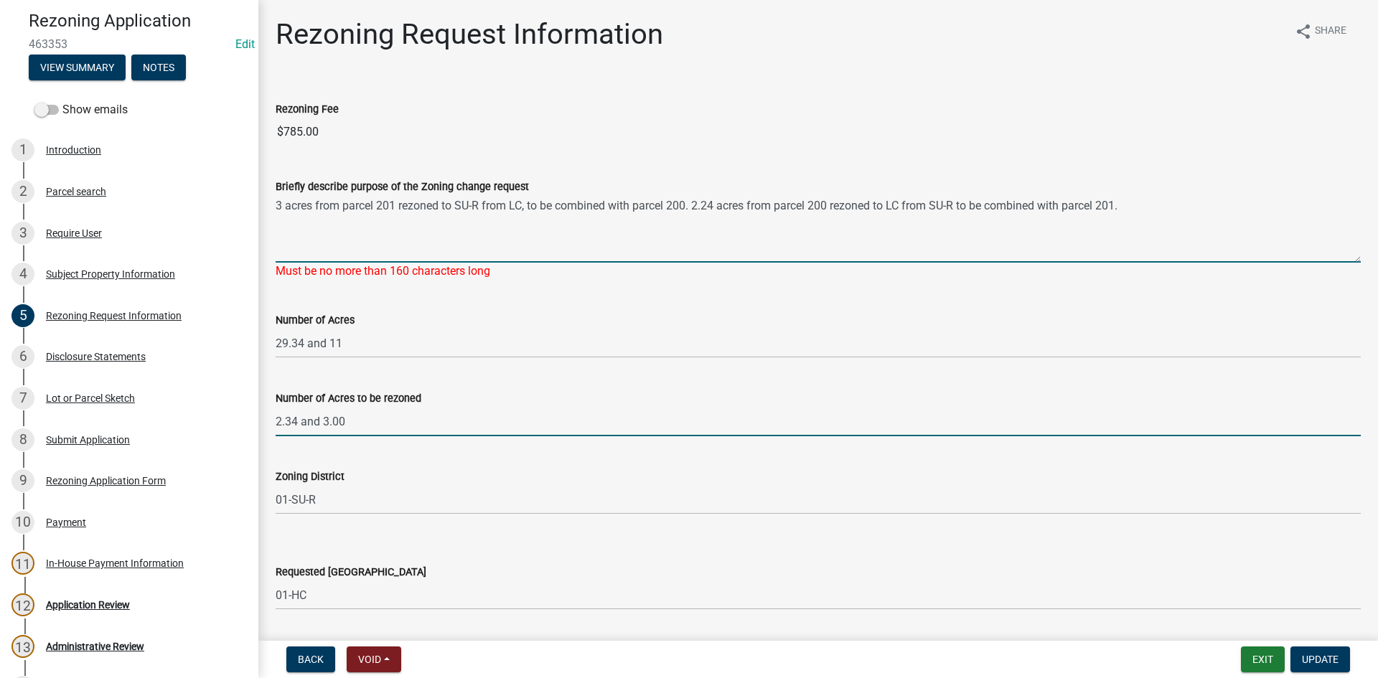
click at [588, 203] on textarea "3 acres from parcel 201 rezoned to SU-R from LC, to be combined with parcel 200…" at bounding box center [818, 228] width 1085 height 67
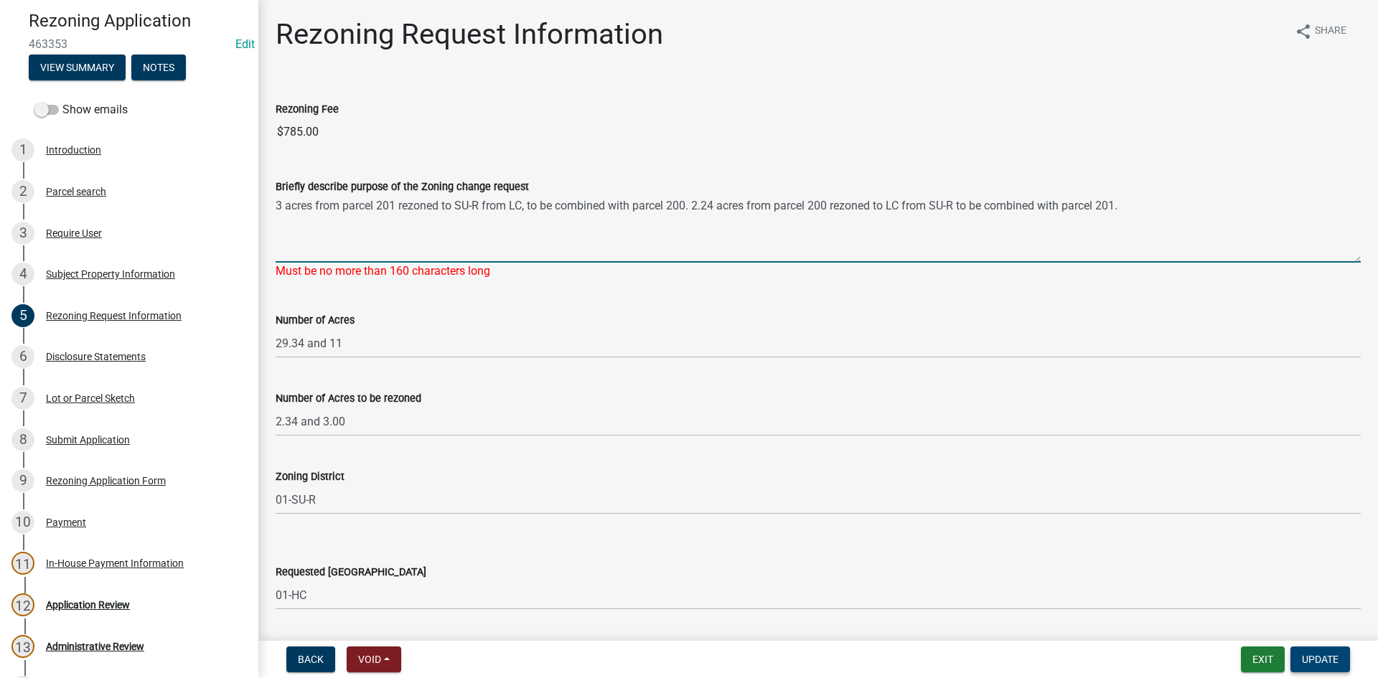
click at [1339, 665] on button "Update" at bounding box center [1320, 660] width 60 height 26
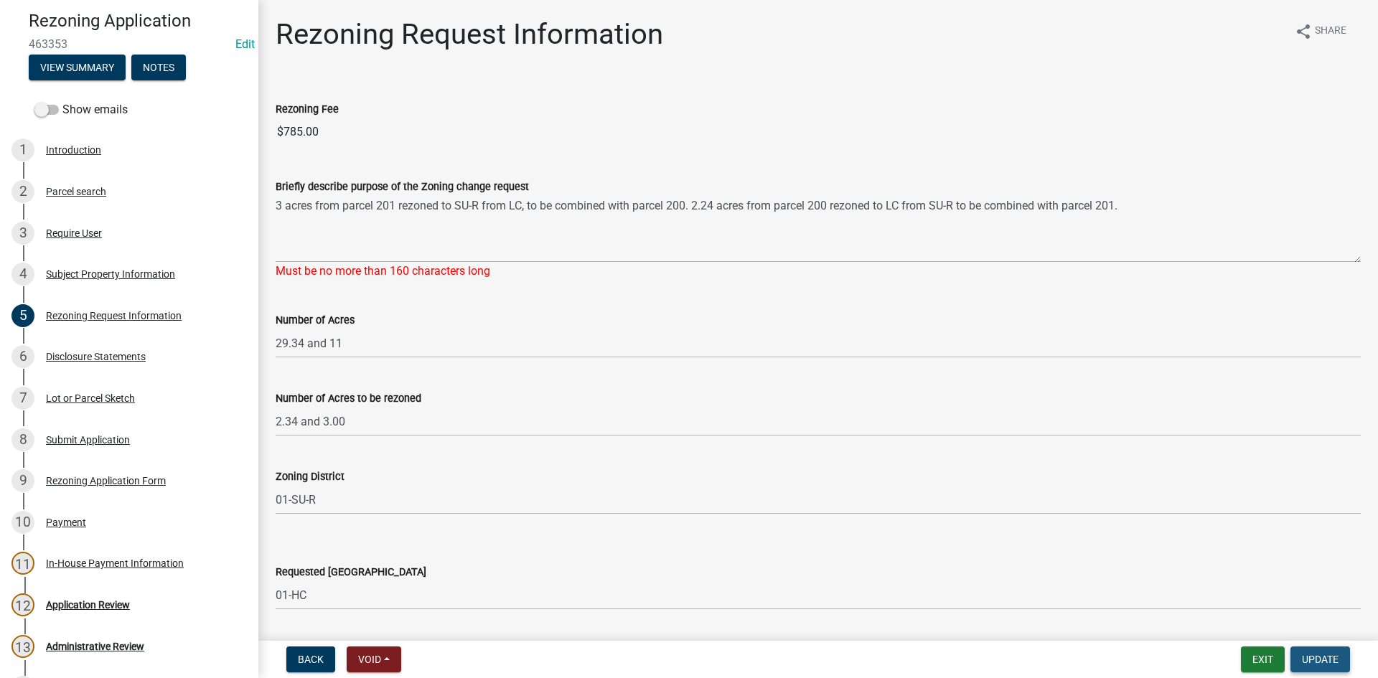
click at [1336, 662] on span "Update" at bounding box center [1320, 659] width 37 height 11
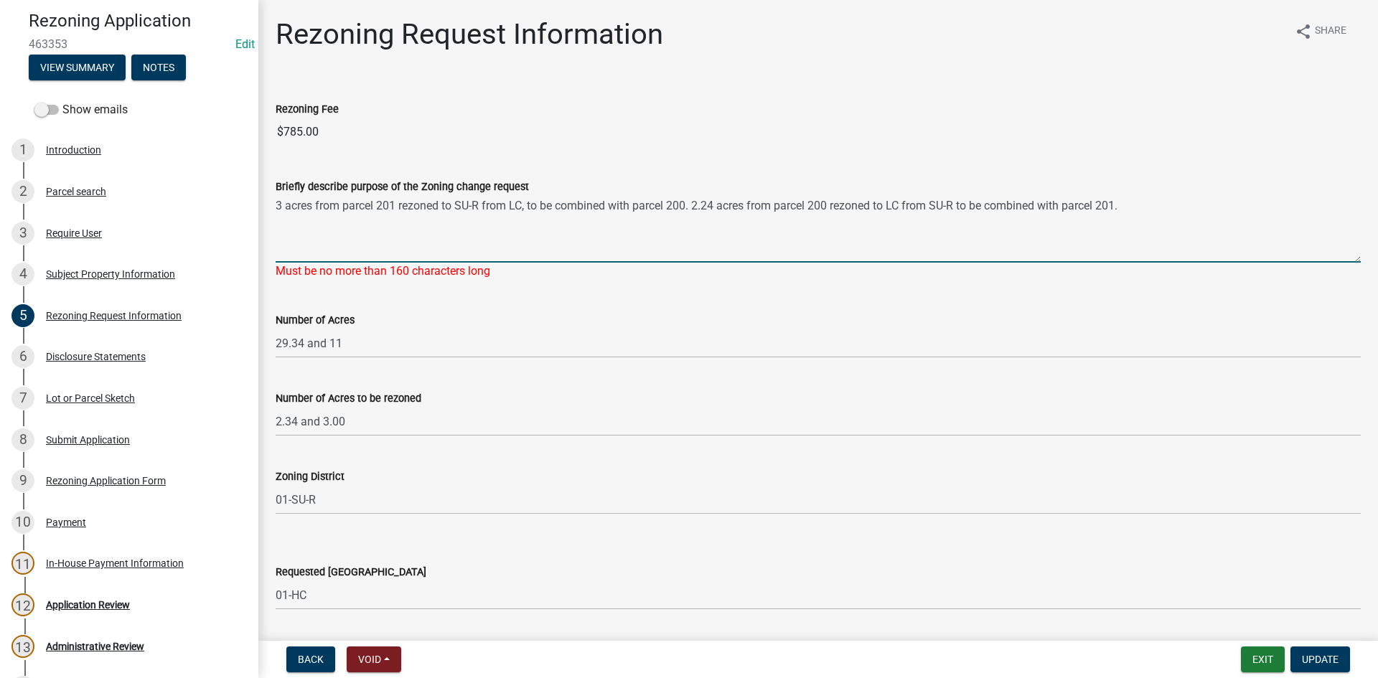
drag, startPoint x: 511, startPoint y: 205, endPoint x: 701, endPoint y: 200, distance: 190.2
click at [512, 205] on textarea "3 acres from parcel 201 rezoned to SU-R from LC, to be combined with parcel 200…" at bounding box center [818, 228] width 1085 height 67
click at [915, 200] on textarea "3 acres from parcel 201 rezoned to SU-R, to be combined with parcel 200. 2.24 a…" at bounding box center [818, 228] width 1085 height 67
type textarea "3 acres from parcel 201 rezoned to SU-R, to be combined with parcel 200. 2.24 a…"
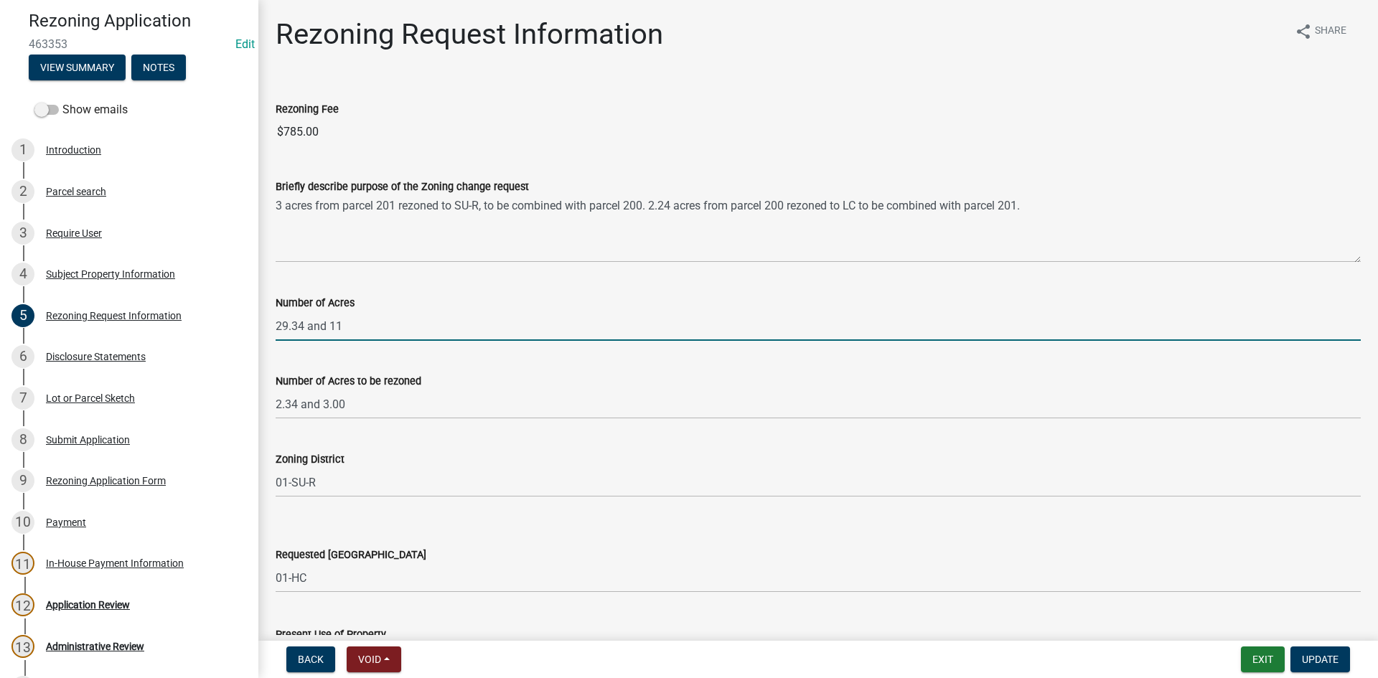
click at [535, 343] on wm-data-entity-input "Number of Acres 29.34 and 11" at bounding box center [818, 313] width 1085 height 78
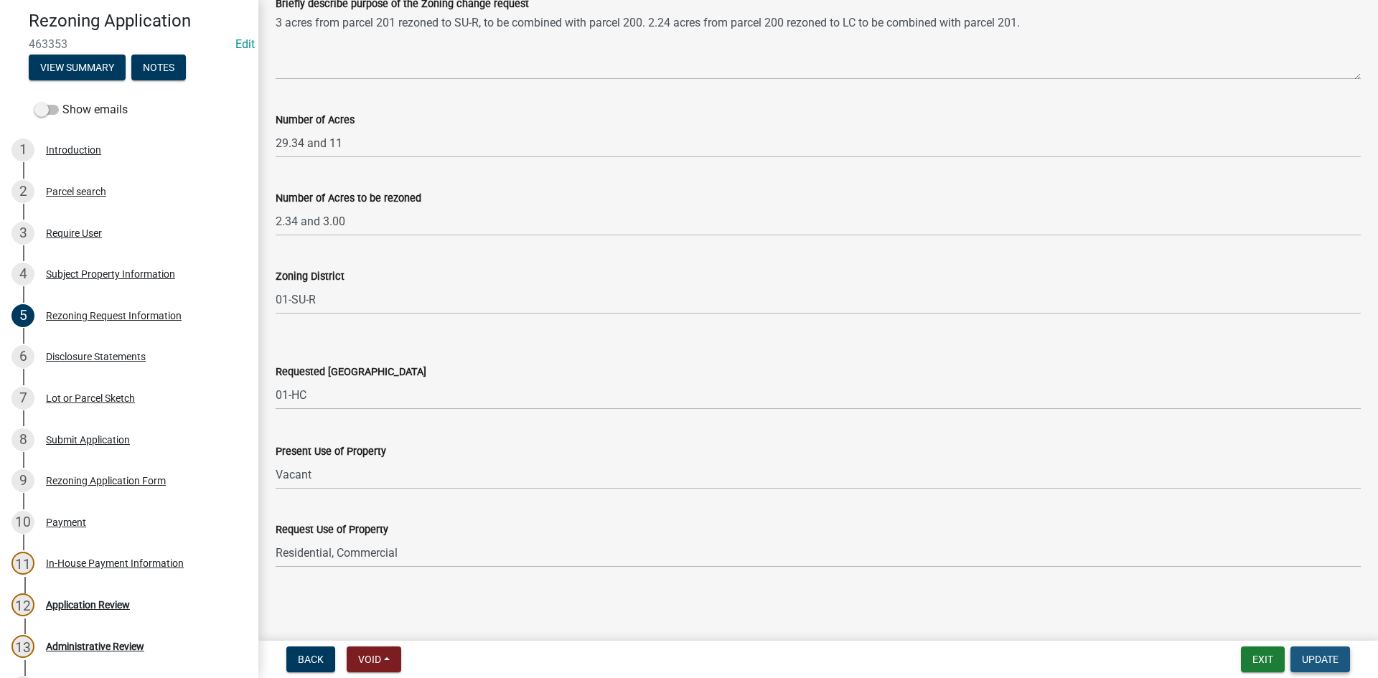
click at [1333, 654] on button "Update" at bounding box center [1320, 660] width 60 height 26
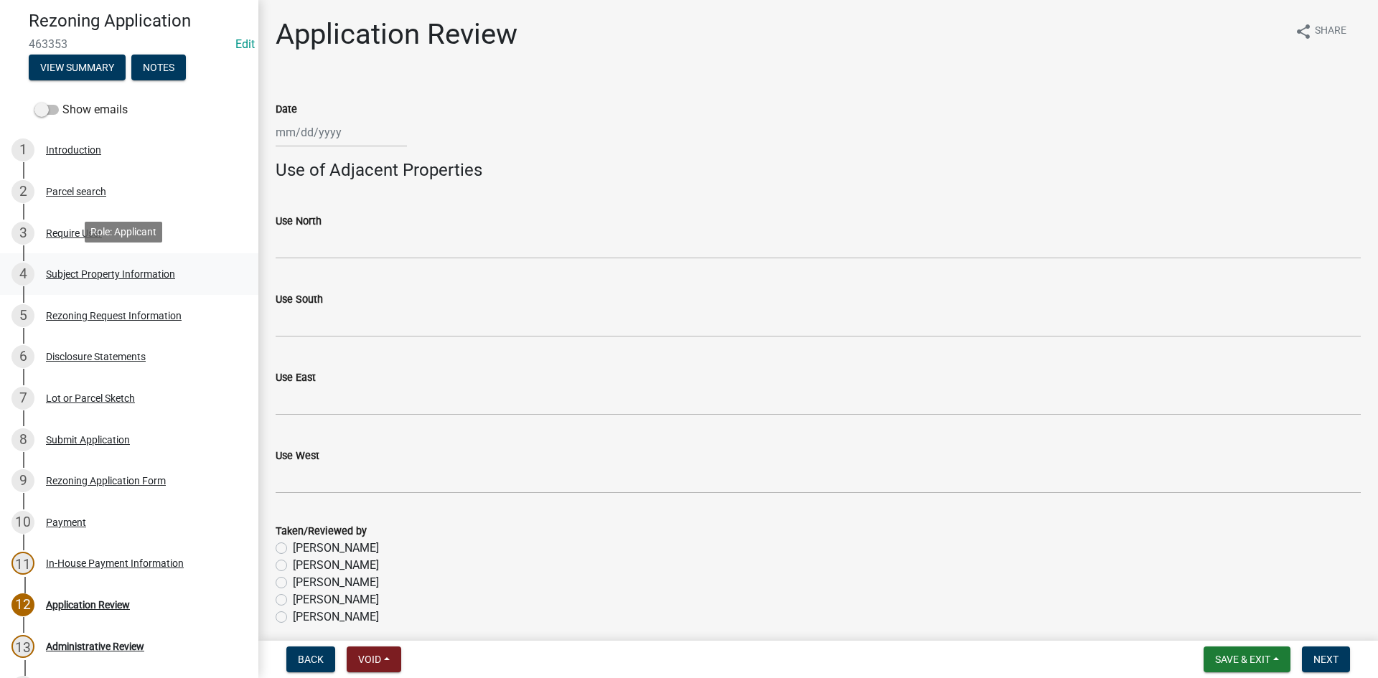
click at [110, 283] on link "4 Subject Property Information" at bounding box center [129, 274] width 258 height 42
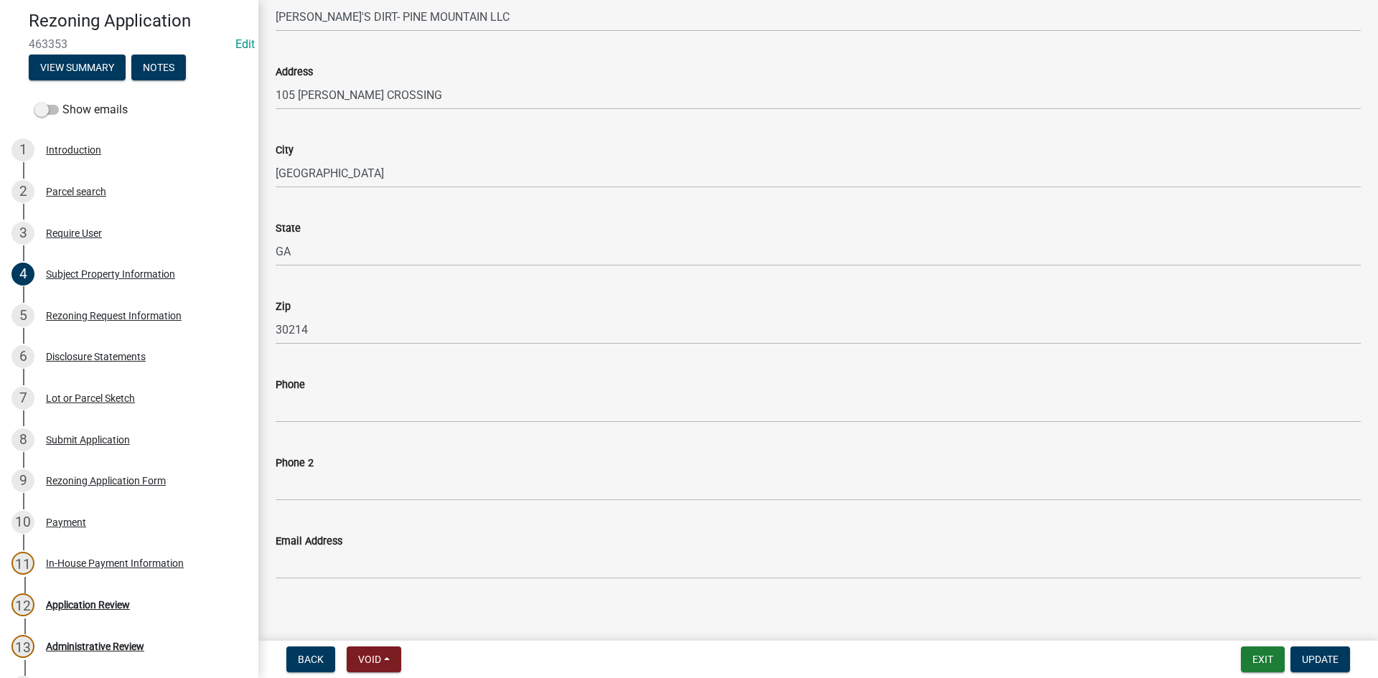
scroll to position [662, 0]
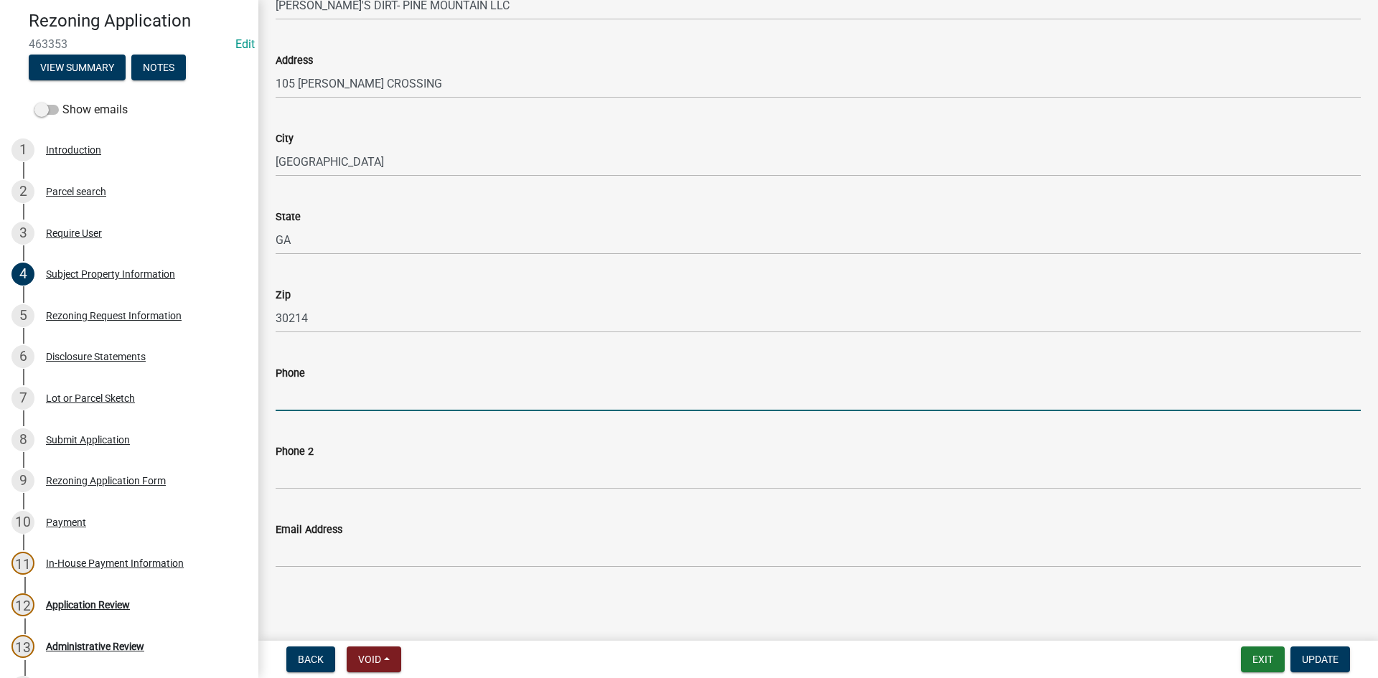
click at [407, 393] on input "Phone" at bounding box center [818, 396] width 1085 height 29
drag, startPoint x: 362, startPoint y: 398, endPoint x: 257, endPoint y: 421, distance: 107.1
click at [256, 421] on div "Rezoning Application 463353 Edit View Summary Notes Show emails 1 Introduction …" at bounding box center [689, 339] width 1378 height 678
type input "[PHONE_NUMBER]"
drag, startPoint x: 402, startPoint y: 494, endPoint x: 403, endPoint y: 480, distance: 13.7
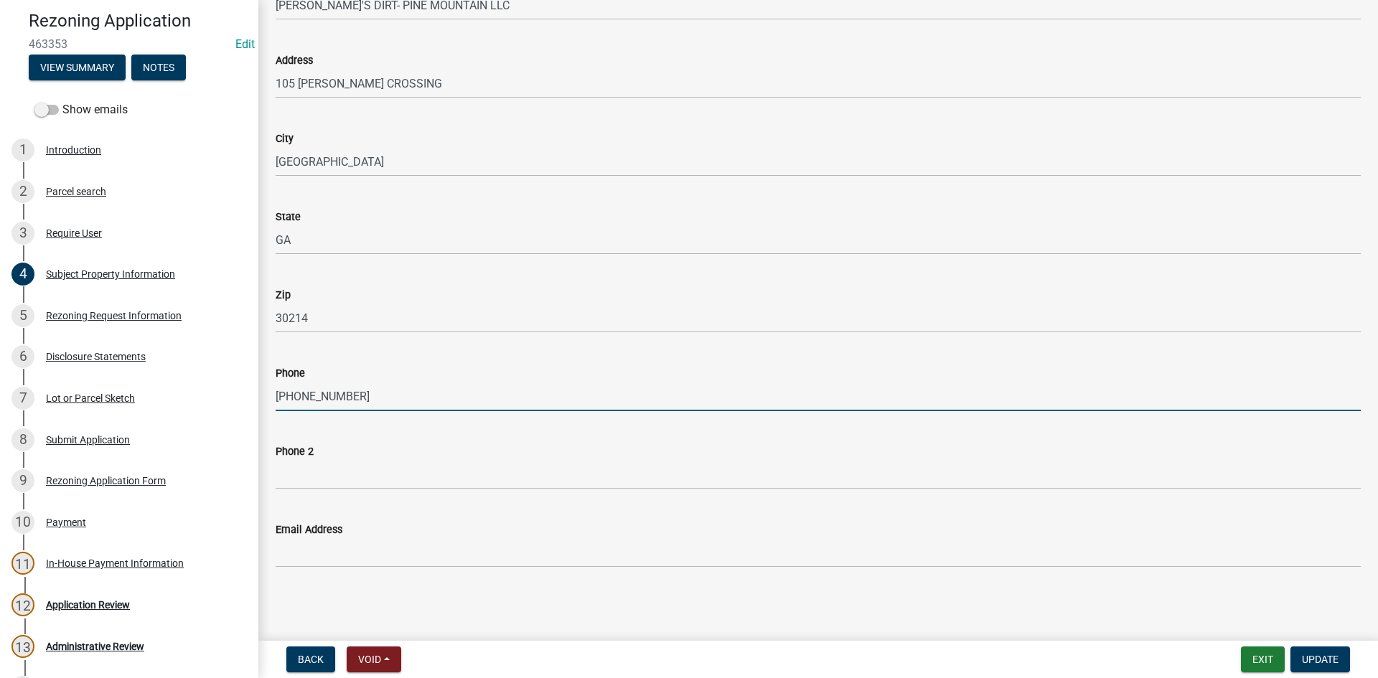
click at [401, 486] on wm-data-entity-input "Phone 2" at bounding box center [818, 462] width 1085 height 78
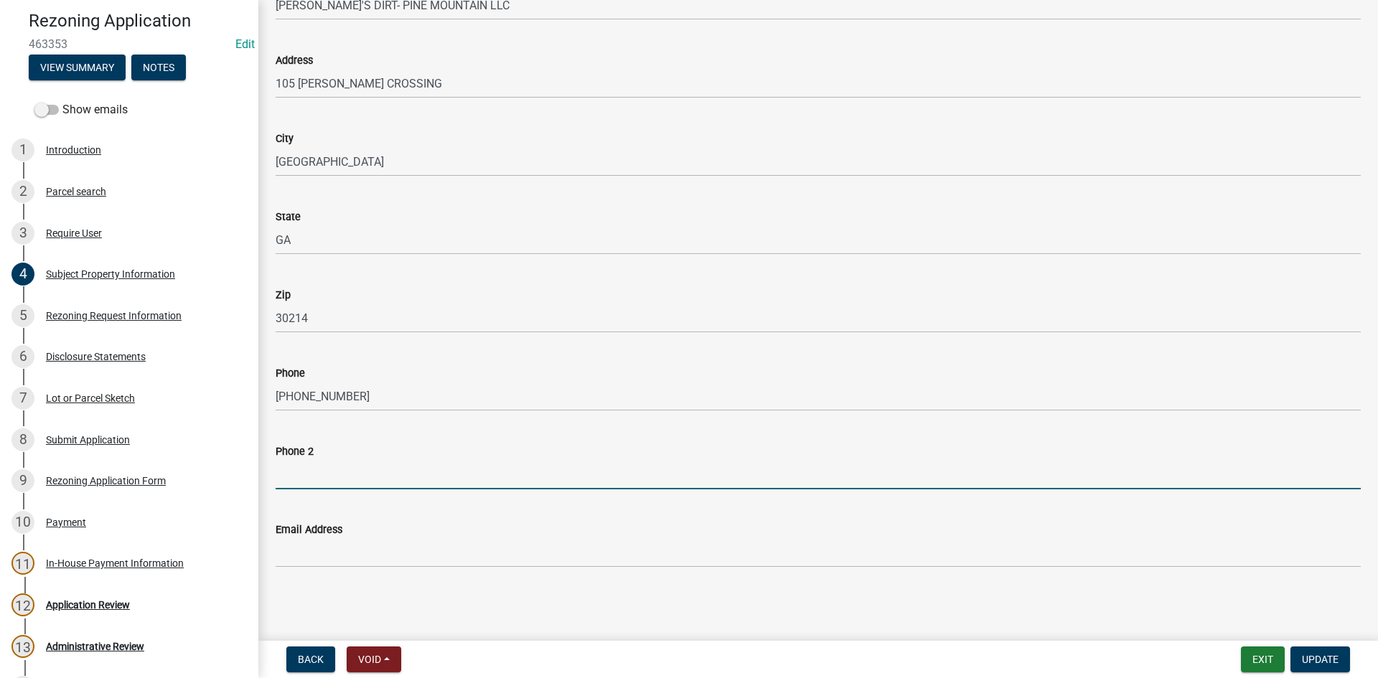
click at [404, 479] on input "Phone 2" at bounding box center [818, 474] width 1085 height 29
paste input "[PHONE_NUMBER]"
type input "[PHONE_NUMBER]"
click at [1330, 652] on button "Update" at bounding box center [1320, 660] width 60 height 26
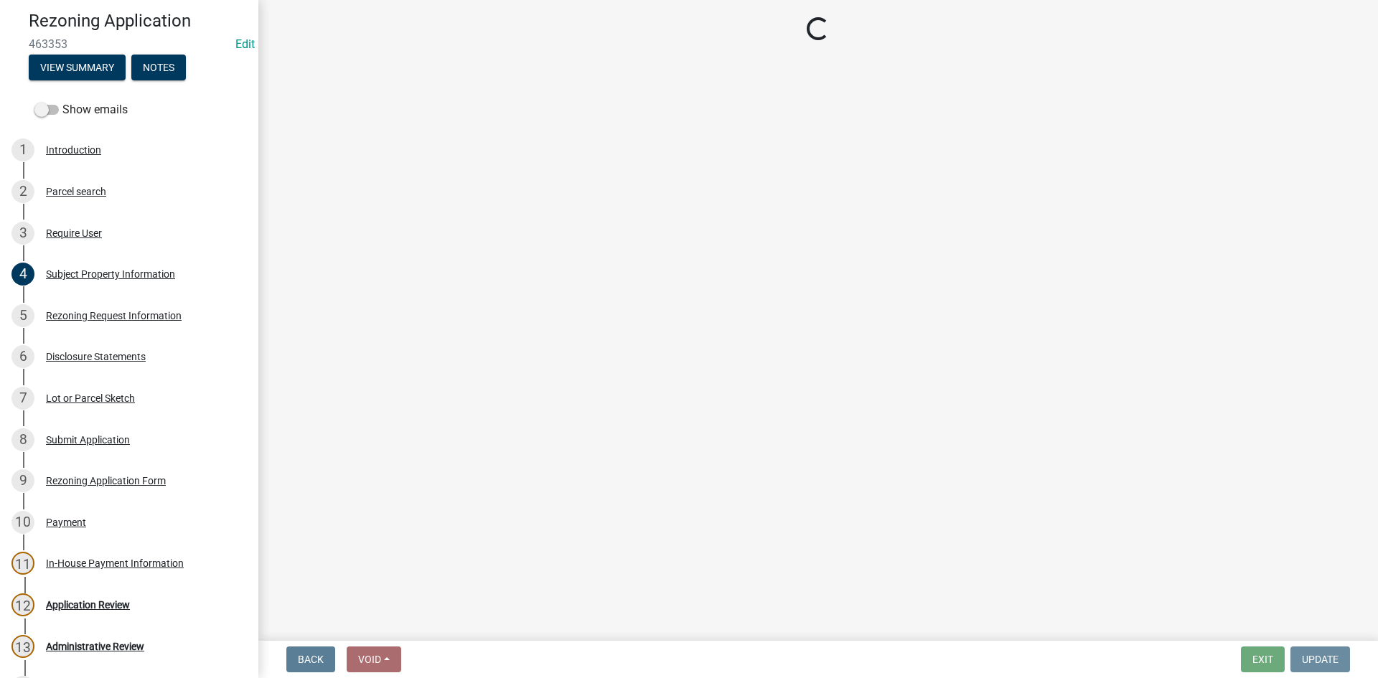
scroll to position [0, 0]
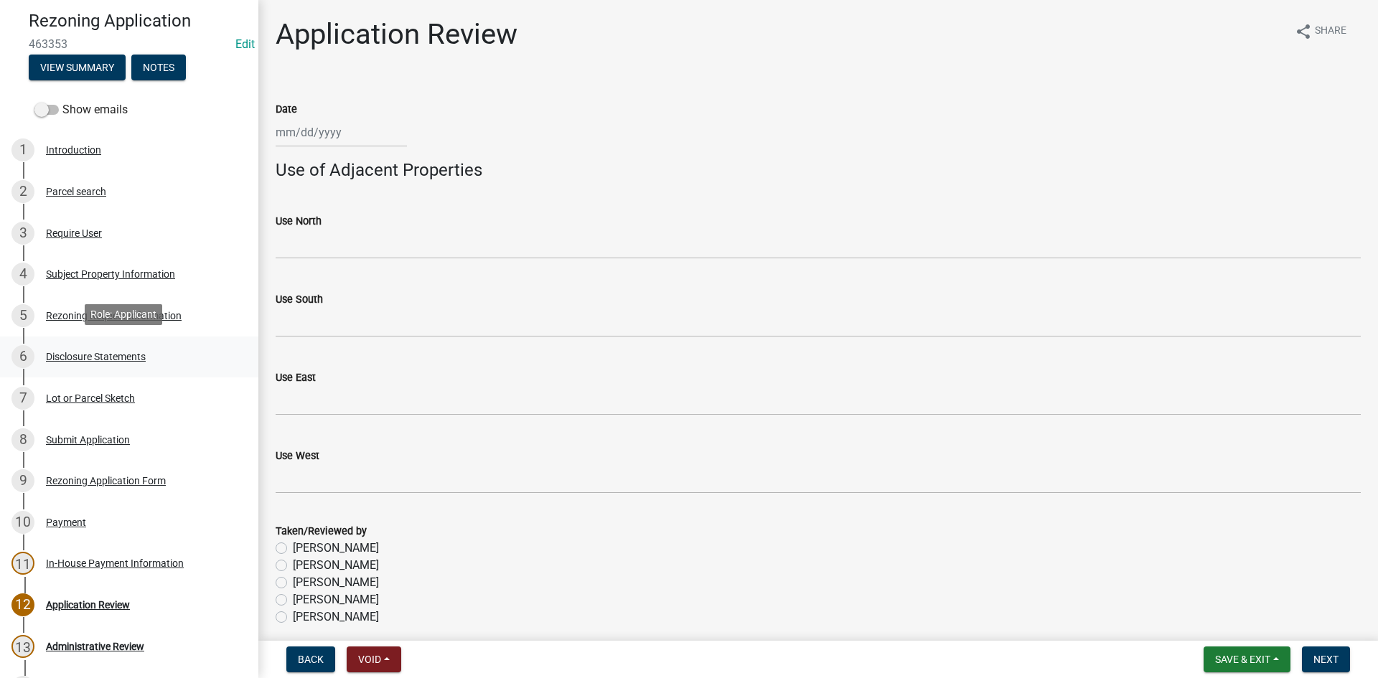
click at [106, 352] on div "Disclosure Statements" at bounding box center [96, 357] width 100 height 10
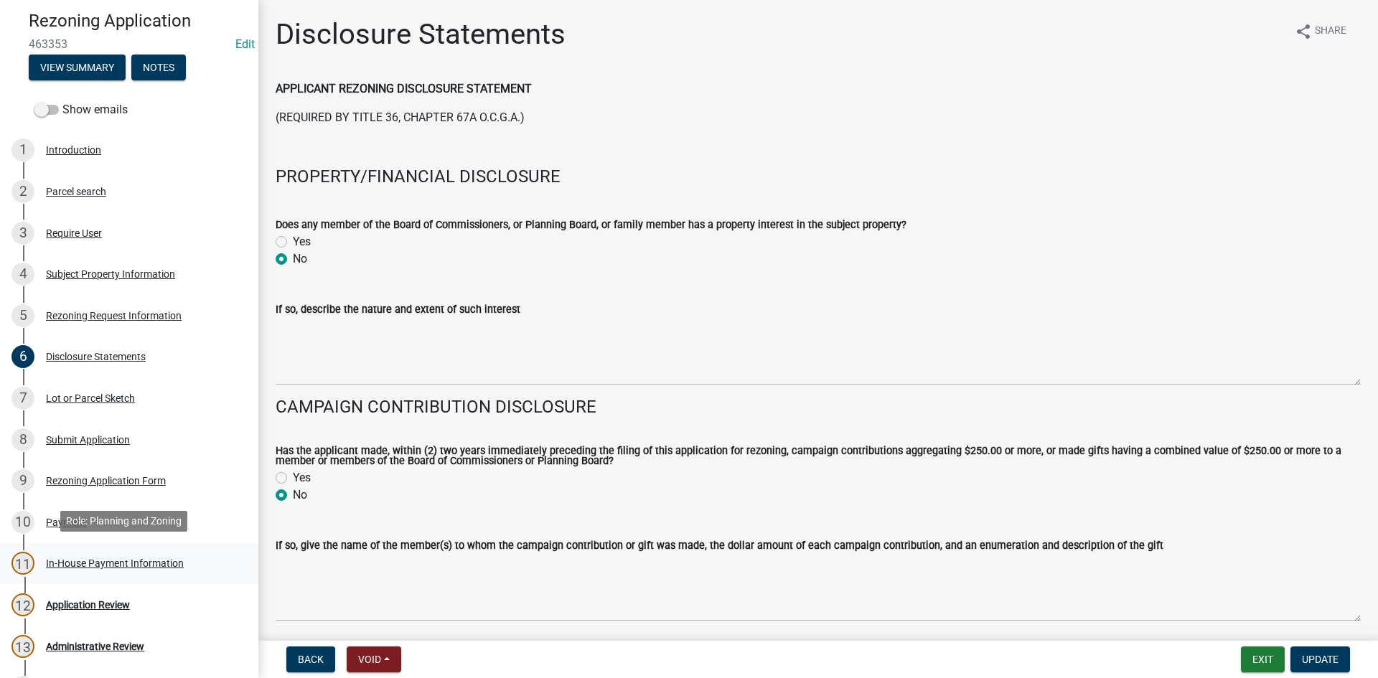
click at [129, 564] on div "In-House Payment Information" at bounding box center [115, 563] width 138 height 10
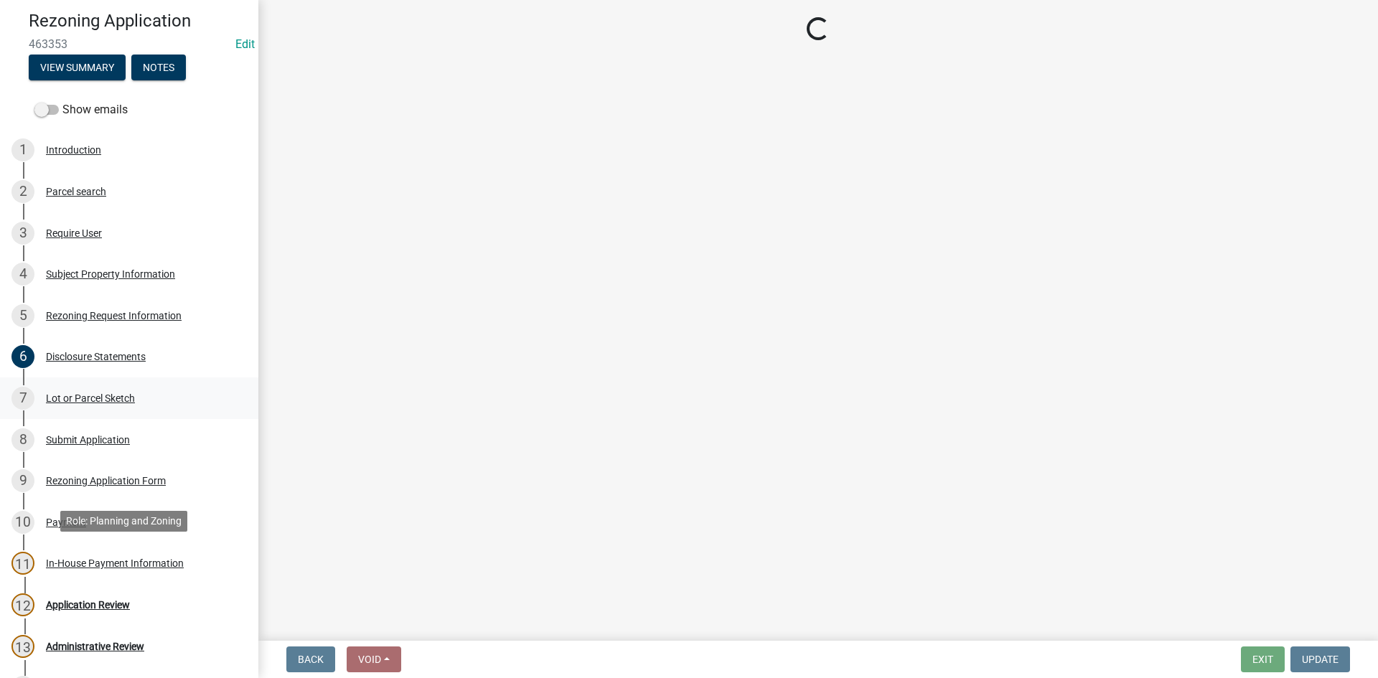
select select "66ea0911-b6de-4b18-a15f-eb653539a3e3"
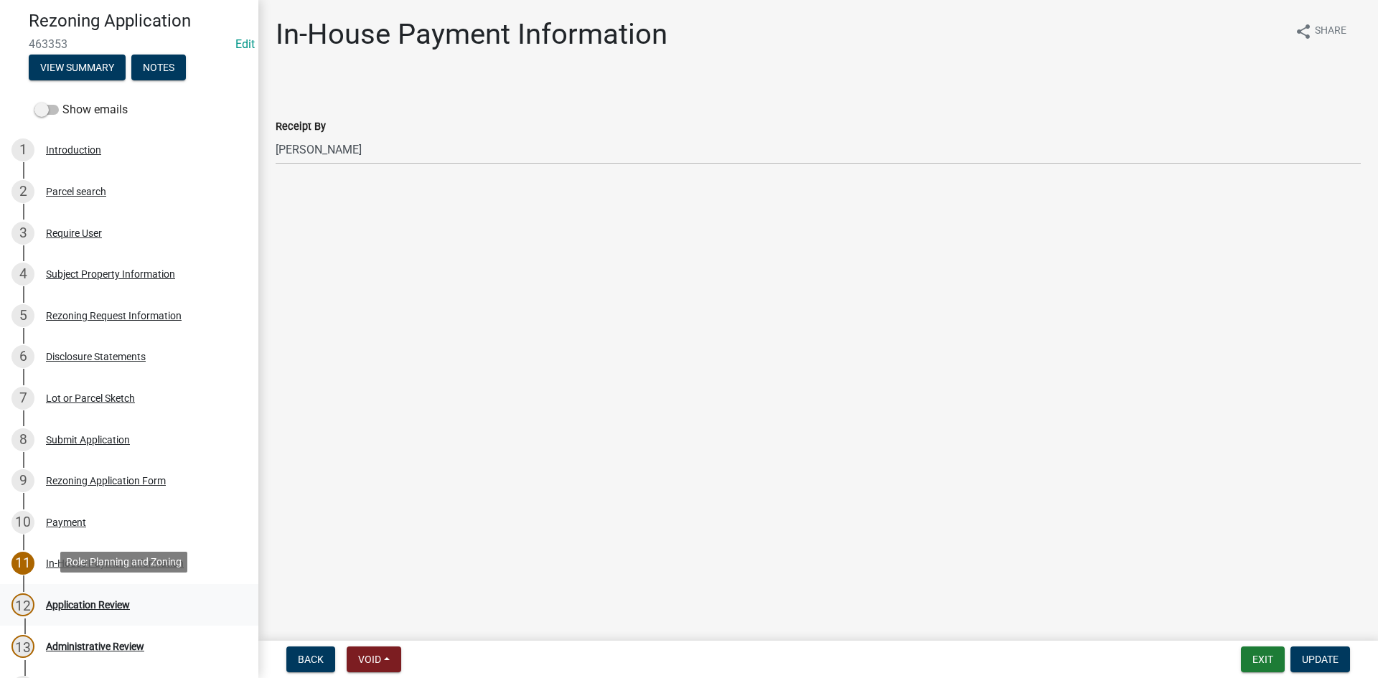
click at [94, 600] on div "Application Review" at bounding box center [88, 605] width 84 height 10
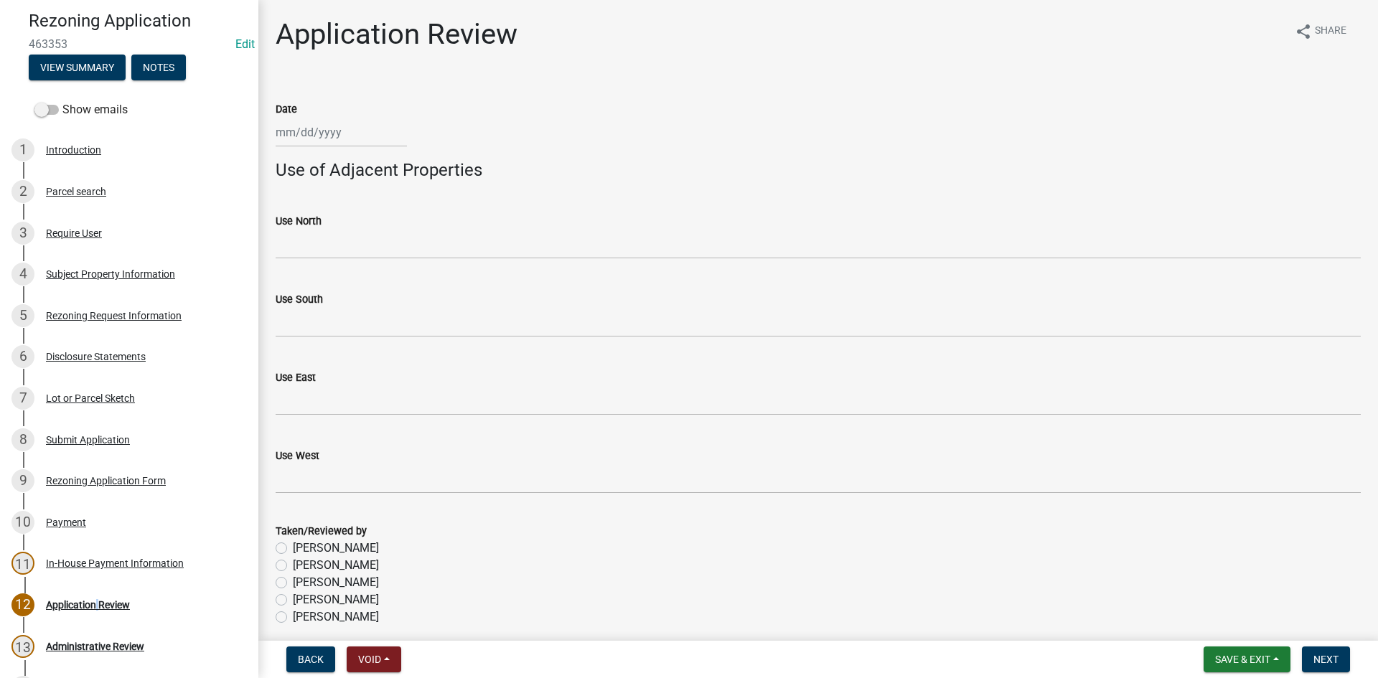
click at [307, 127] on div at bounding box center [341, 132] width 131 height 29
select select "9"
select select "2025"
click at [378, 230] on div "12" at bounding box center [381, 231] width 23 height 23
type input "[DATE]"
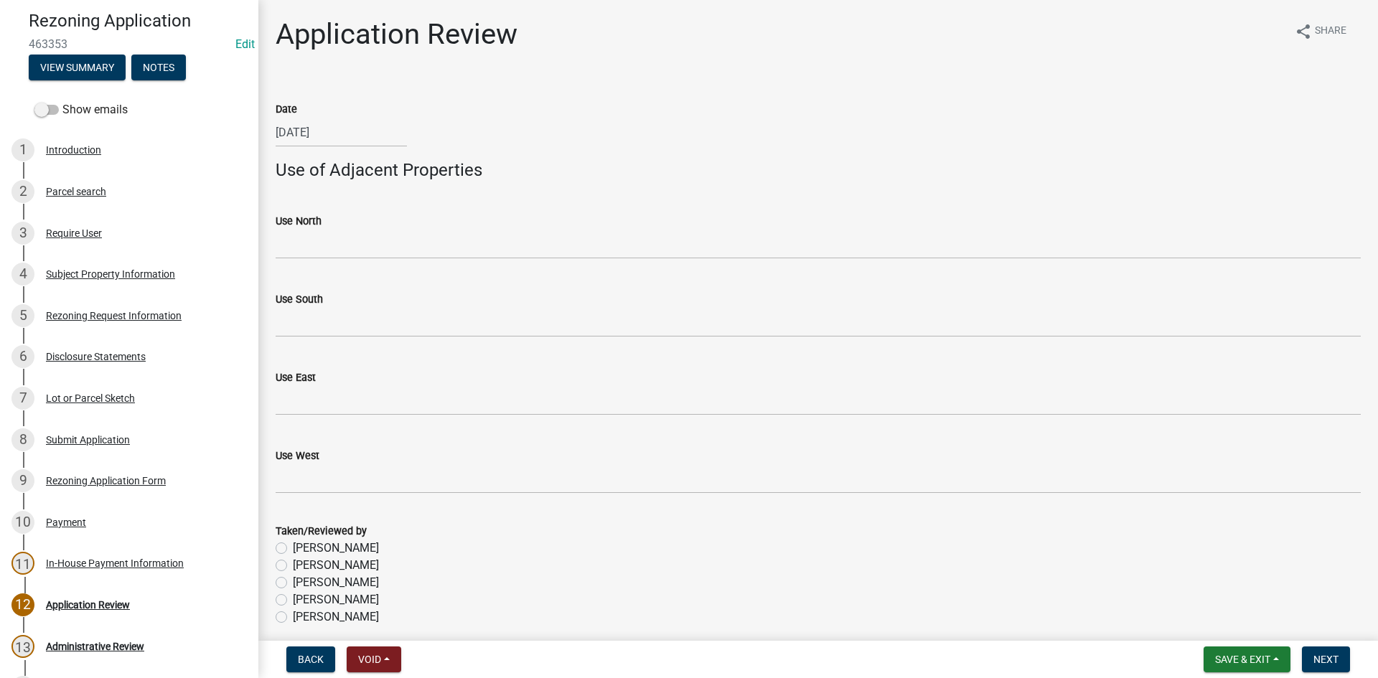
click at [378, 228] on div "Use North" at bounding box center [818, 220] width 1085 height 17
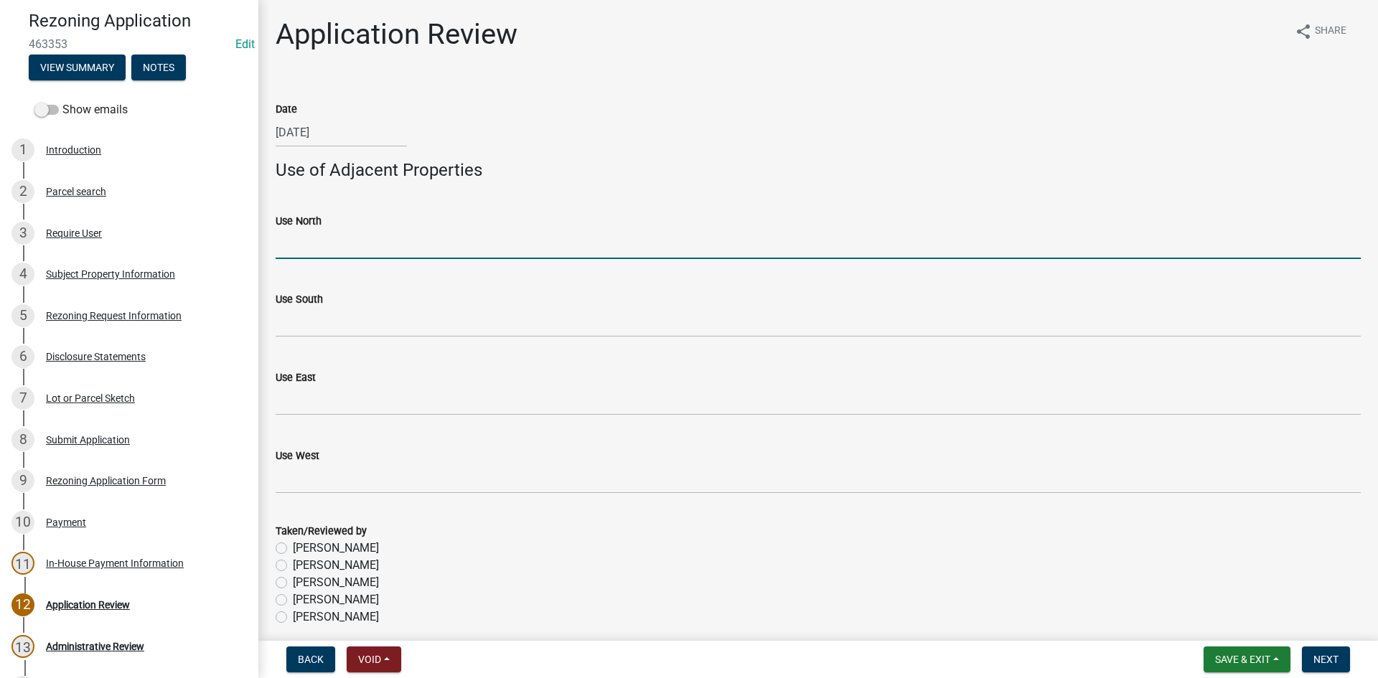
click at [393, 241] on input "Use North" at bounding box center [818, 244] width 1085 height 29
type input "SU-R"
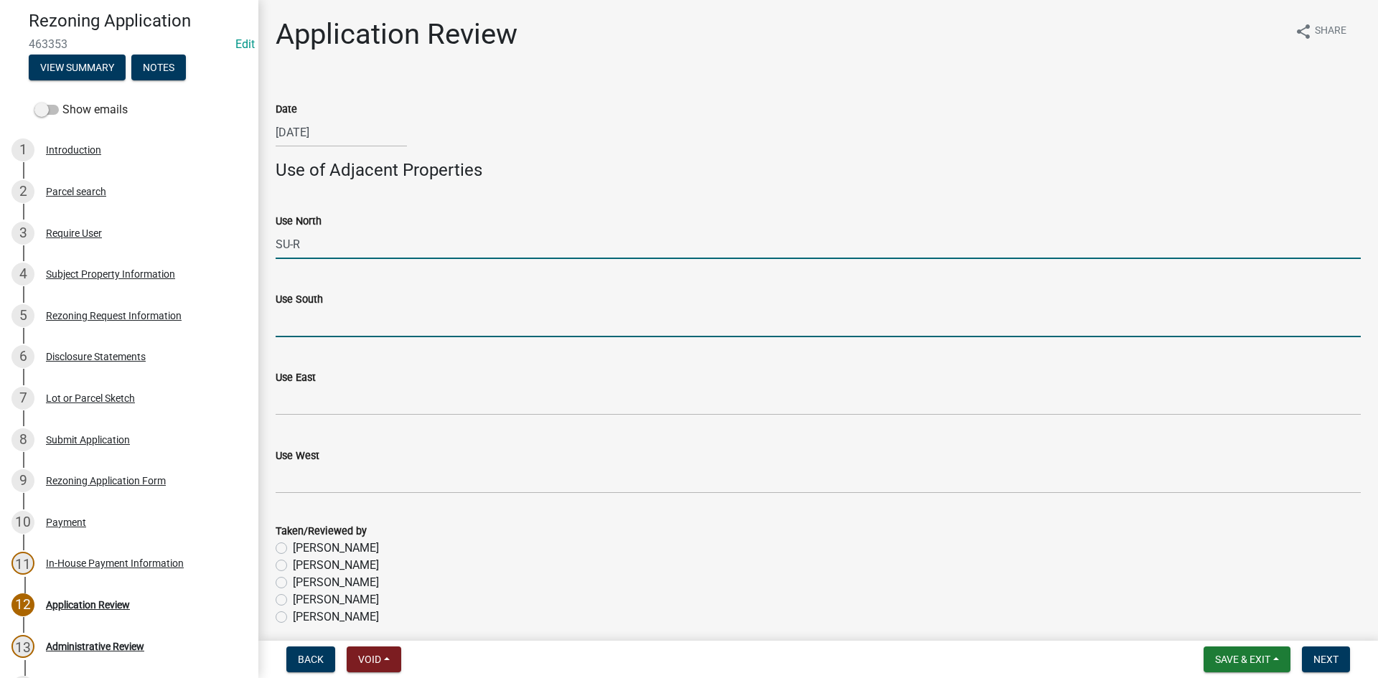
click at [374, 337] on input "Use South" at bounding box center [818, 322] width 1085 height 29
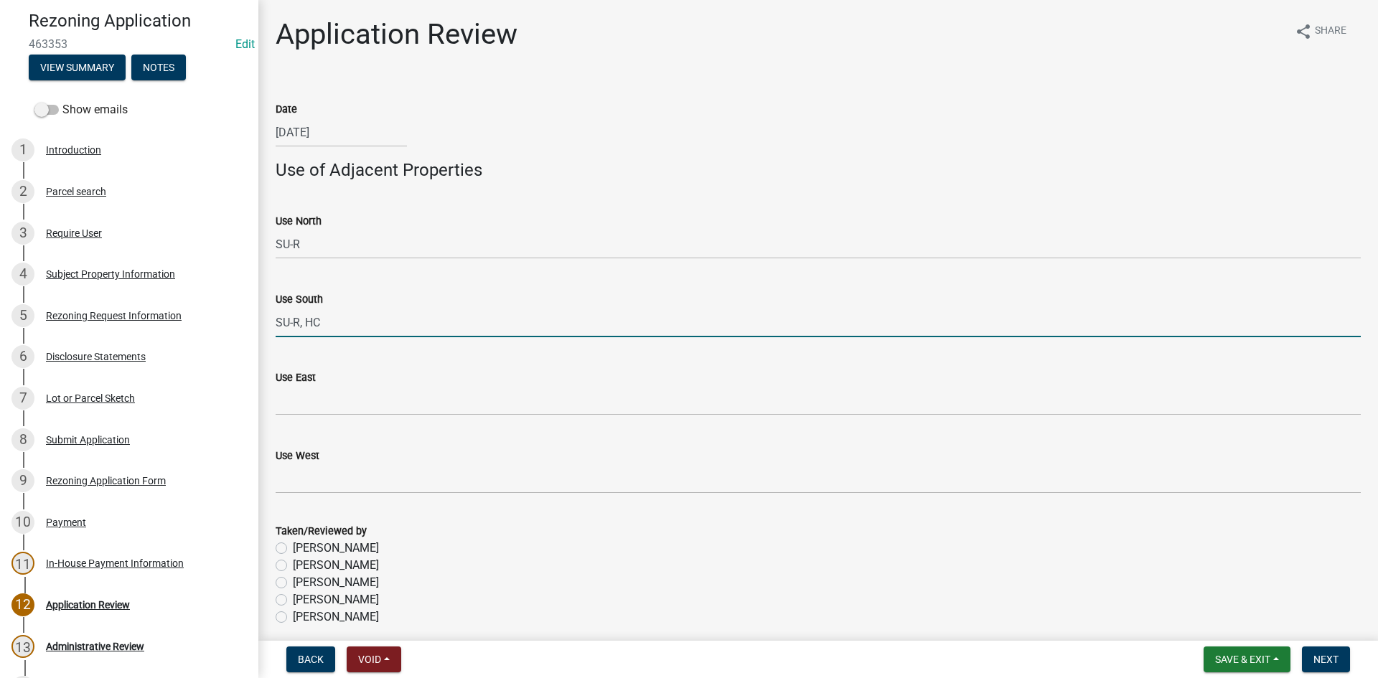
type input "SU-R, HC"
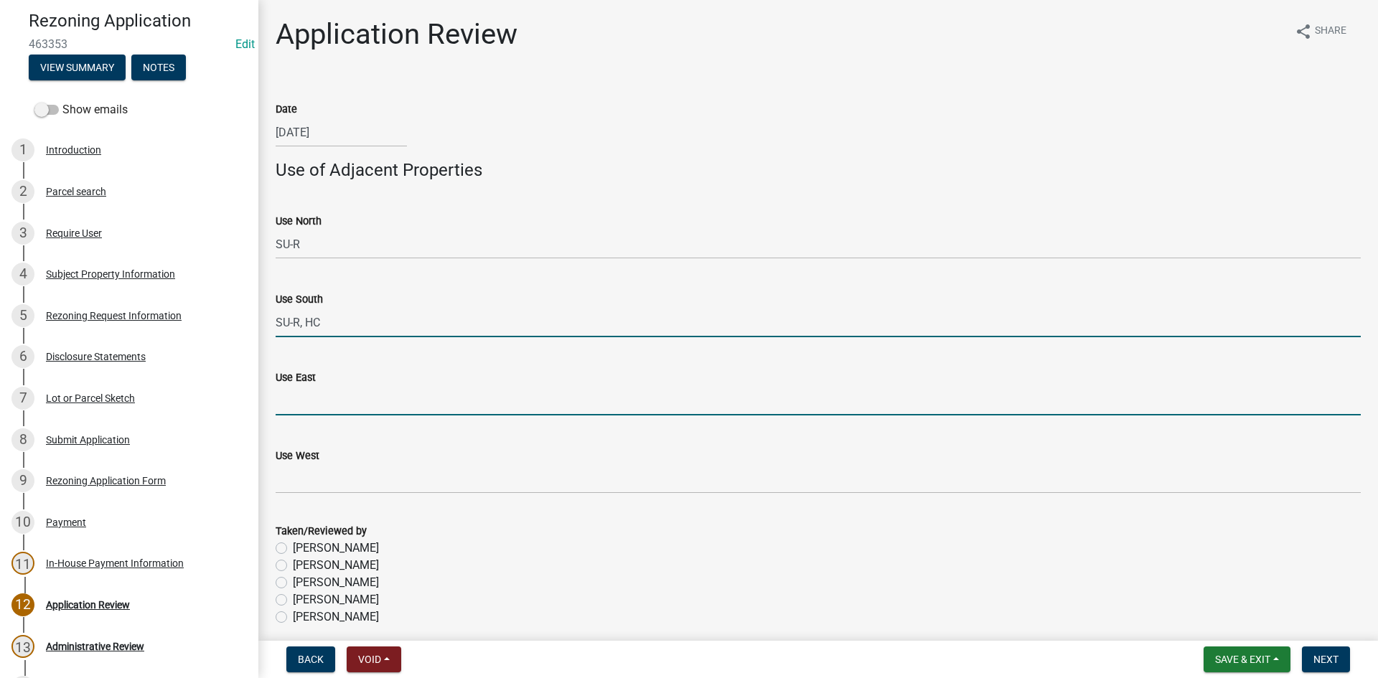
click at [367, 405] on input "Use East" at bounding box center [818, 400] width 1085 height 29
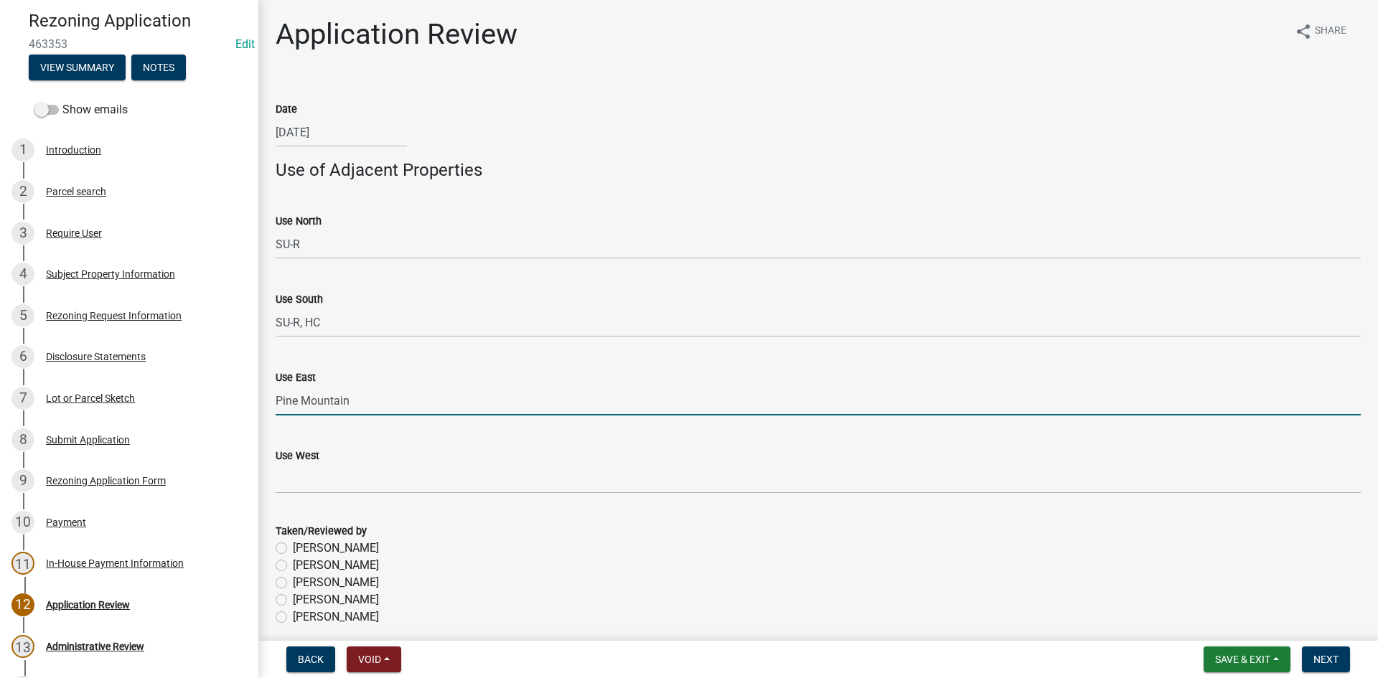
type input "Pine Mountain"
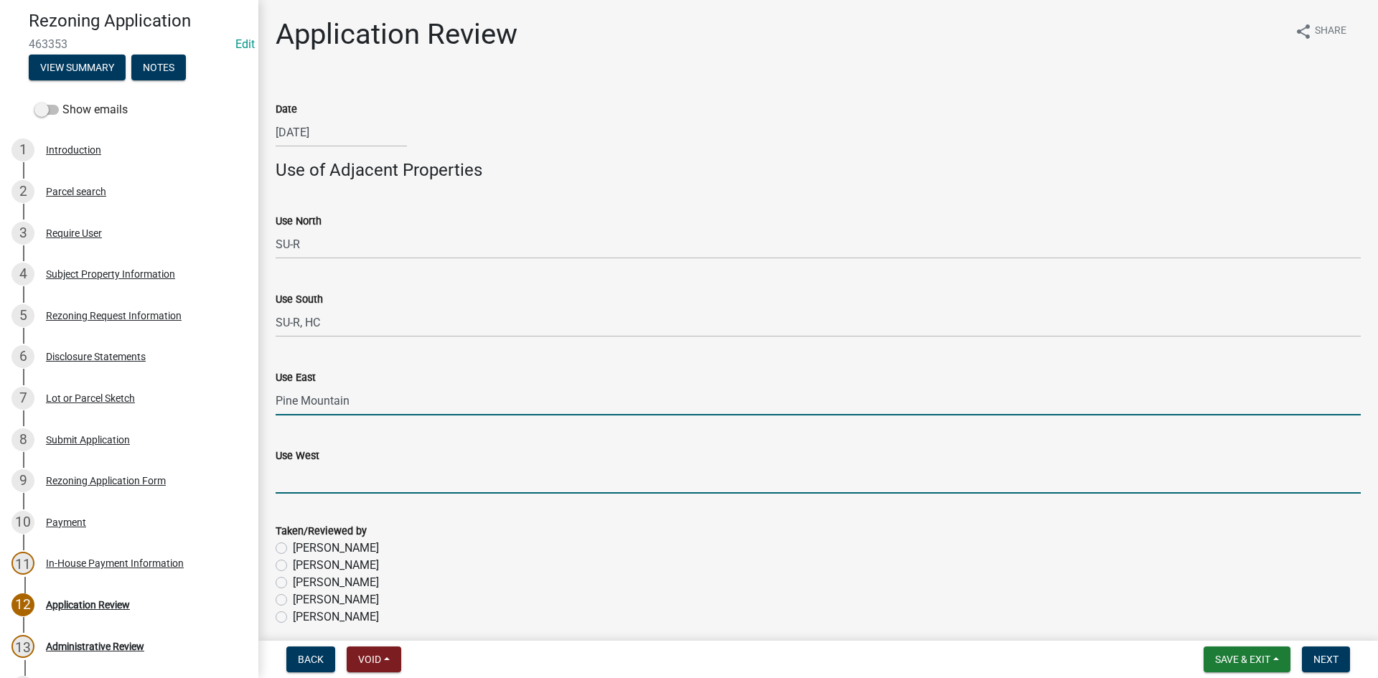
click at [365, 467] on input "Use West" at bounding box center [818, 478] width 1085 height 29
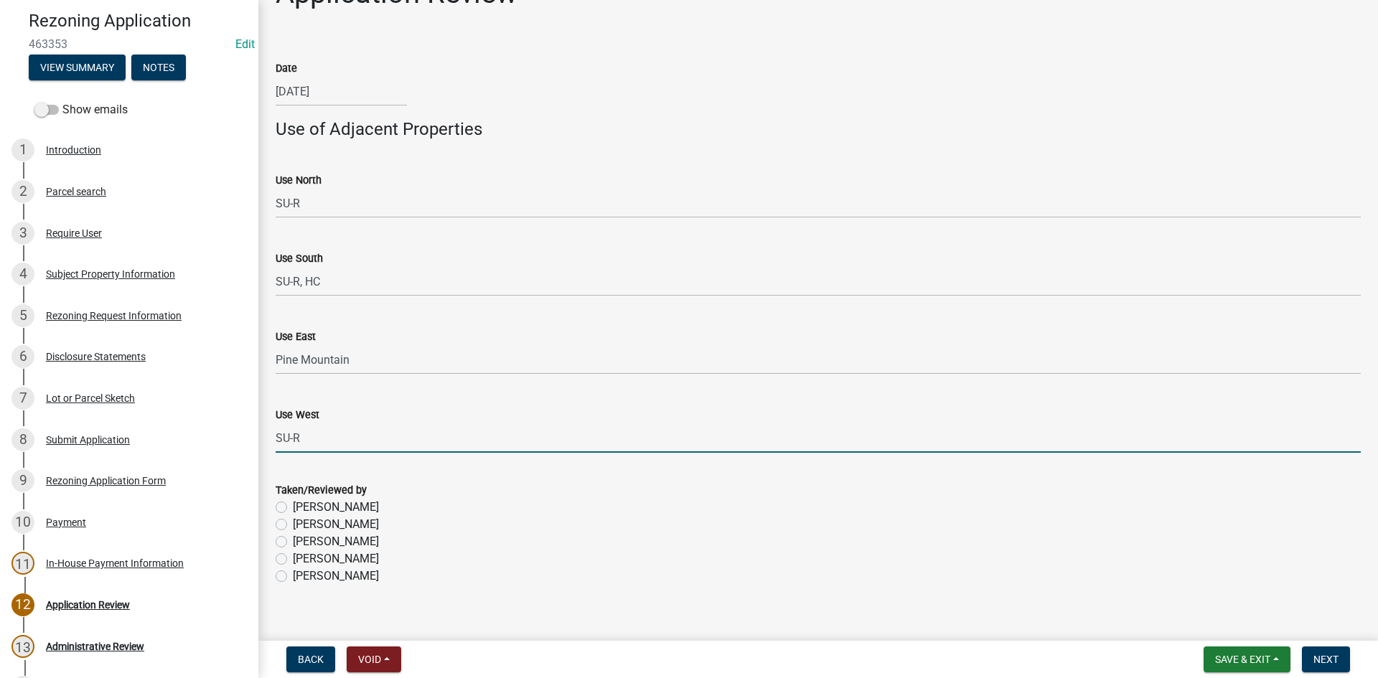
scroll to position [60, 0]
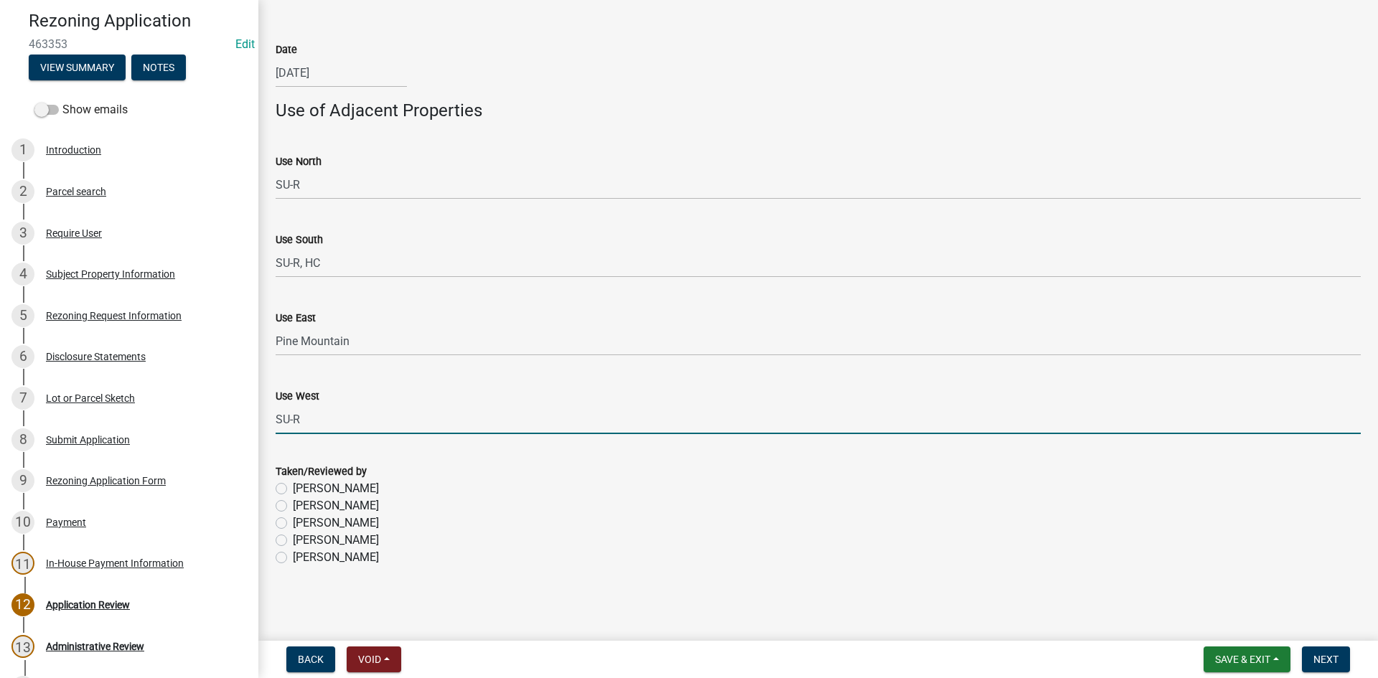
type input "SU-R"
click at [291, 507] on div "[PERSON_NAME]" at bounding box center [818, 505] width 1085 height 17
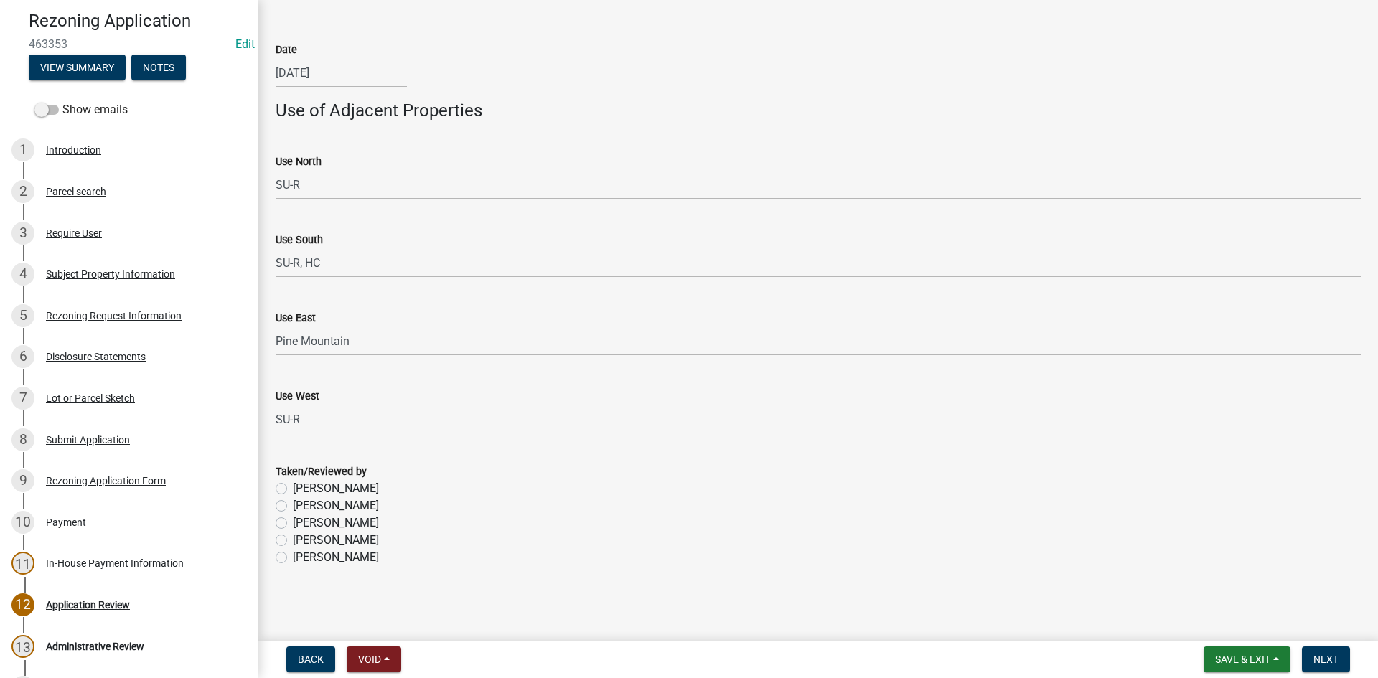
click at [293, 507] on label "[PERSON_NAME]" at bounding box center [336, 505] width 86 height 17
click at [293, 507] on input "[PERSON_NAME]" at bounding box center [297, 501] width 9 height 9
radio input "true"
click at [1318, 652] on button "Next" at bounding box center [1326, 660] width 48 height 26
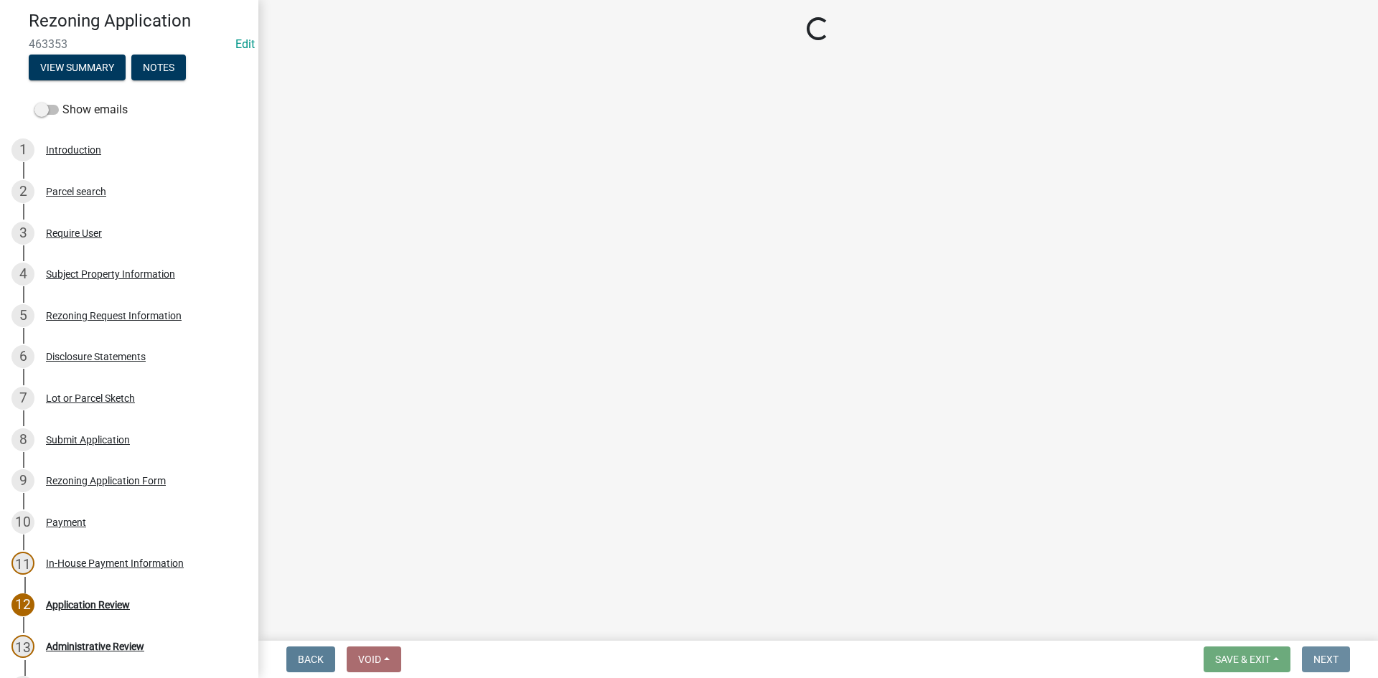
scroll to position [0, 0]
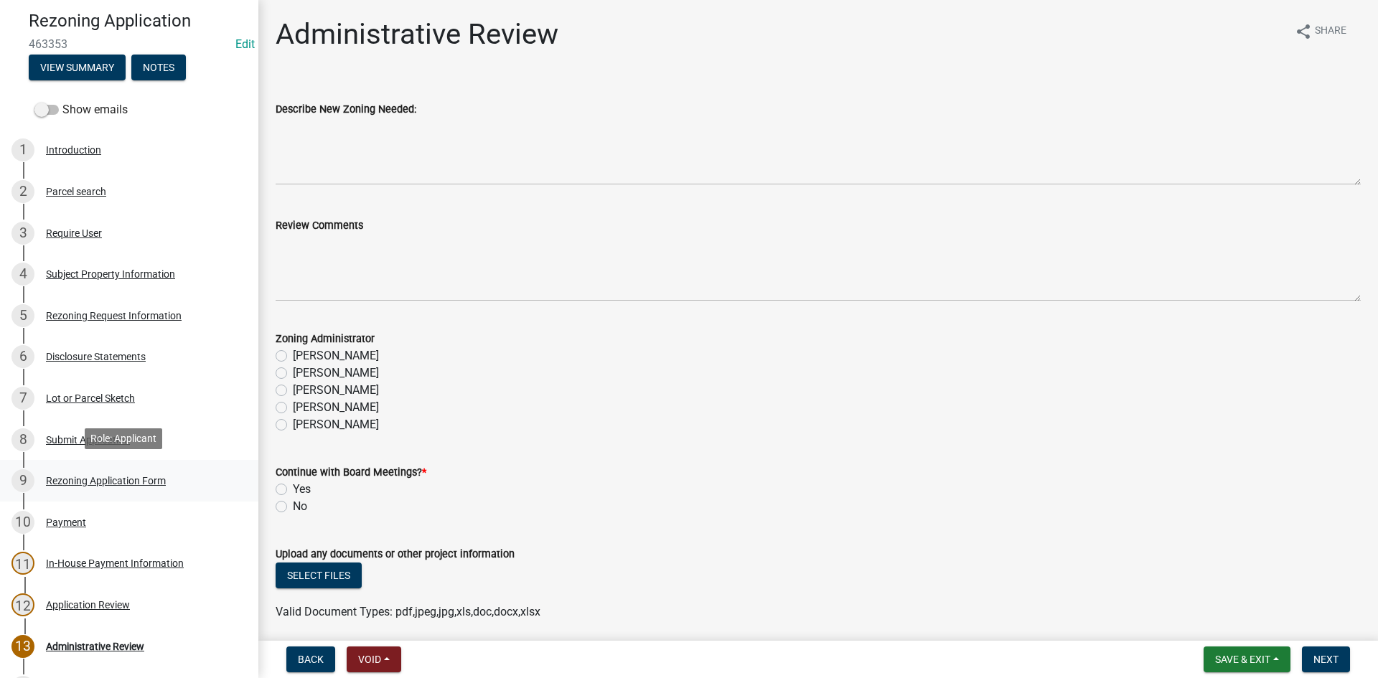
click at [113, 476] on div "Rezoning Application Form" at bounding box center [106, 481] width 120 height 10
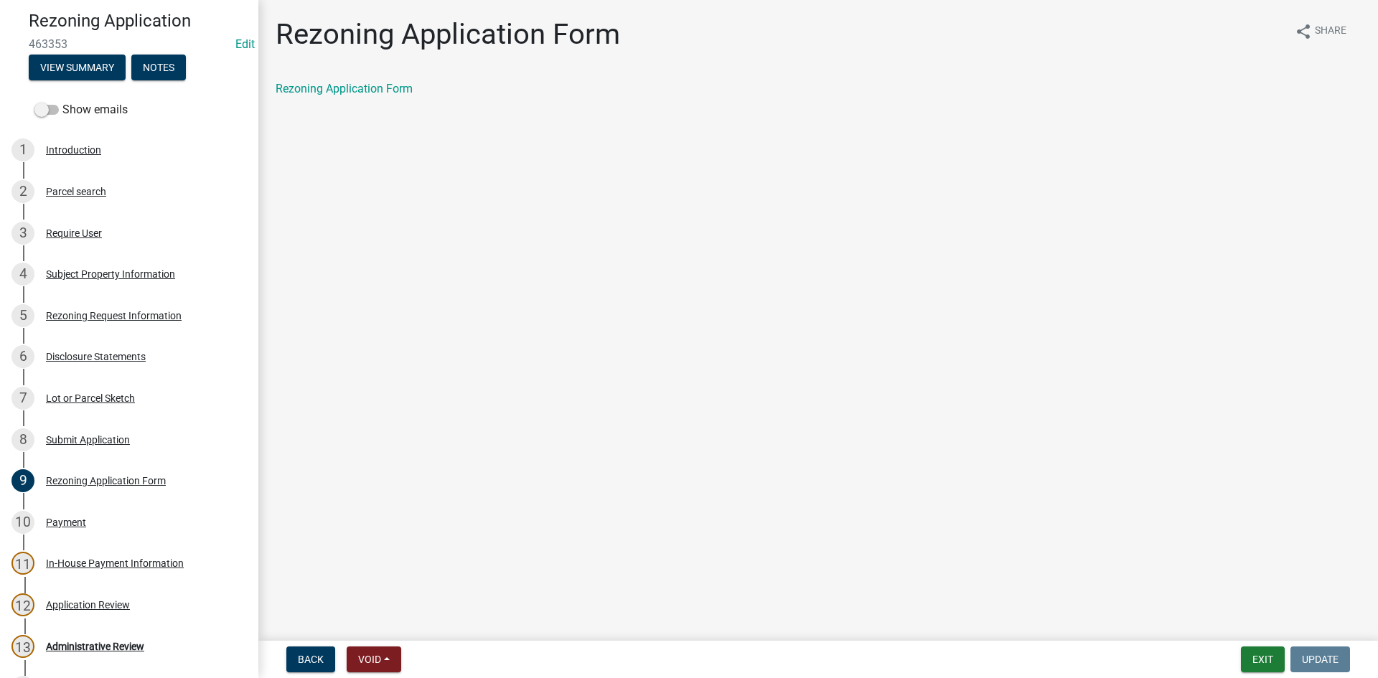
click at [365, 78] on div "Rezoning Application Form share Share Rezoning Application Form" at bounding box center [818, 69] width 1107 height 105
click at [361, 86] on link "Rezoning Application Form" at bounding box center [344, 89] width 137 height 14
click at [1267, 671] on nav "Back Void Withdraw Lock Expire Void Exit Update" at bounding box center [818, 659] width 1120 height 37
click at [1265, 663] on button "Exit" at bounding box center [1263, 660] width 44 height 26
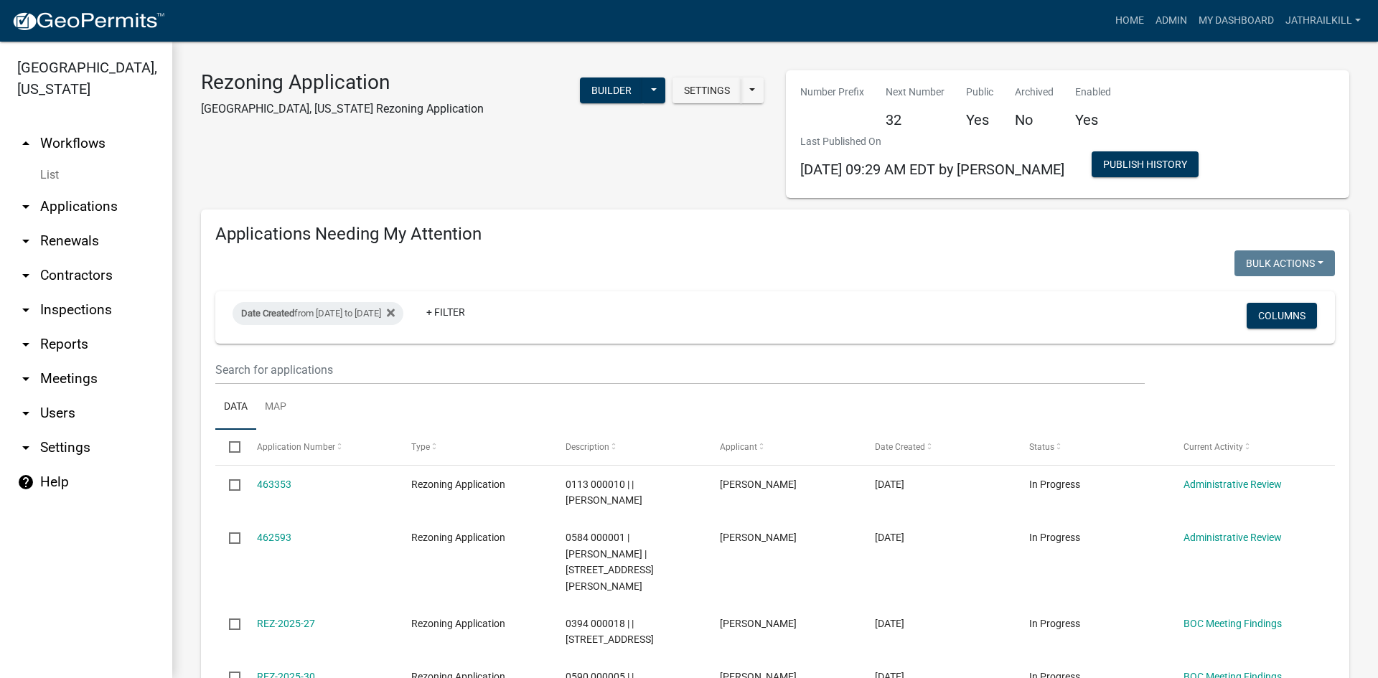
click at [113, 189] on link "arrow_drop_down Applications" at bounding box center [86, 206] width 172 height 34
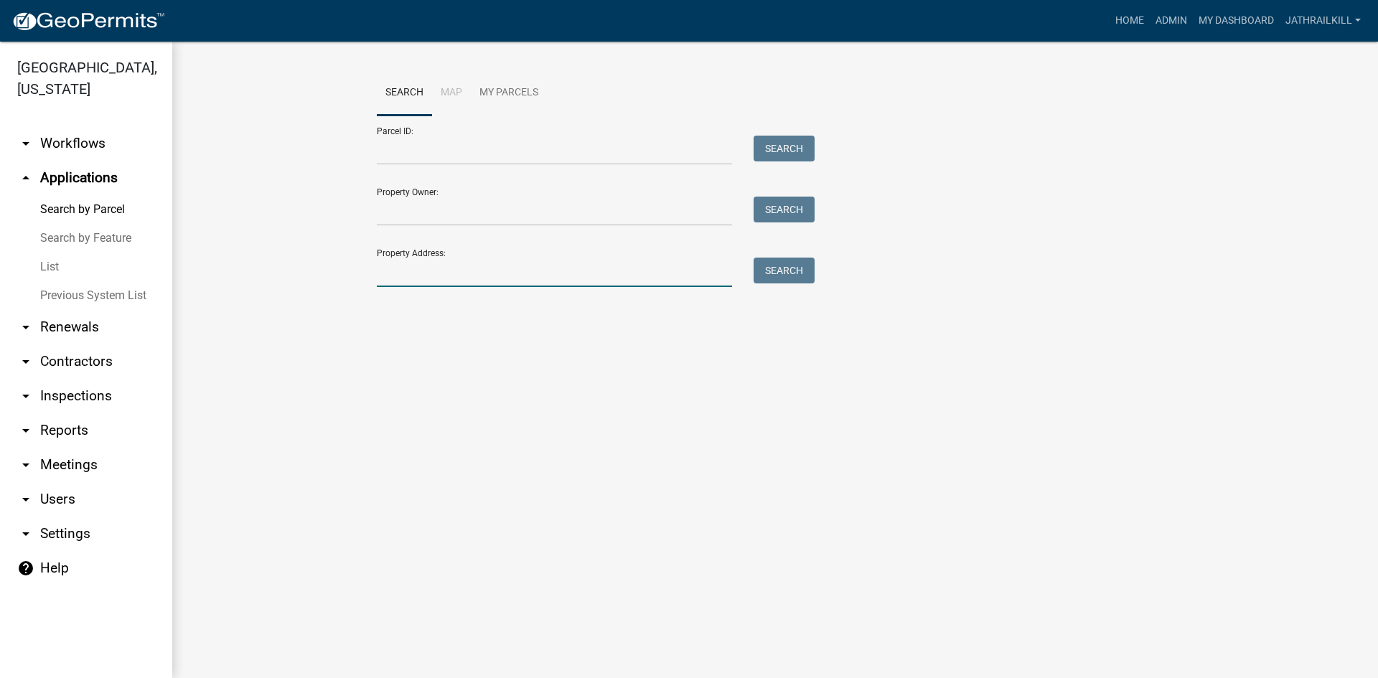
click at [452, 273] on input "Property Address:" at bounding box center [554, 272] width 355 height 29
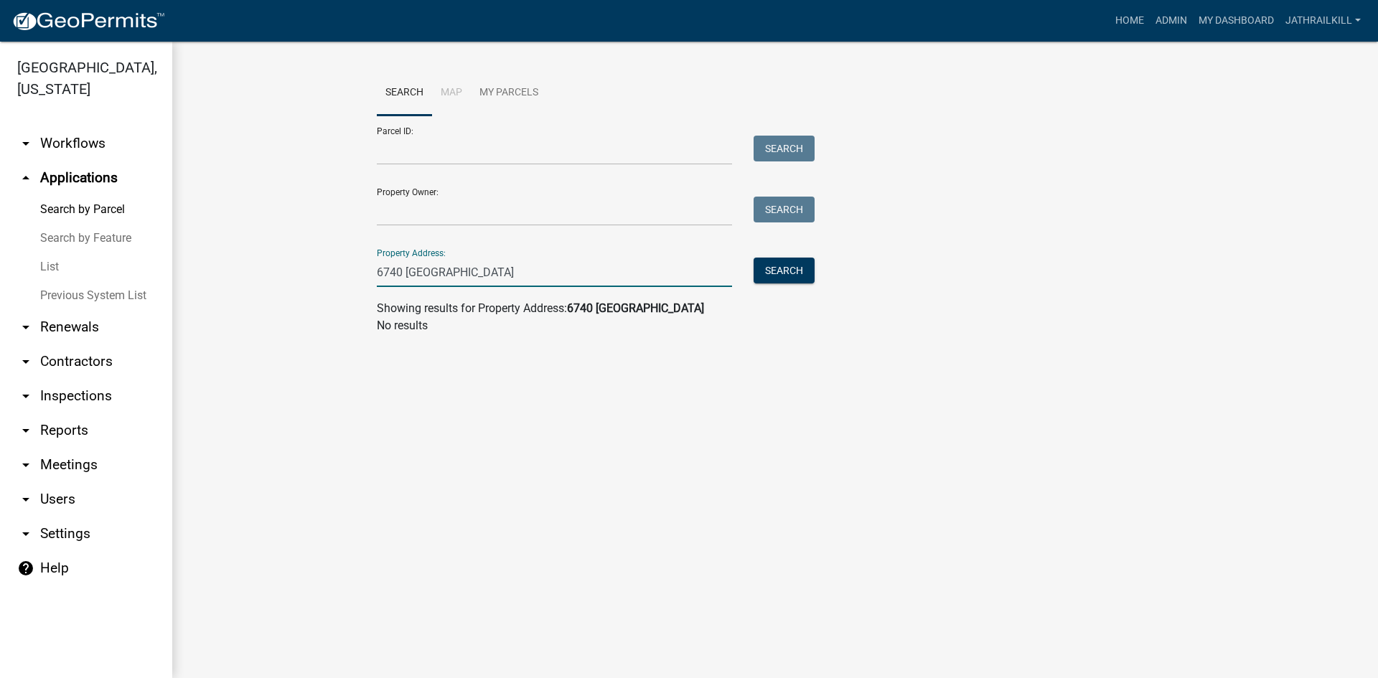
type input "6740 [GEOGRAPHIC_DATA]"
click at [507, 271] on input "6740 [GEOGRAPHIC_DATA]" at bounding box center [554, 272] width 355 height 29
click at [507, 277] on input "6740 [GEOGRAPHIC_DATA]" at bounding box center [554, 272] width 355 height 29
click at [507, 276] on input "6740 [GEOGRAPHIC_DATA]" at bounding box center [554, 272] width 355 height 29
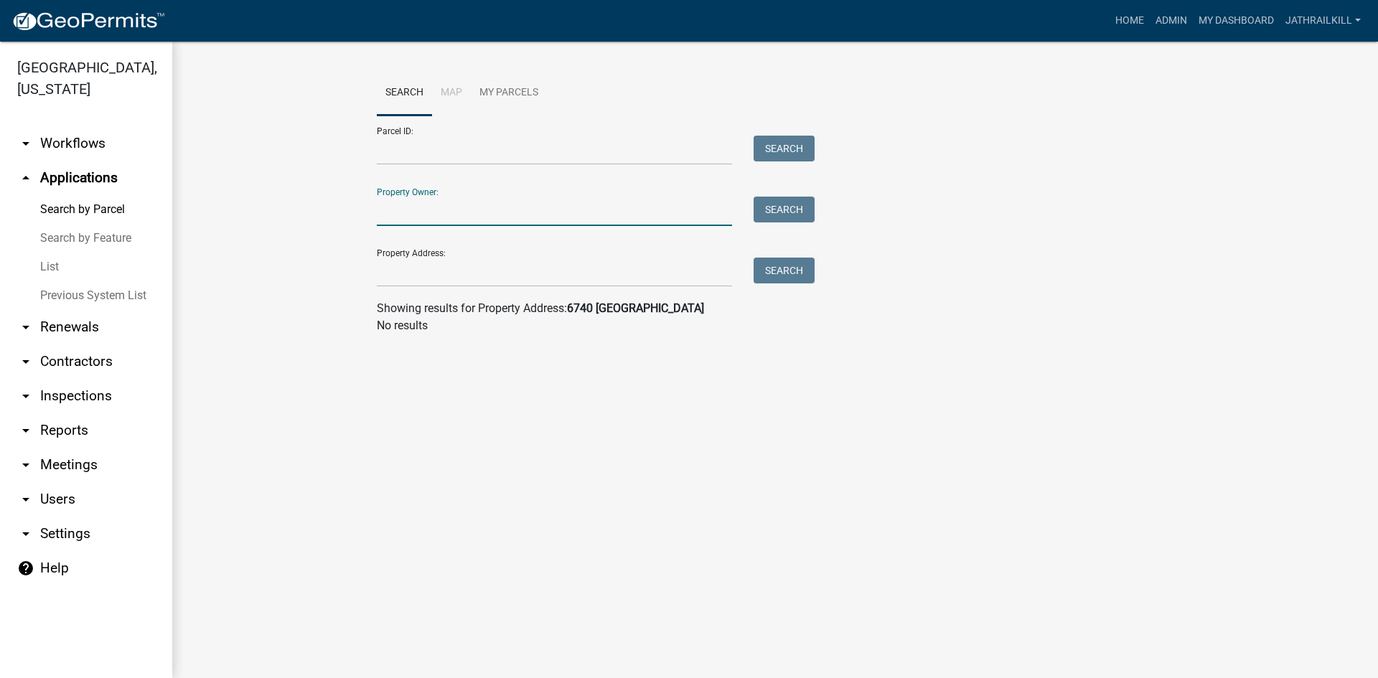
click at [470, 210] on input "Property Owner:" at bounding box center [554, 211] width 355 height 29
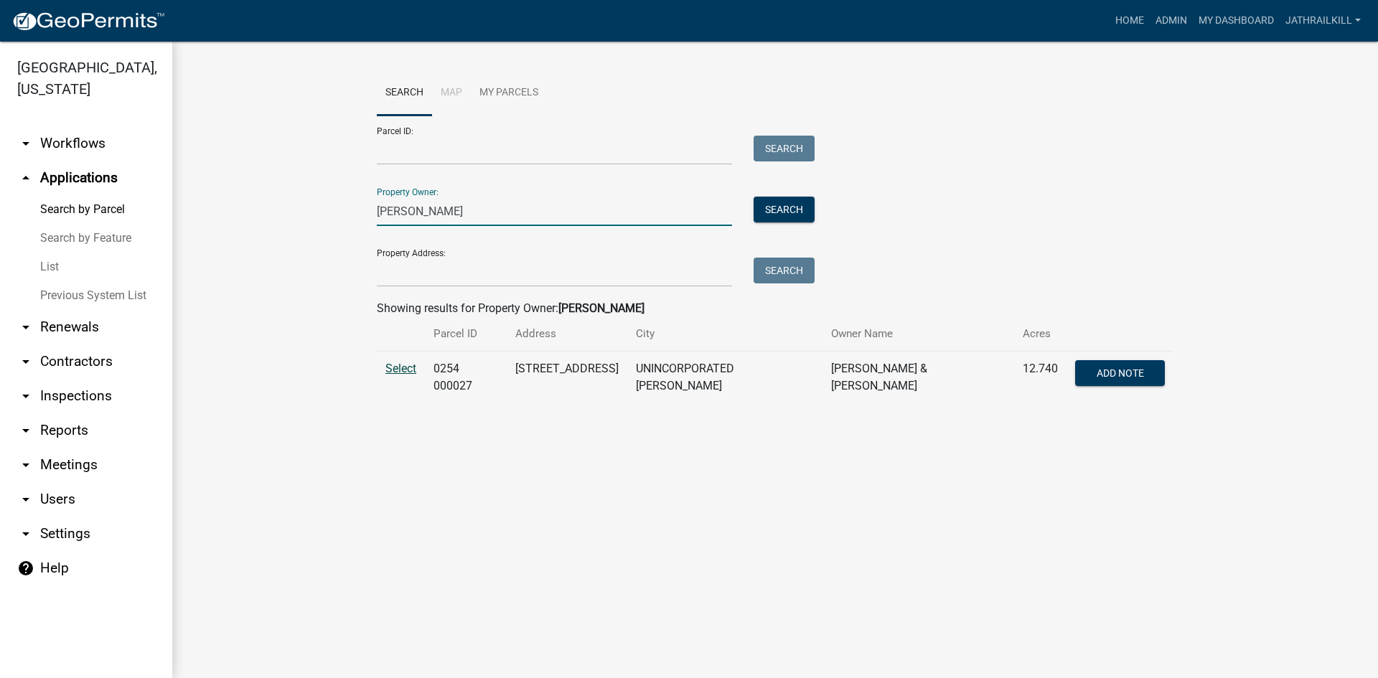
type input "[PERSON_NAME]"
click at [397, 371] on span "Select" at bounding box center [400, 369] width 31 height 14
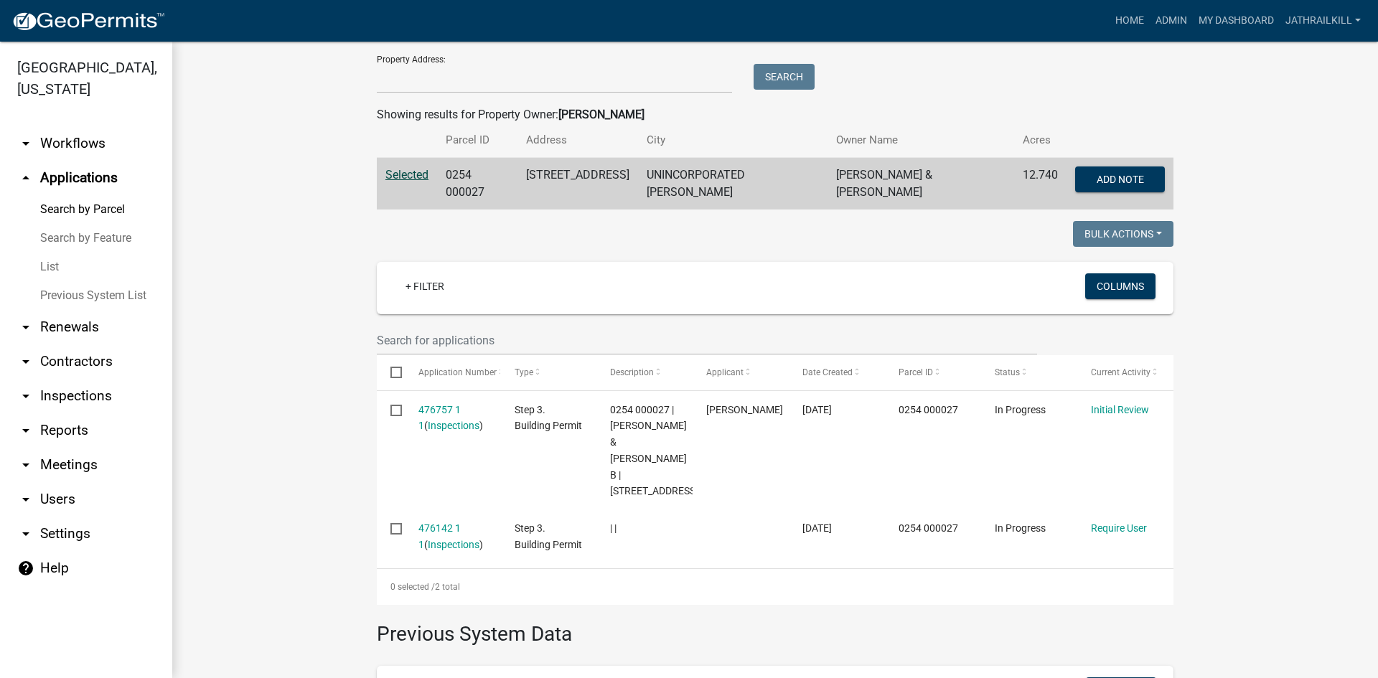
scroll to position [122, 0]
